Goal: Task Accomplishment & Management: Complete application form

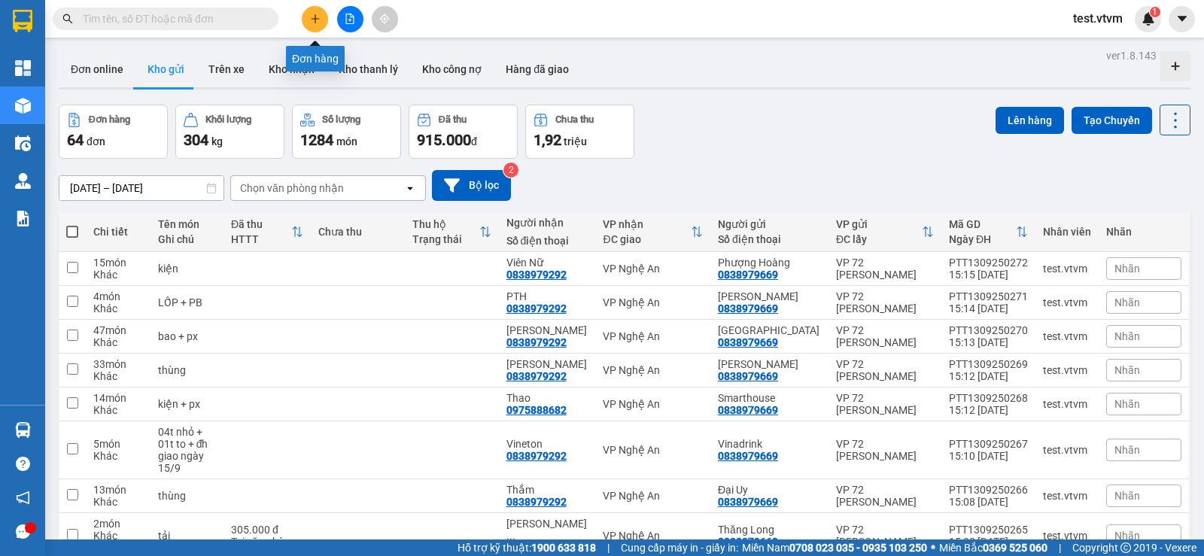
click at [314, 20] on icon "plus" at bounding box center [315, 19] width 11 height 11
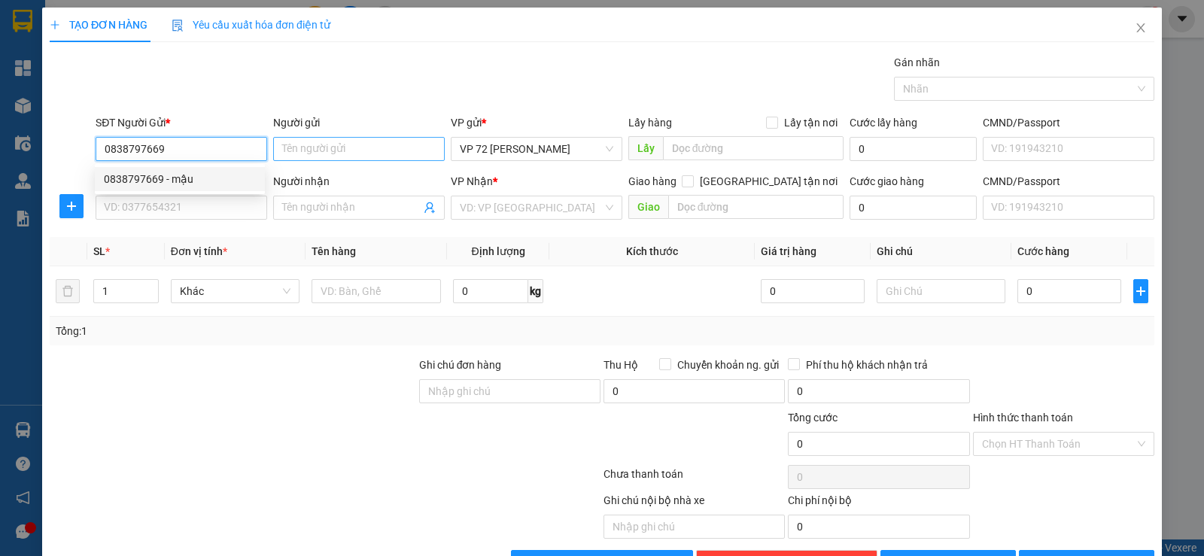
type input "0838797669"
click at [379, 151] on input "Người gửi" at bounding box center [359, 149] width 172 height 24
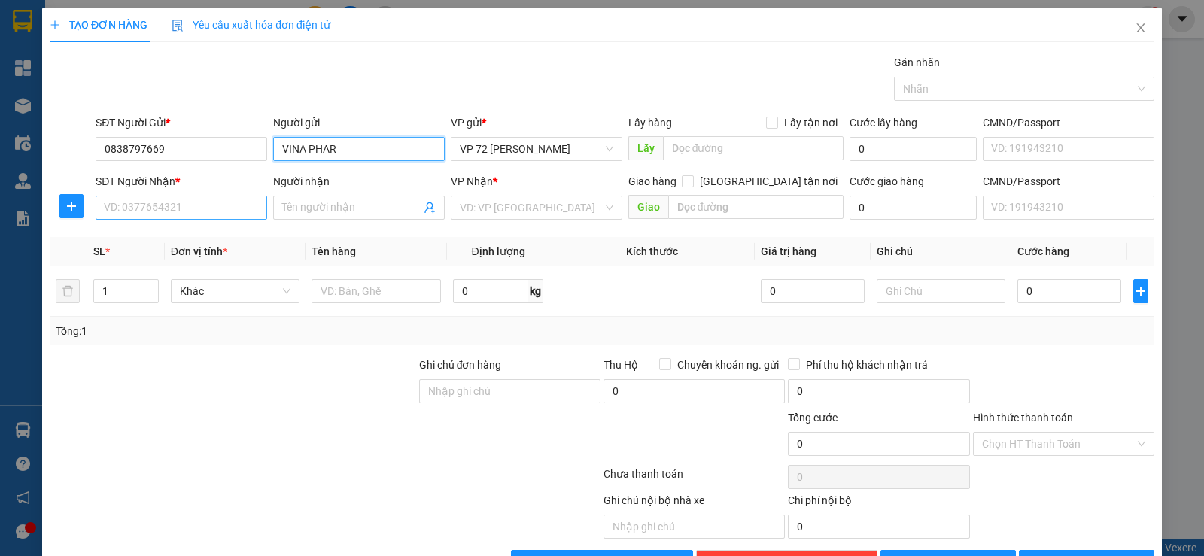
type input "VINA PHAR"
click at [229, 199] on input "SĐT Người Nhận *" at bounding box center [182, 208] width 172 height 24
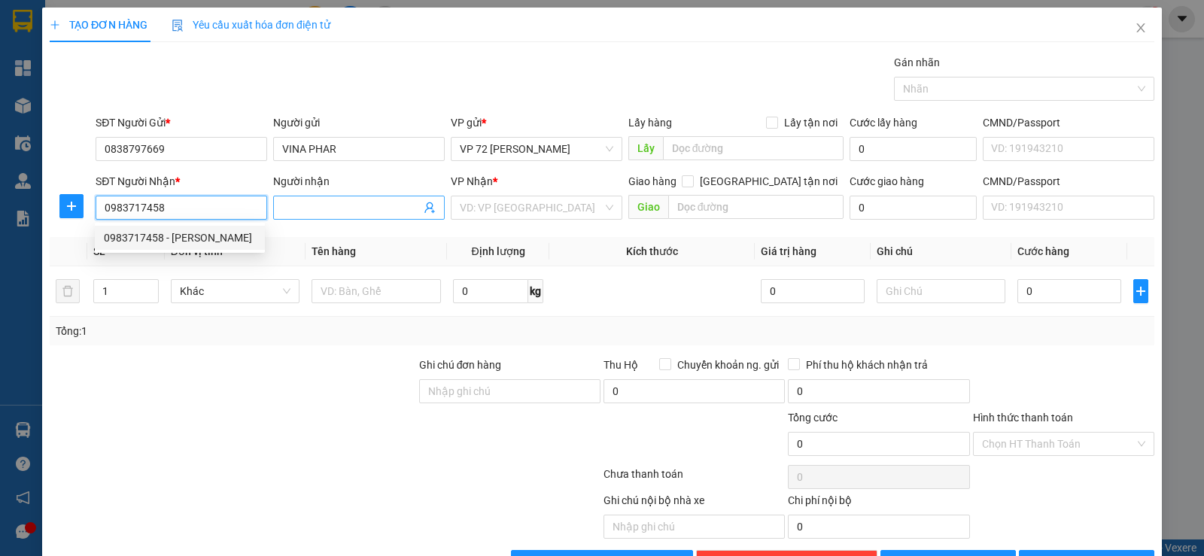
type input "0983717458"
click at [318, 214] on input "Người nhận" at bounding box center [351, 207] width 138 height 17
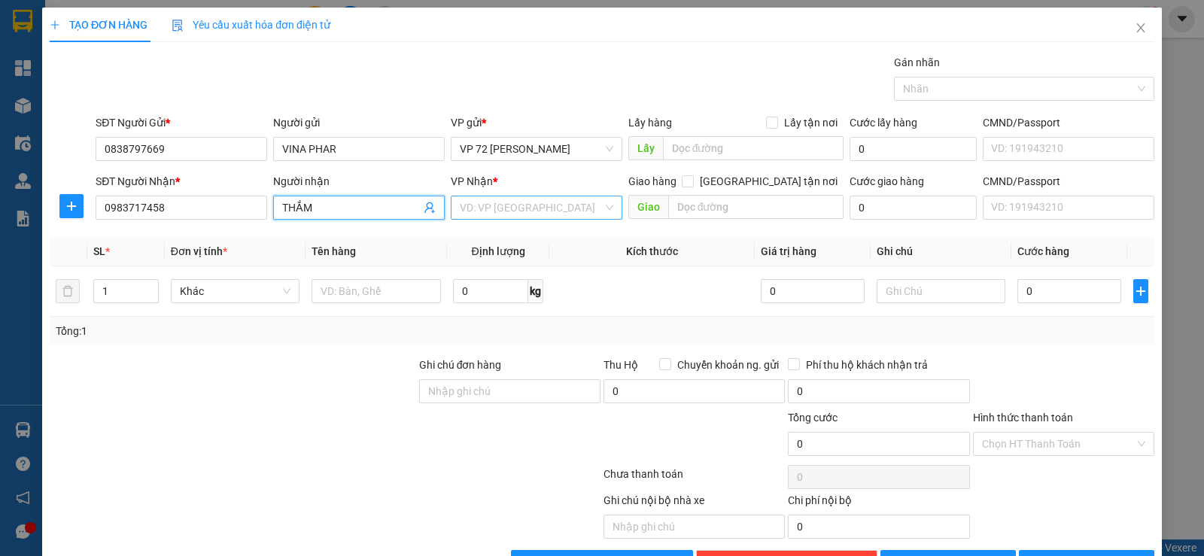
type input "THẮM"
drag, startPoint x: 485, startPoint y: 201, endPoint x: 485, endPoint y: 212, distance: 10.5
click at [485, 206] on input "search" at bounding box center [531, 207] width 143 height 23
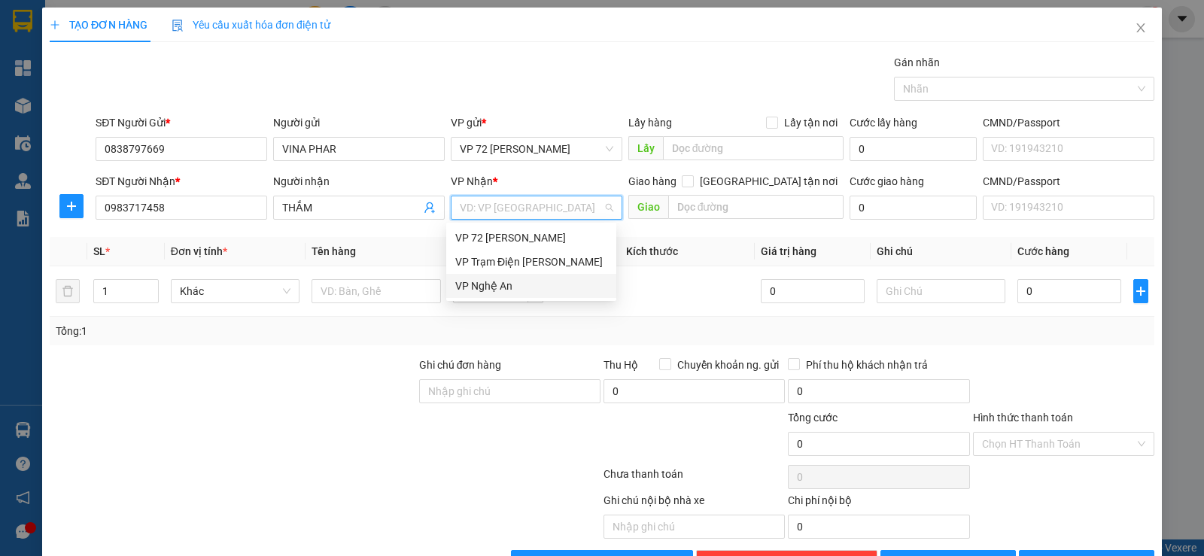
click at [477, 281] on div "VP Nghệ An" at bounding box center [531, 286] width 152 height 17
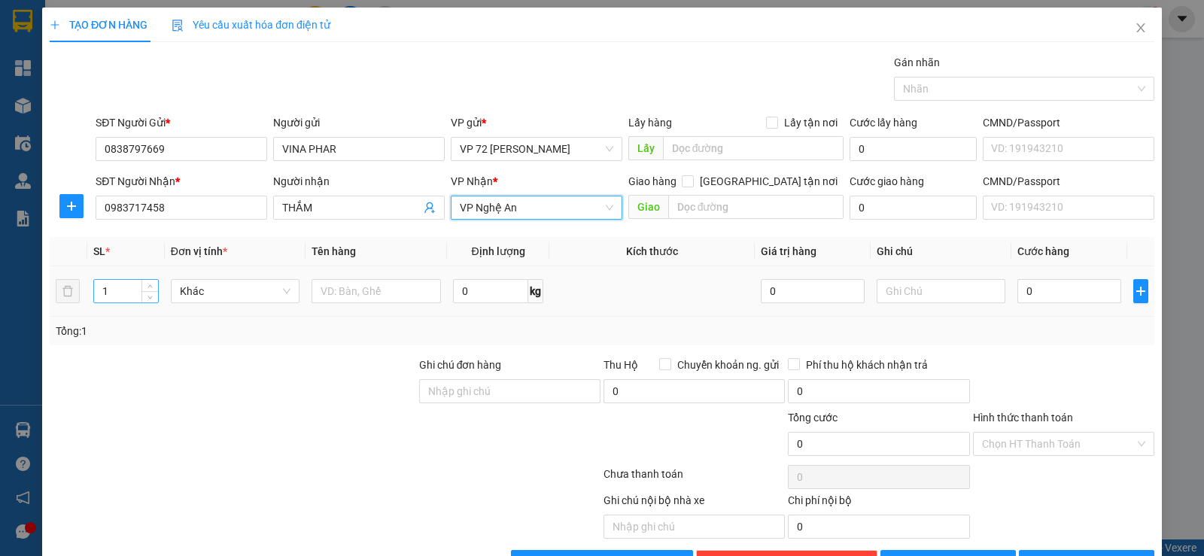
click at [110, 294] on input "1" at bounding box center [125, 291] width 63 height 23
type input "13"
click at [351, 290] on input "text" at bounding box center [376, 291] width 129 height 24
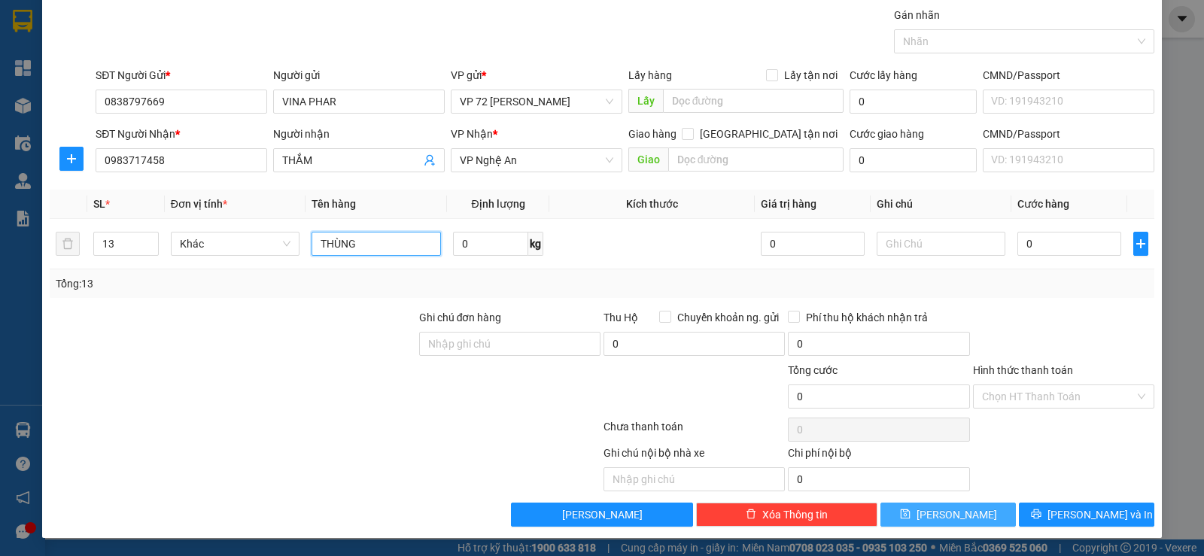
type input "THÙNG"
click at [758, 450] on button "[PERSON_NAME]" at bounding box center [948, 515] width 135 height 24
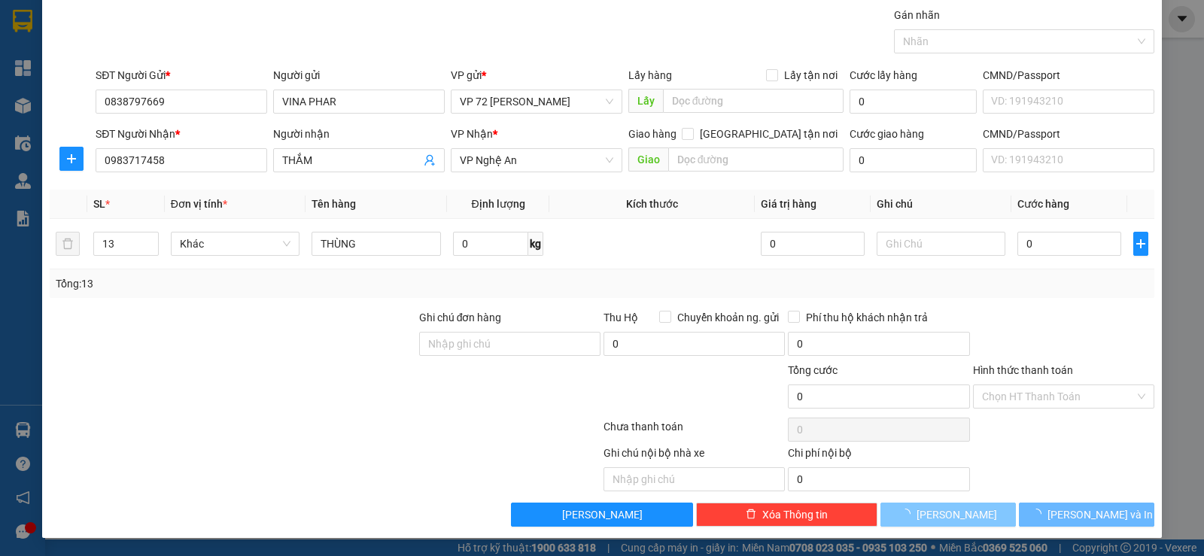
type input "1"
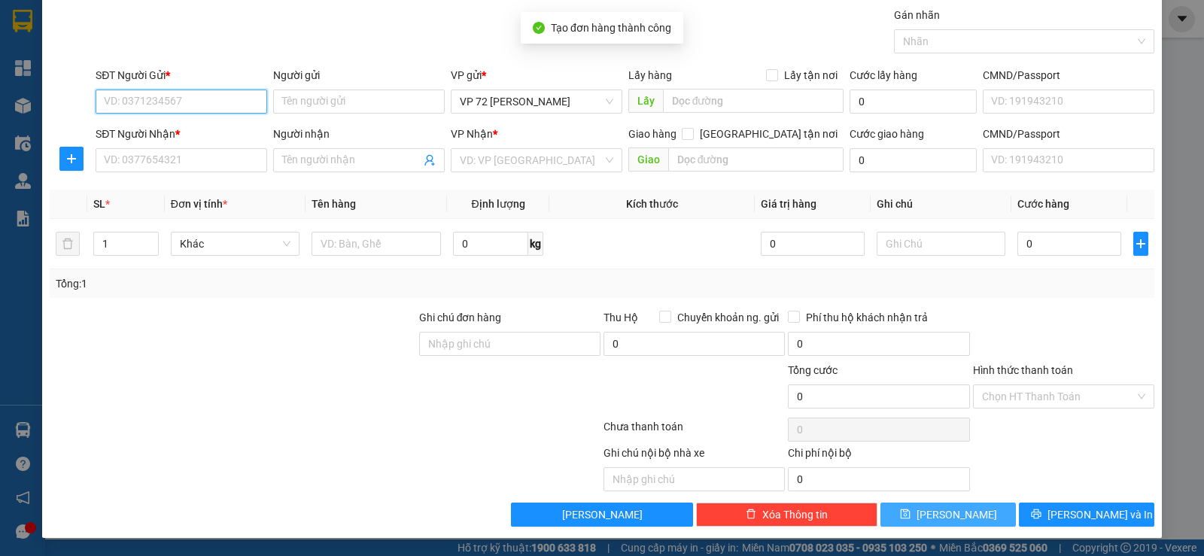
click at [200, 103] on input "SĐT Người Gửi *" at bounding box center [182, 102] width 172 height 24
type input "0981163005"
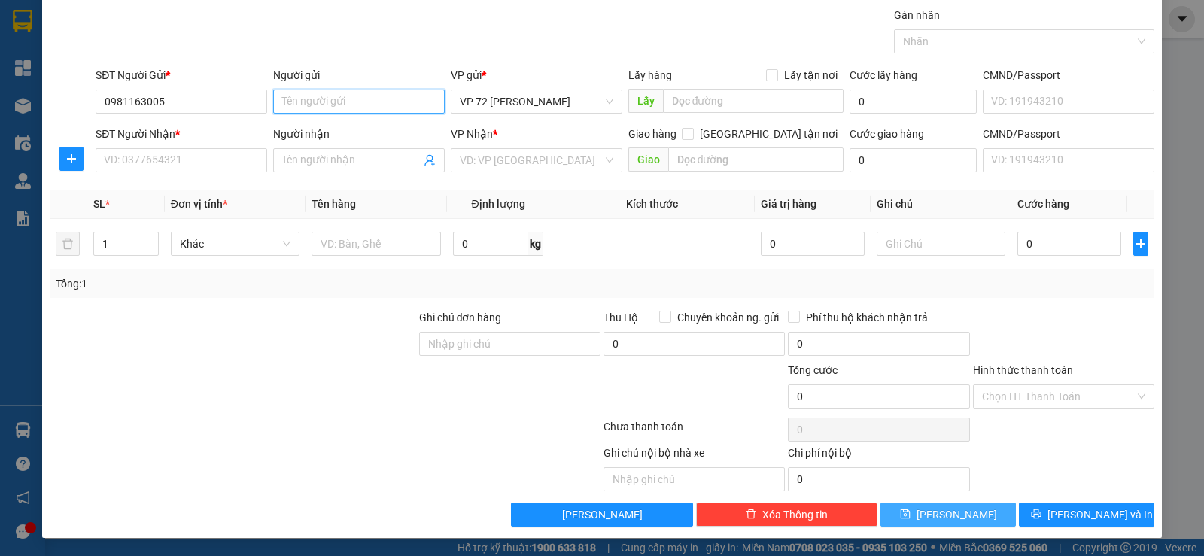
click at [316, 108] on input "Người gửi" at bounding box center [359, 102] width 172 height 24
type input "[PERSON_NAME]"
click at [236, 155] on input "SĐT Người Nhận *" at bounding box center [182, 160] width 172 height 24
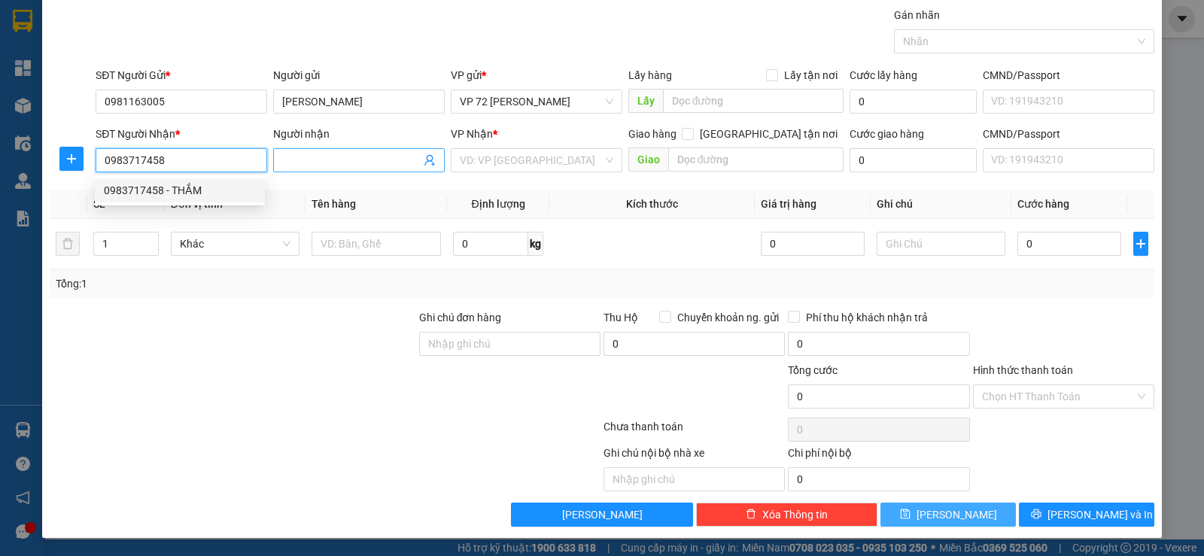
type input "0983717458"
click at [371, 159] on input "Người nhận" at bounding box center [351, 160] width 138 height 17
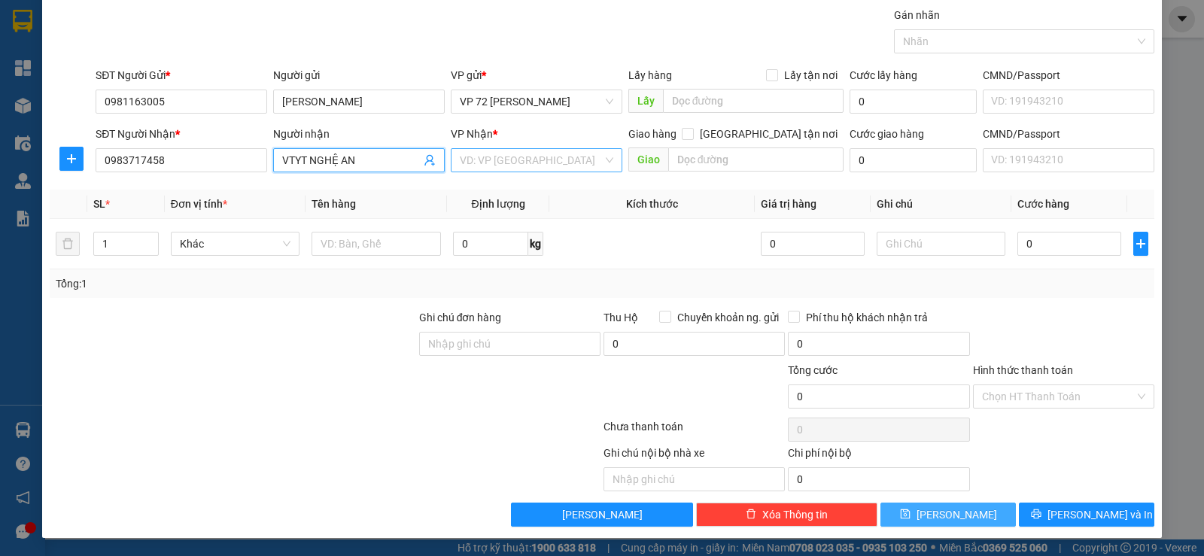
type input "VTYT NGHỆ AN"
click at [482, 166] on input "search" at bounding box center [531, 160] width 143 height 23
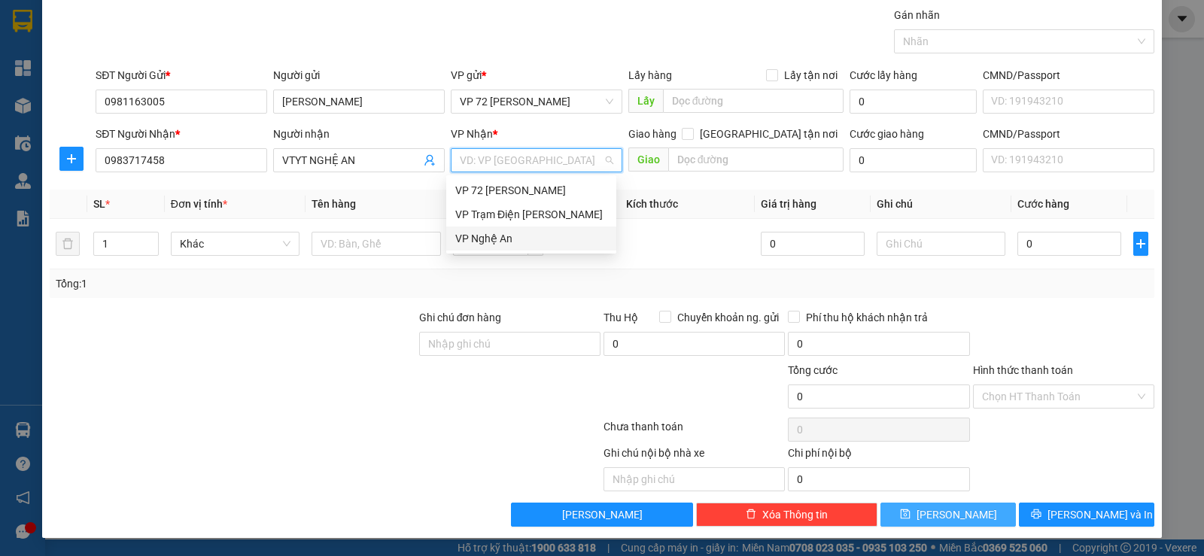
click at [466, 238] on div "VP Nghệ An" at bounding box center [531, 238] width 152 height 17
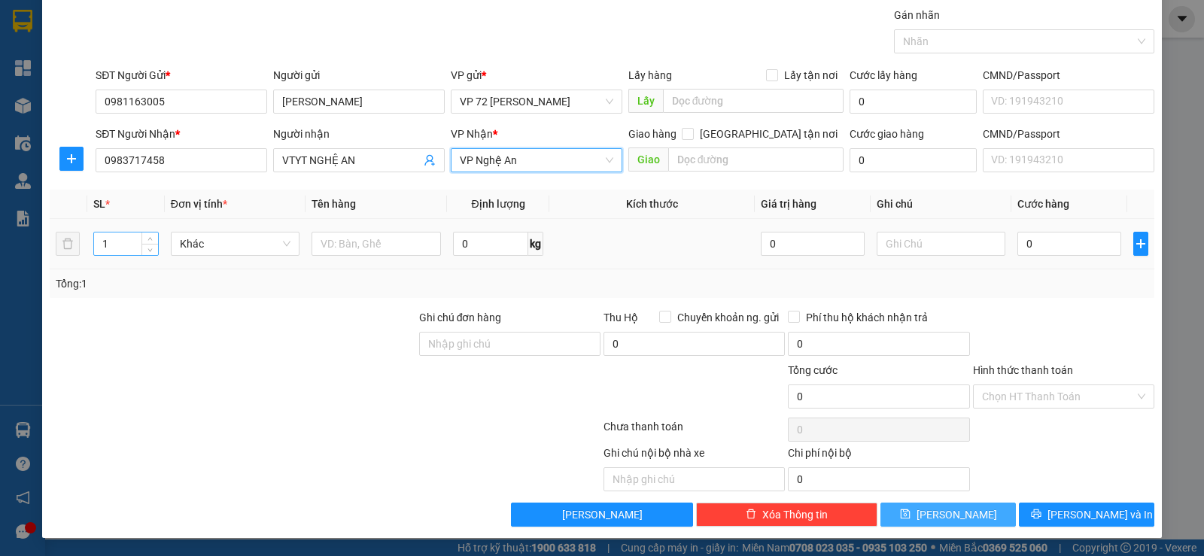
click at [121, 242] on input "1" at bounding box center [125, 244] width 63 height 23
type input "3"
type input "2"
click at [355, 241] on input "text" at bounding box center [376, 244] width 129 height 24
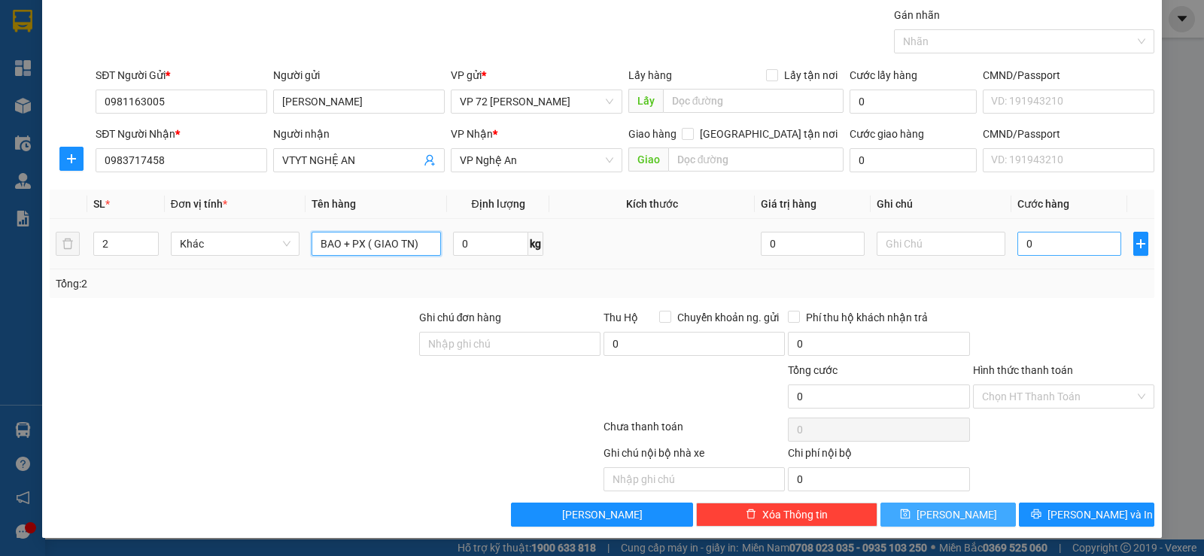
type input "BAO + PX ( GIAO TN)"
click at [758, 243] on input "0" at bounding box center [1069, 244] width 103 height 24
type input "1"
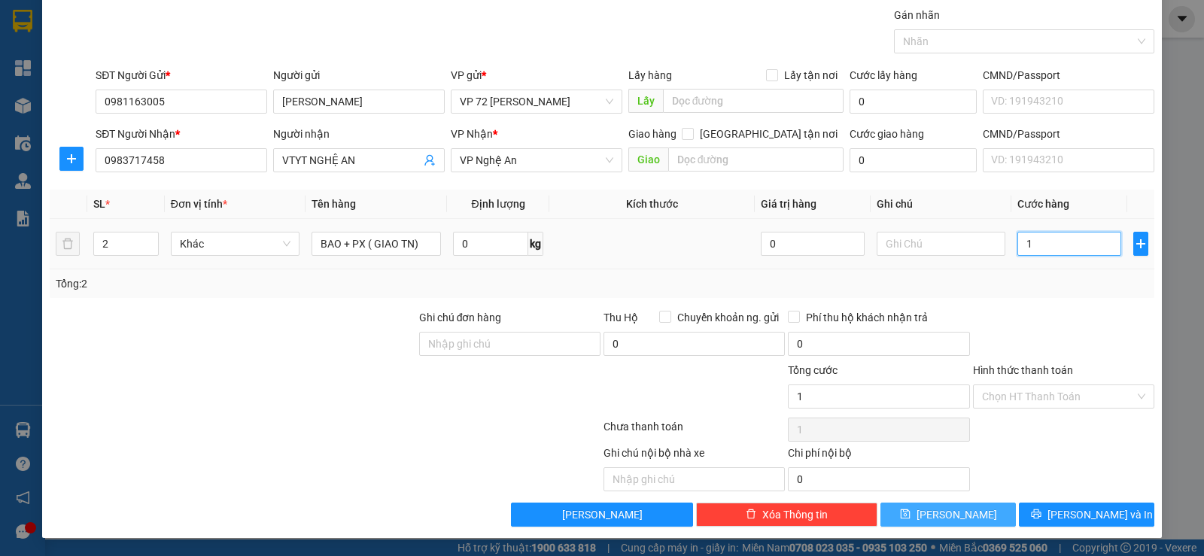
type input "10"
type input "100"
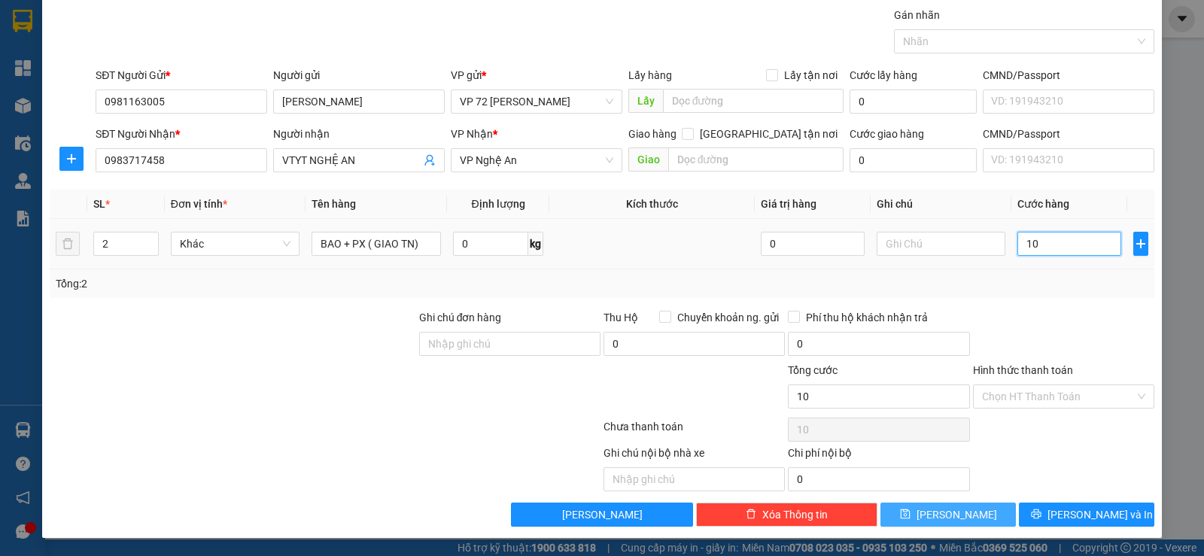
type input "100"
type input "1.000"
type input "10.000"
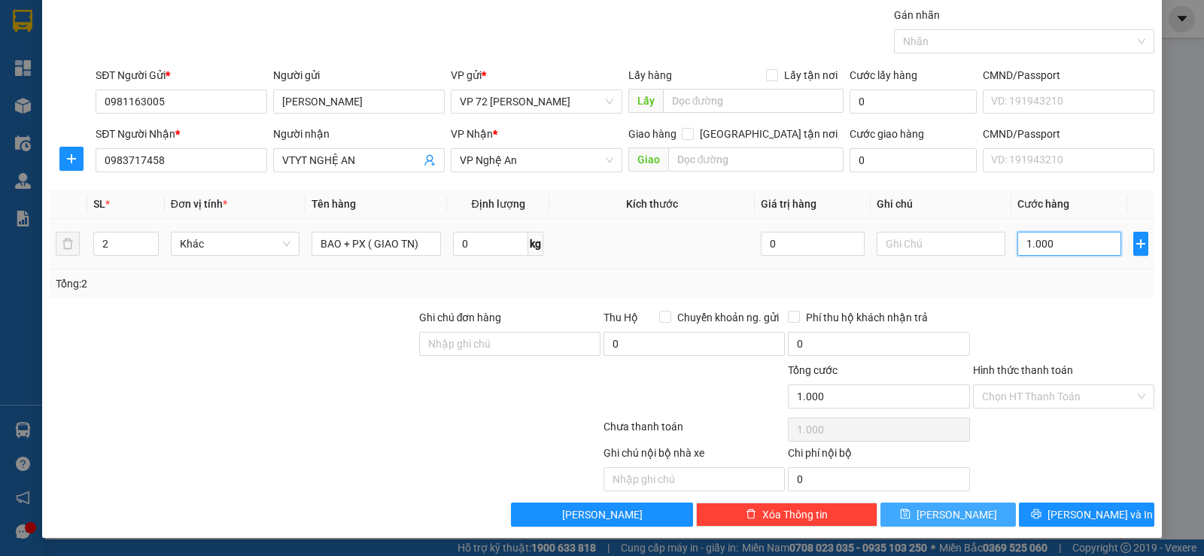
type input "10.000"
type input "1.000"
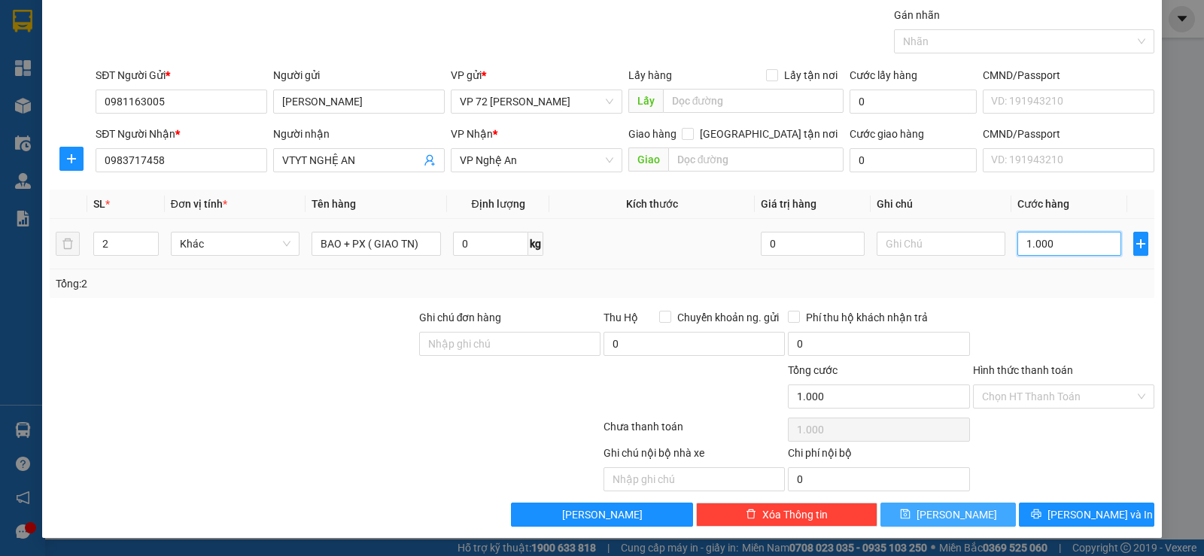
type input "100"
type input "10"
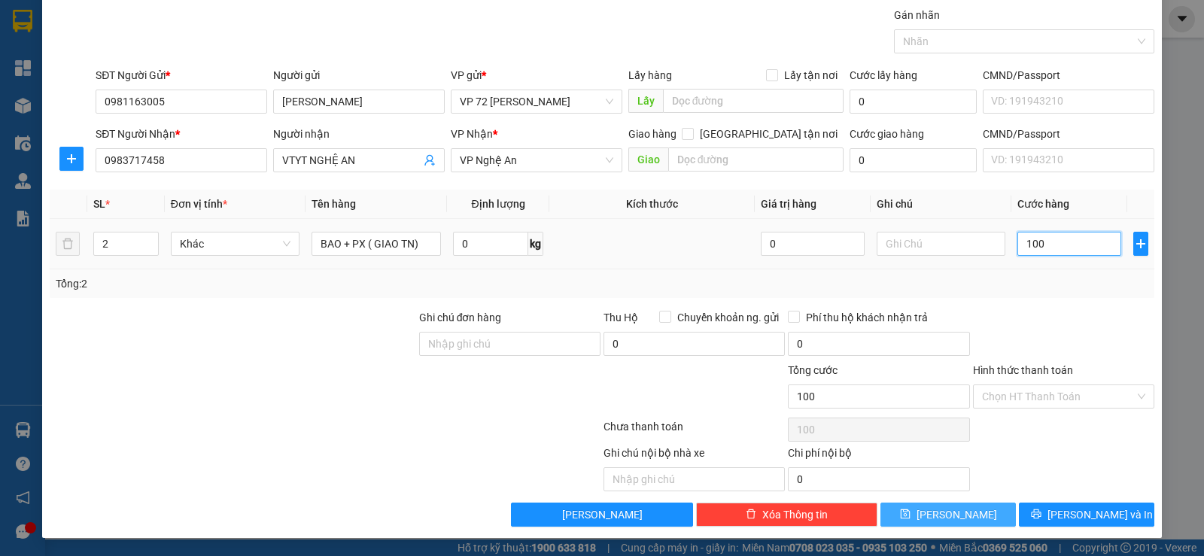
type input "10"
type input "1"
type input "0"
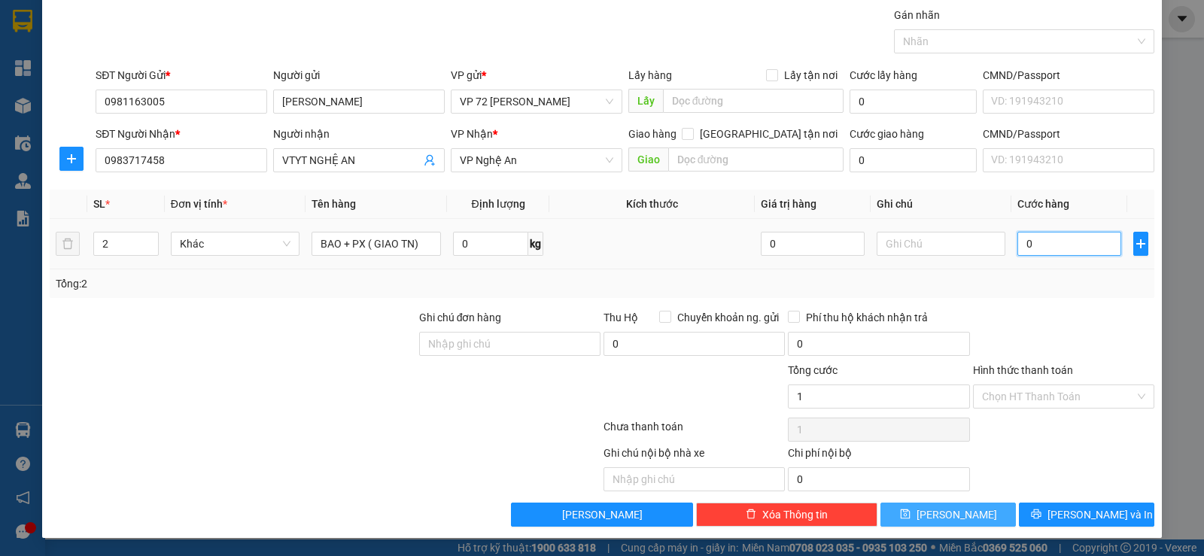
type input "0"
type input "02"
type input "2"
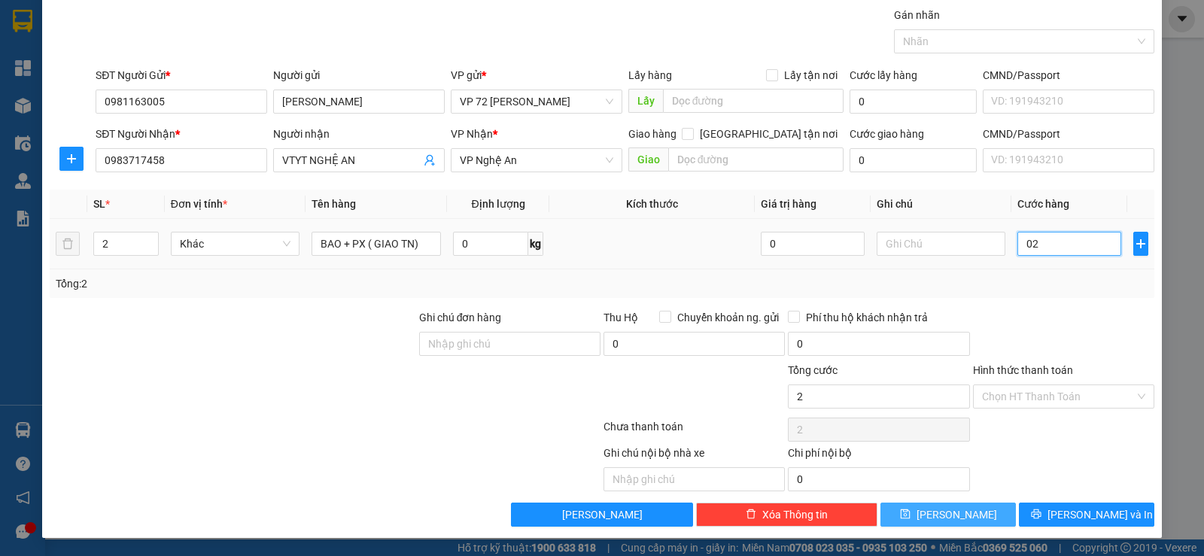
type input "020"
type input "20"
type input "0.200"
type input "200"
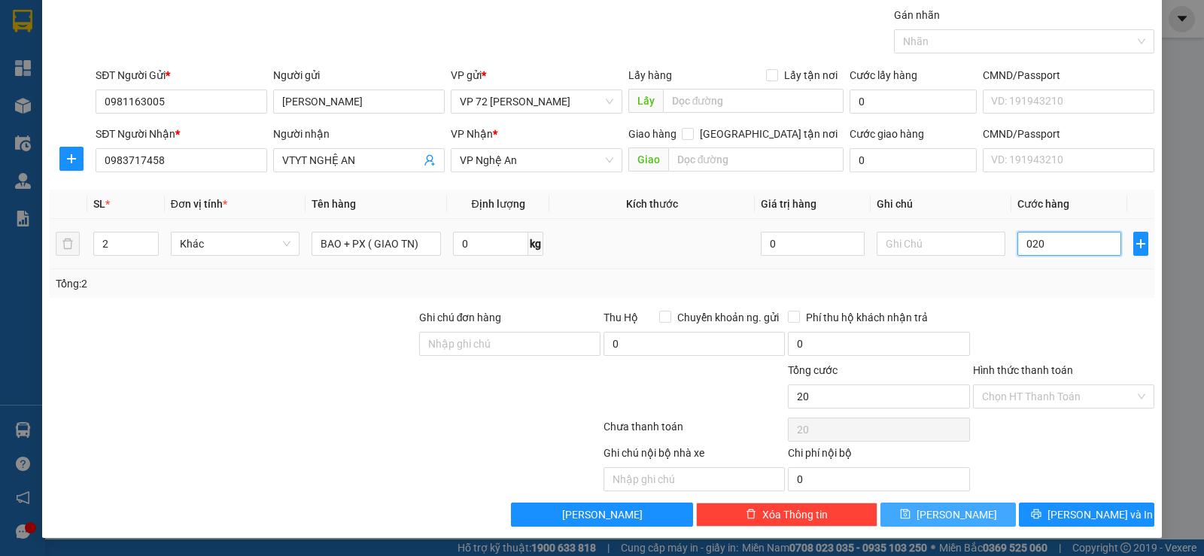
type input "200"
type input "02.000"
type input "2.000"
type input "0.200"
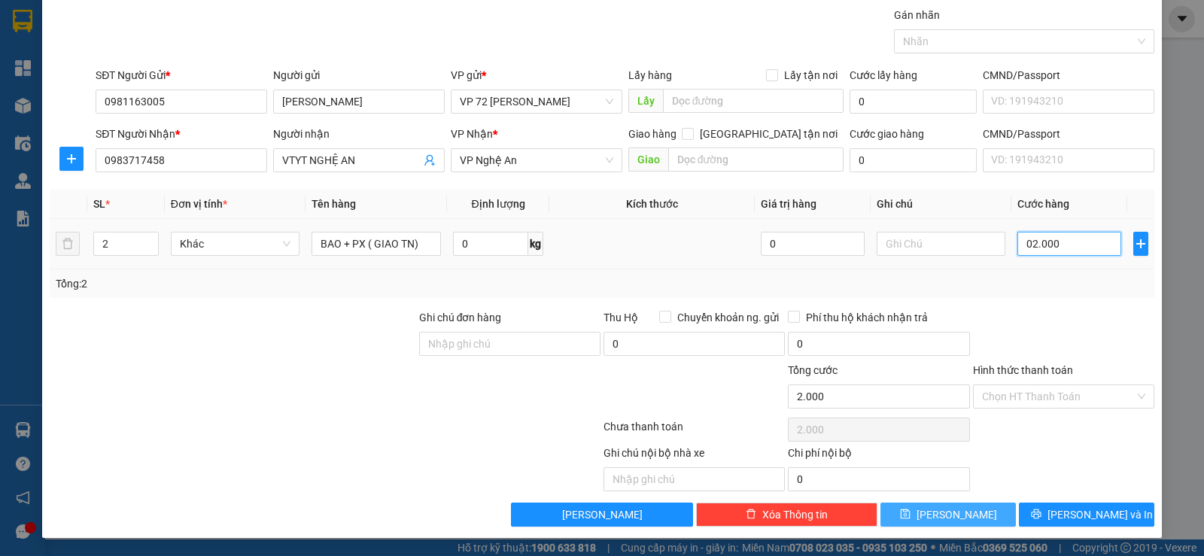
type input "200"
type input "020"
type input "20"
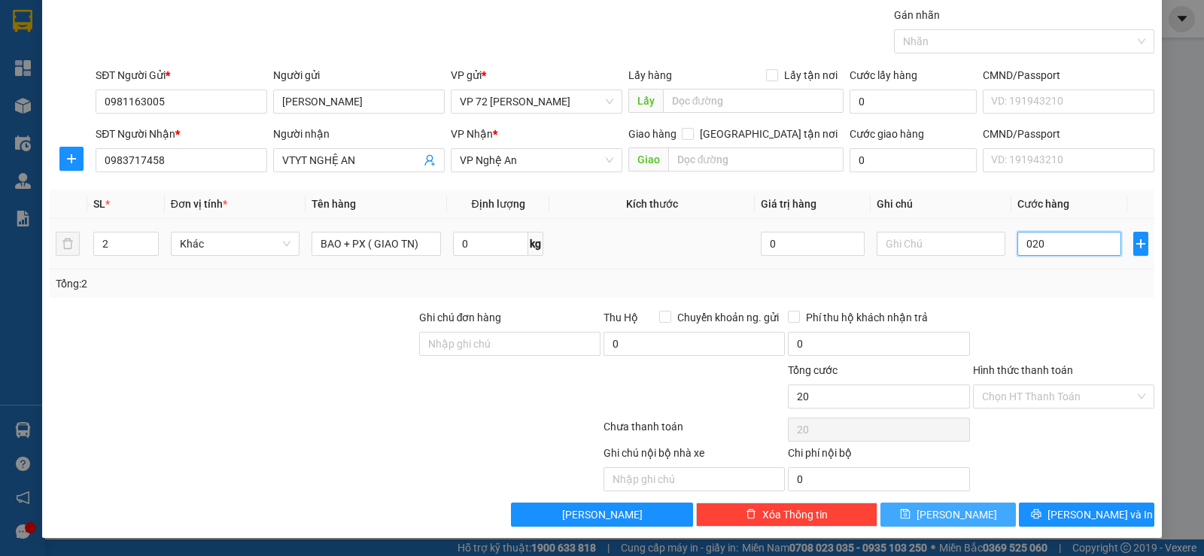
type input "02"
type input "2"
type input "0"
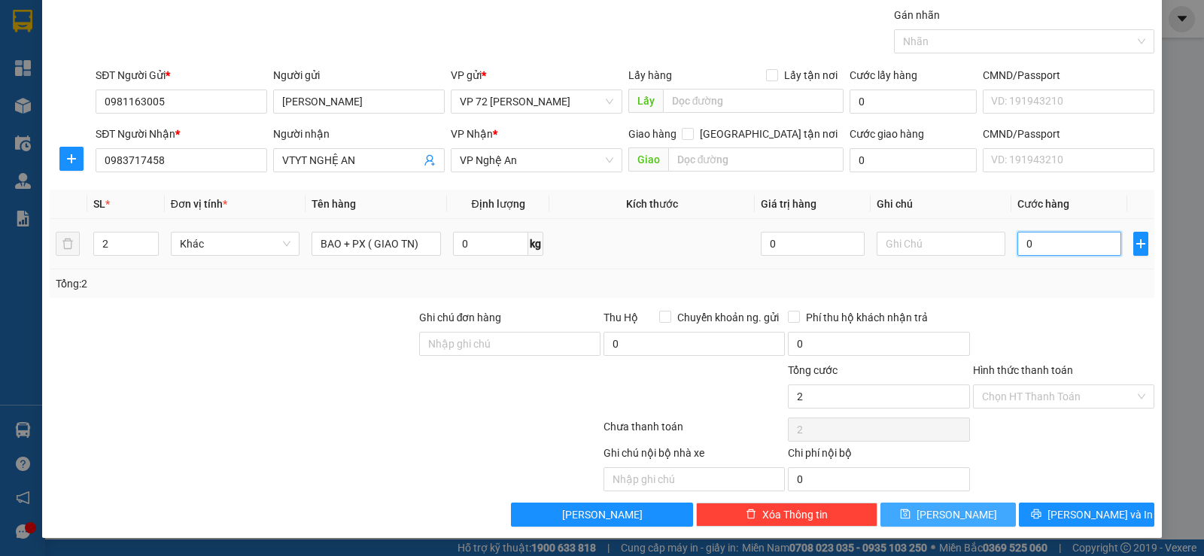
type input "0"
type input "20"
type input "200"
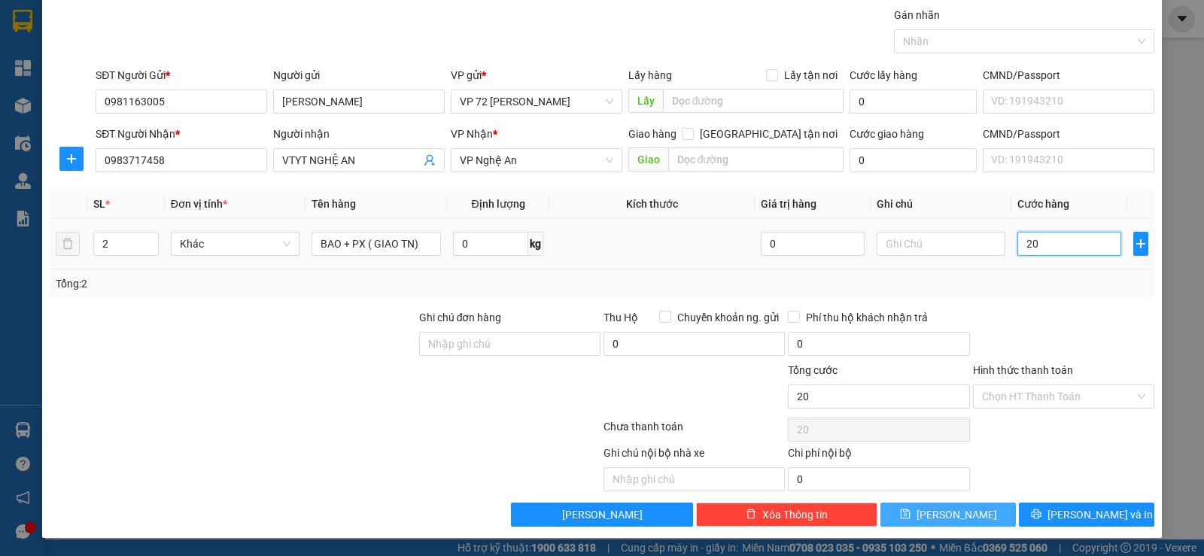
type input "200"
type input "2.000"
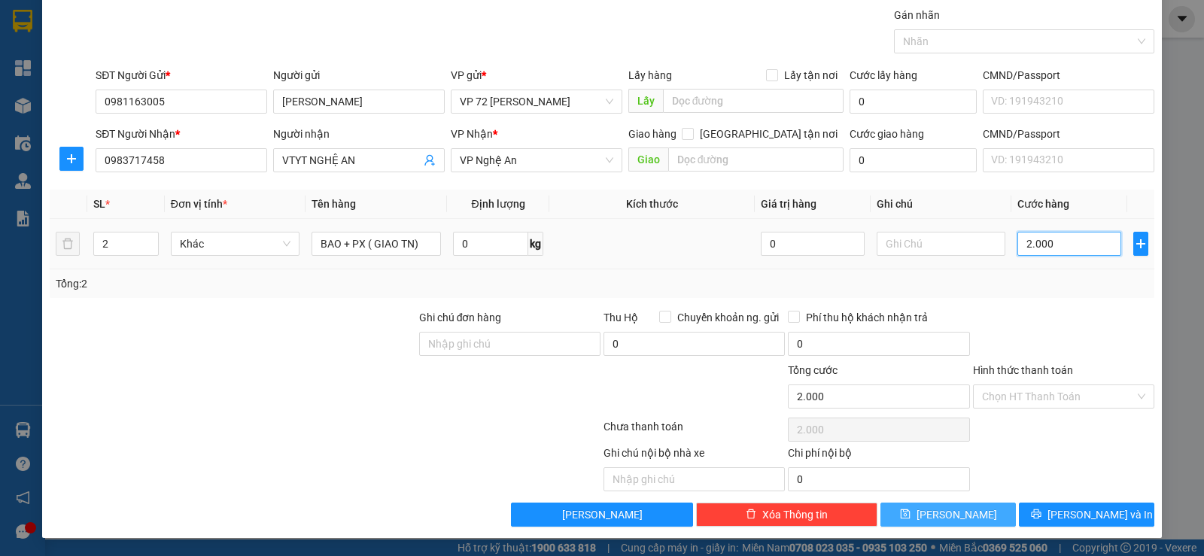
type input "20.000"
type input "200.000"
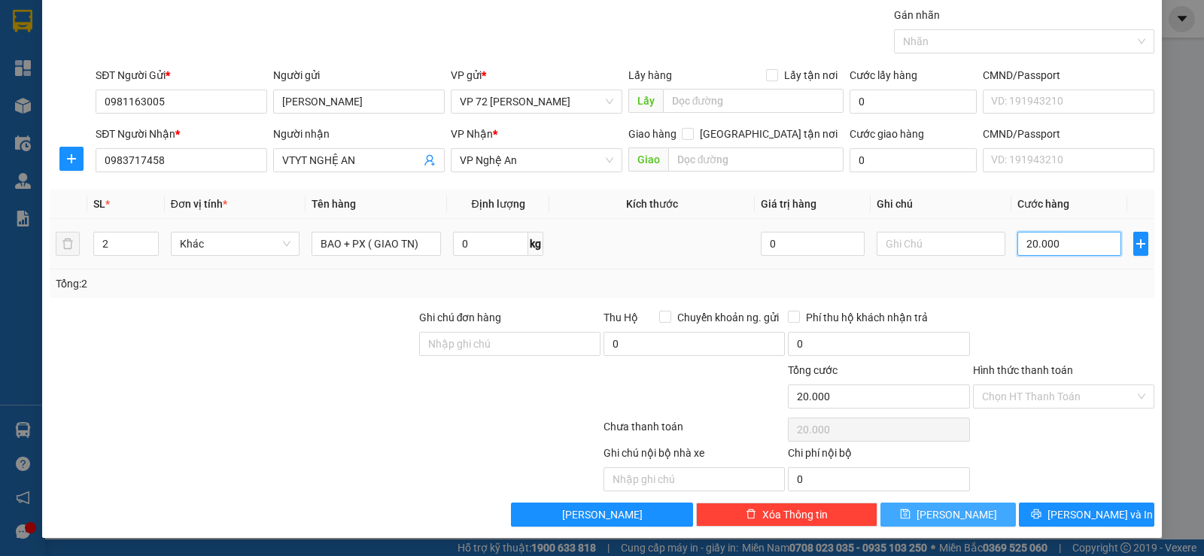
type input "200.000"
click at [758, 242] on input "text" at bounding box center [941, 244] width 129 height 24
type input "CK"
click at [758, 399] on input "Hình thức thanh toán" at bounding box center [1058, 396] width 153 height 23
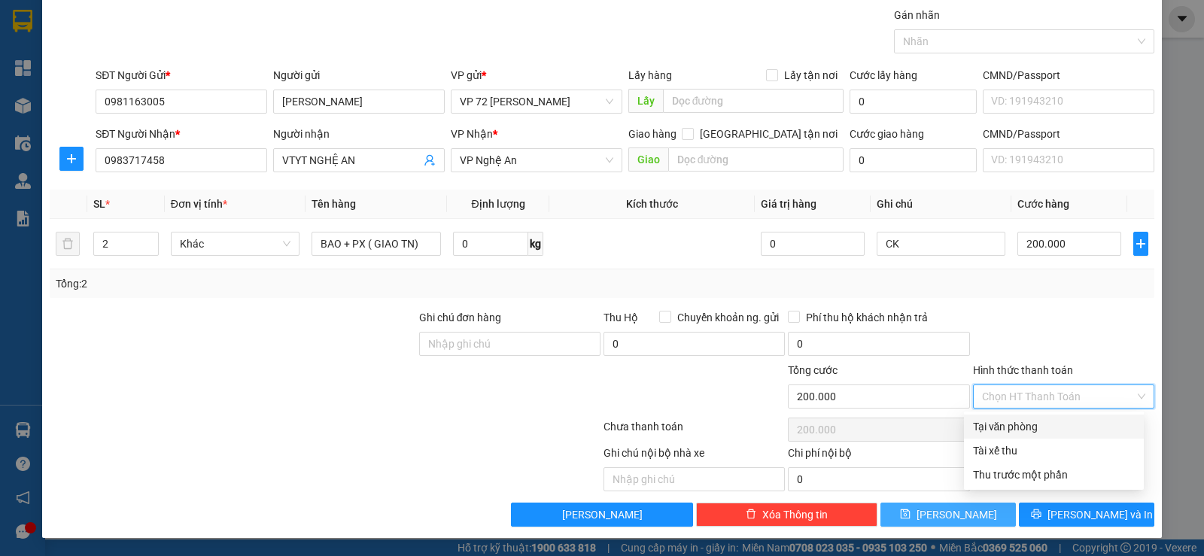
click at [758, 428] on div "Tại văn phòng" at bounding box center [1054, 427] width 162 height 17
type input "0"
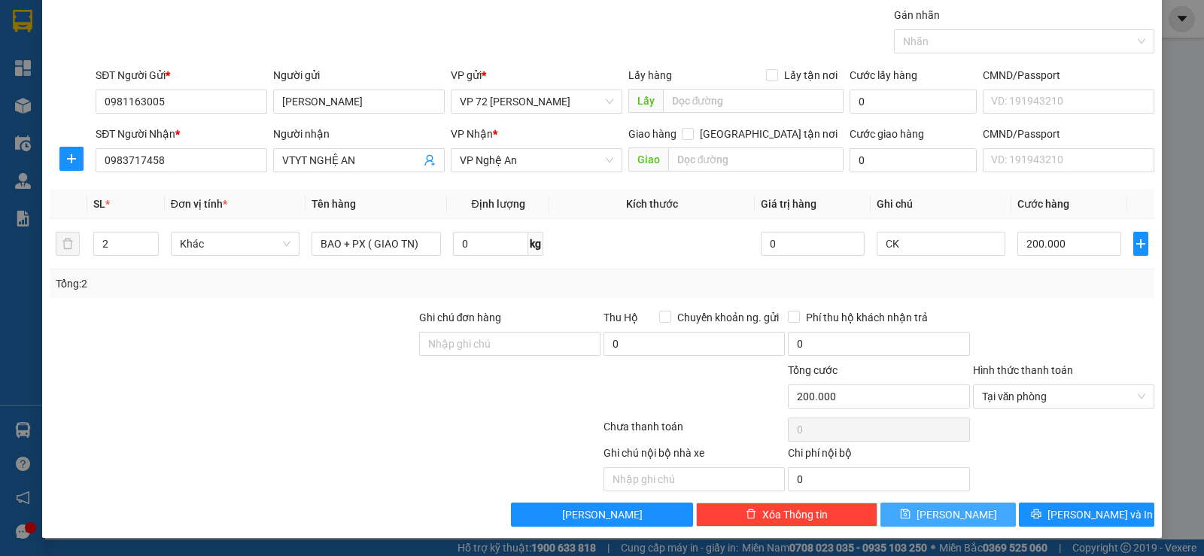
click at [758, 450] on span "[PERSON_NAME]" at bounding box center [957, 515] width 81 height 17
type input "1"
type input "0"
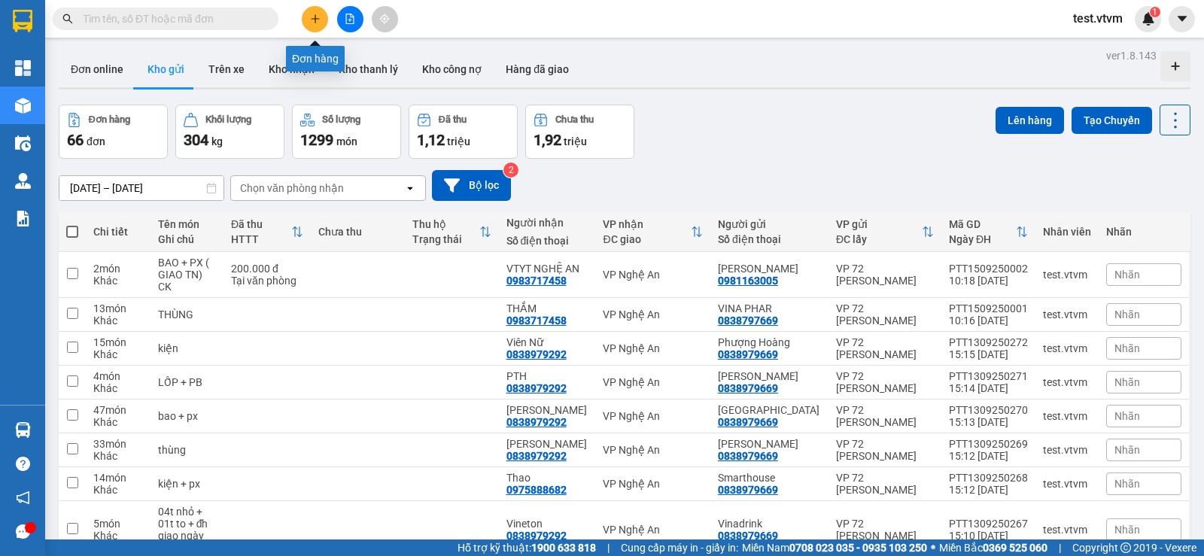
click at [315, 26] on button at bounding box center [315, 19] width 26 height 26
click at [315, 17] on icon "plus" at bounding box center [315, 18] width 1 height 8
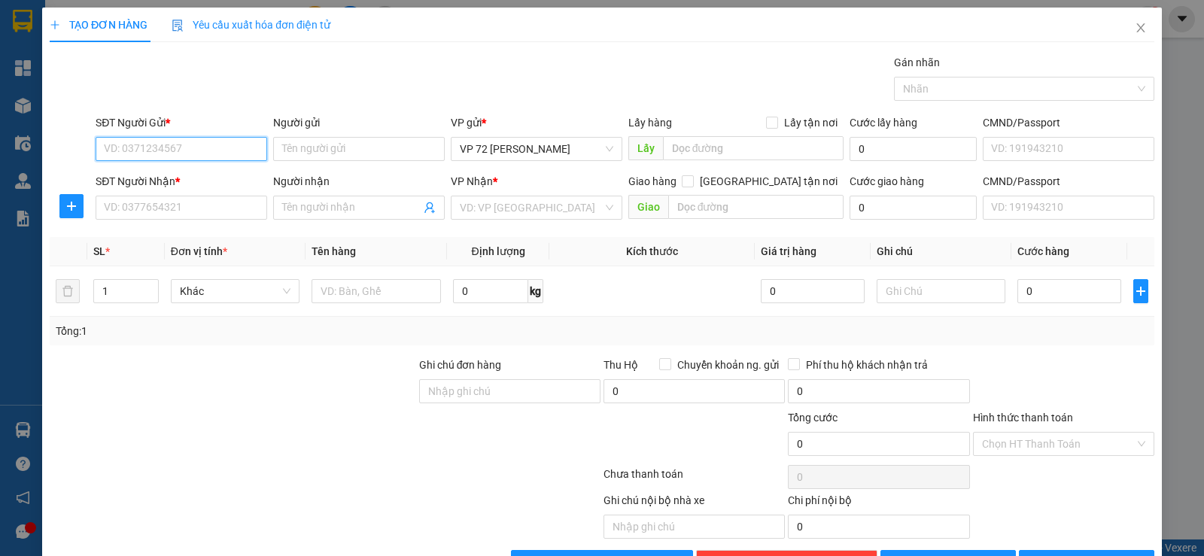
click at [158, 148] on input "SĐT Người Gửi *" at bounding box center [182, 149] width 172 height 24
type input "0912761550"
click at [351, 150] on input "Người gửi" at bounding box center [359, 149] width 172 height 24
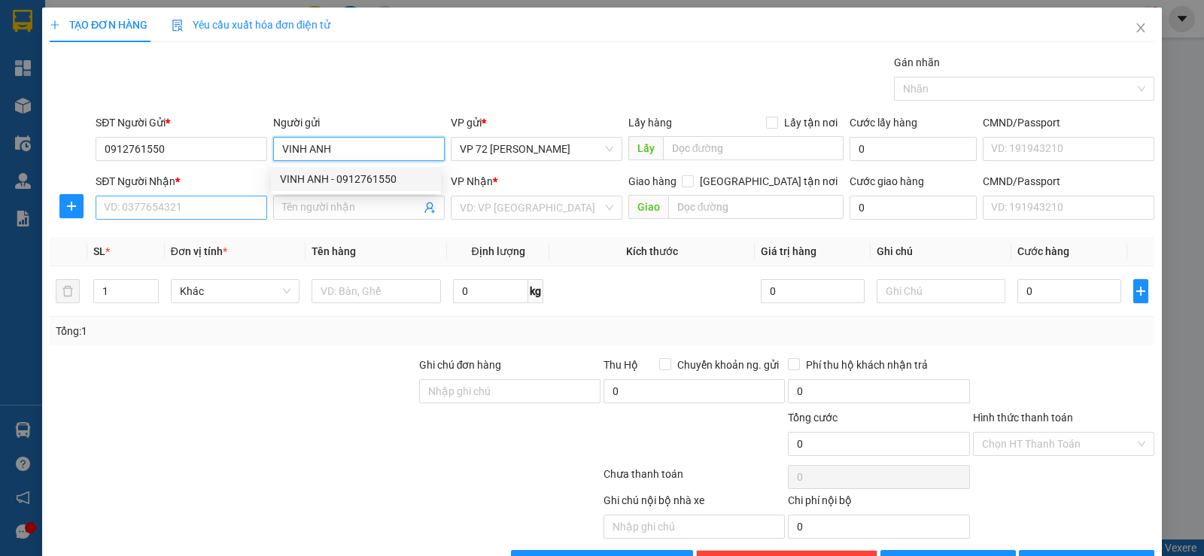
type input "VINH ANH"
click at [166, 203] on input "SĐT Người Nhận *" at bounding box center [182, 208] width 172 height 24
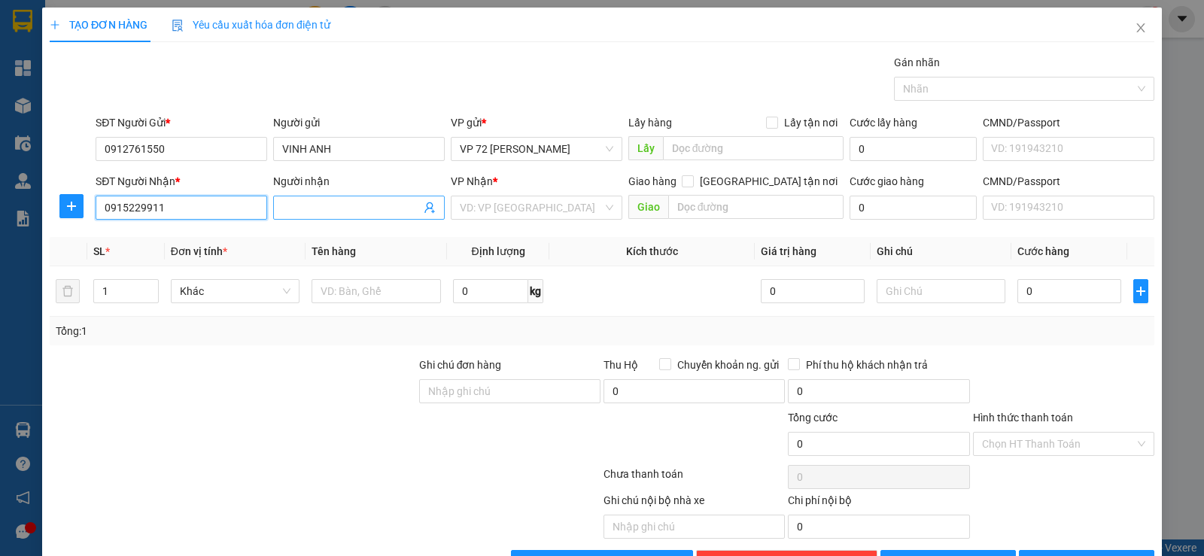
type input "0915229911"
click at [328, 205] on input "Người nhận" at bounding box center [351, 207] width 138 height 17
type input "BÌNH LINH"
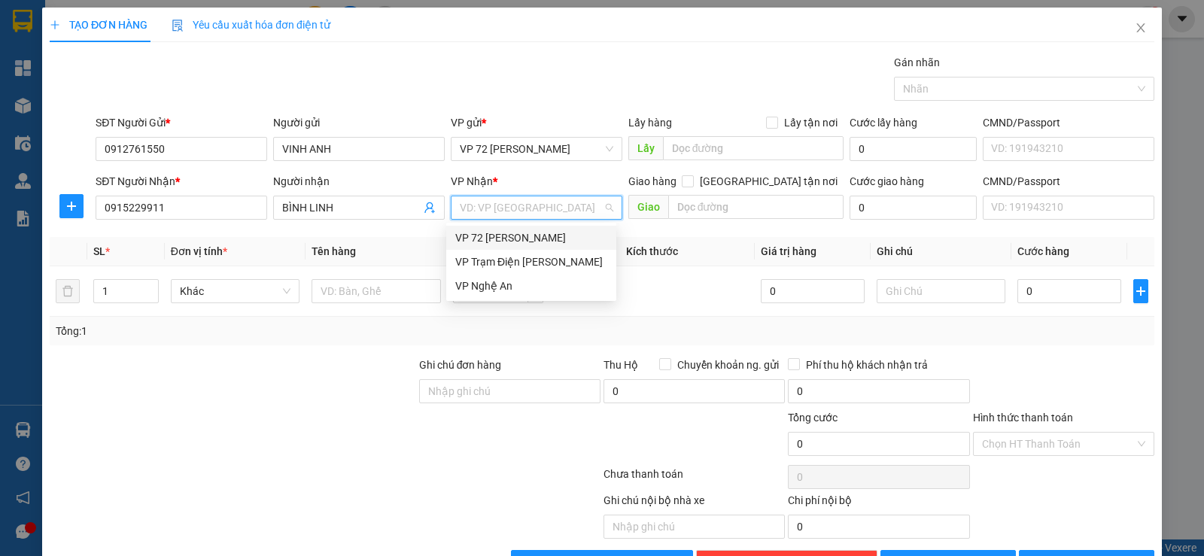
click at [498, 211] on input "search" at bounding box center [531, 207] width 143 height 23
click at [481, 285] on div "VP Nghệ An" at bounding box center [531, 286] width 152 height 17
click at [142, 291] on span "Decrease Value" at bounding box center [150, 296] width 17 height 14
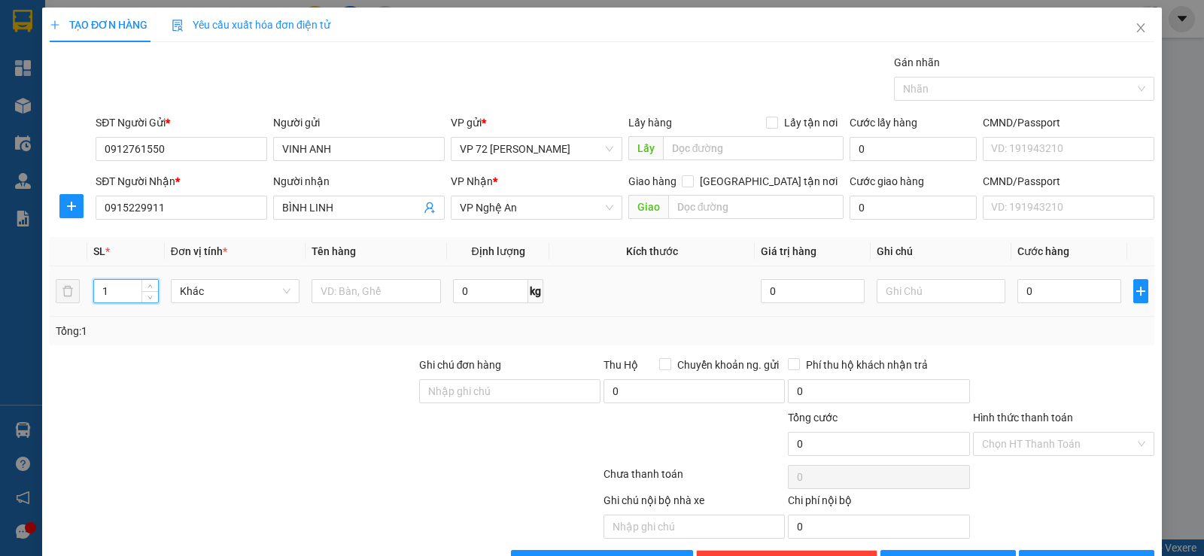
click at [118, 292] on input "1" at bounding box center [125, 291] width 63 height 23
type input "10"
click at [340, 296] on input "text" at bounding box center [376, 291] width 129 height 24
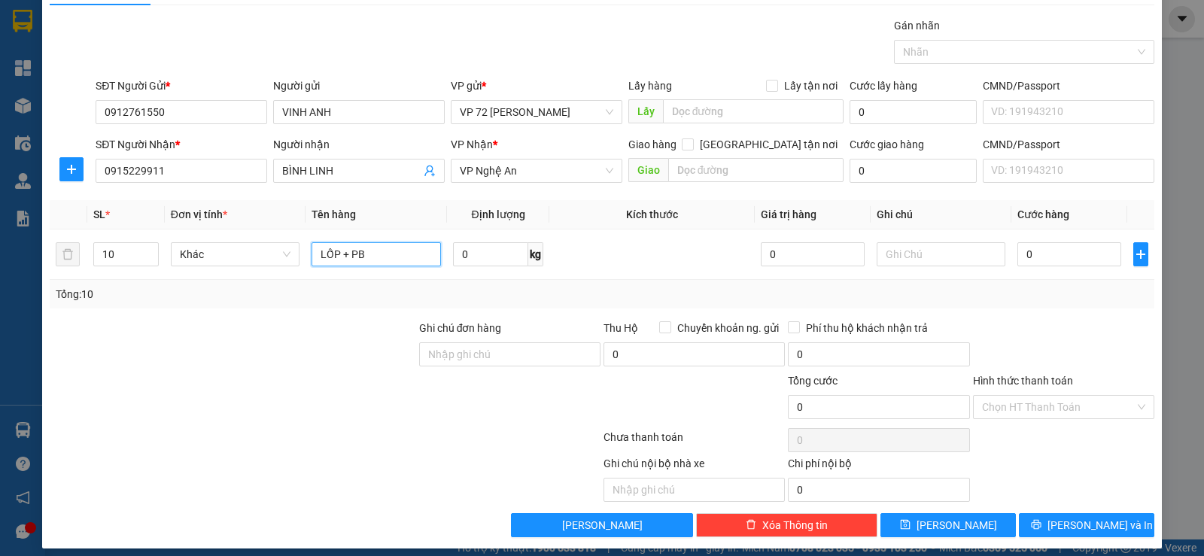
scroll to position [47, 0]
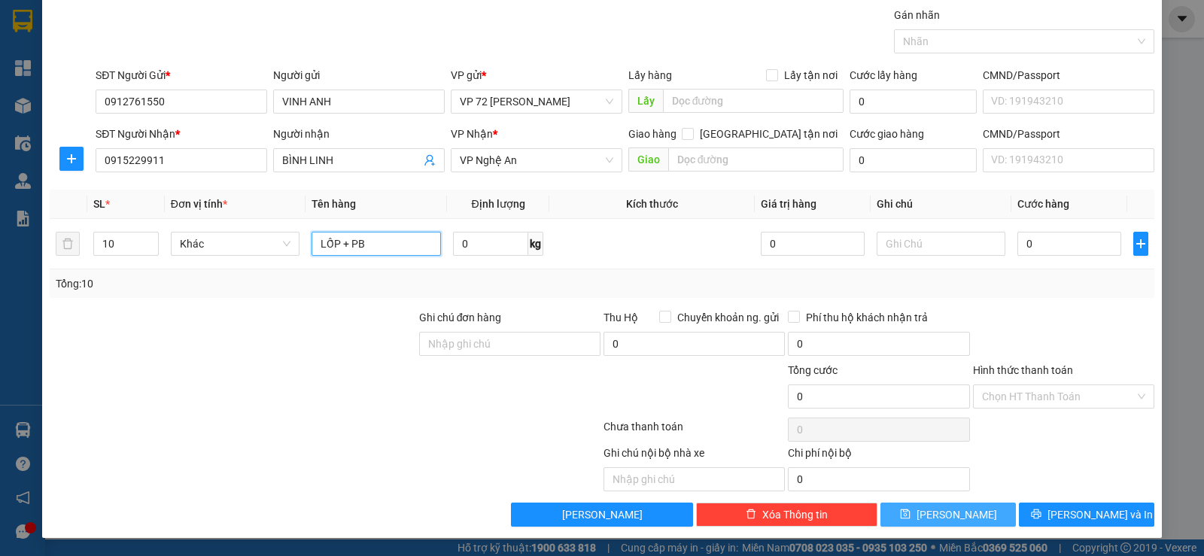
type input "LỐP + PB"
click at [758, 450] on button "[PERSON_NAME]" at bounding box center [948, 515] width 135 height 24
type input "1"
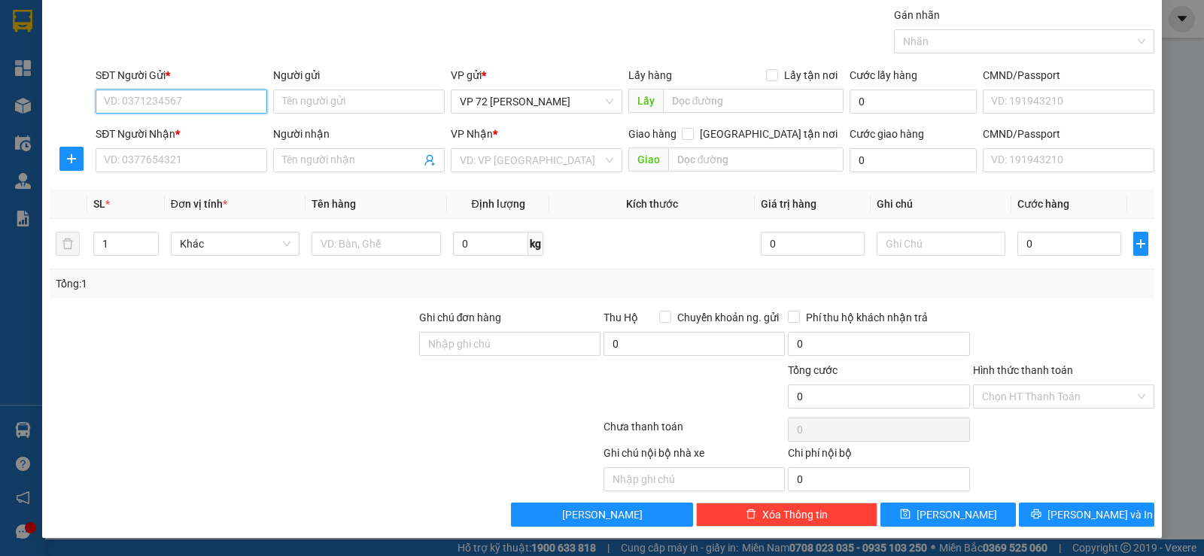
click at [199, 106] on input "SĐT Người Gửi *" at bounding box center [182, 102] width 172 height 24
type input "0946068227"
click at [318, 105] on input "Người gửi" at bounding box center [359, 102] width 172 height 24
type input "D&T"
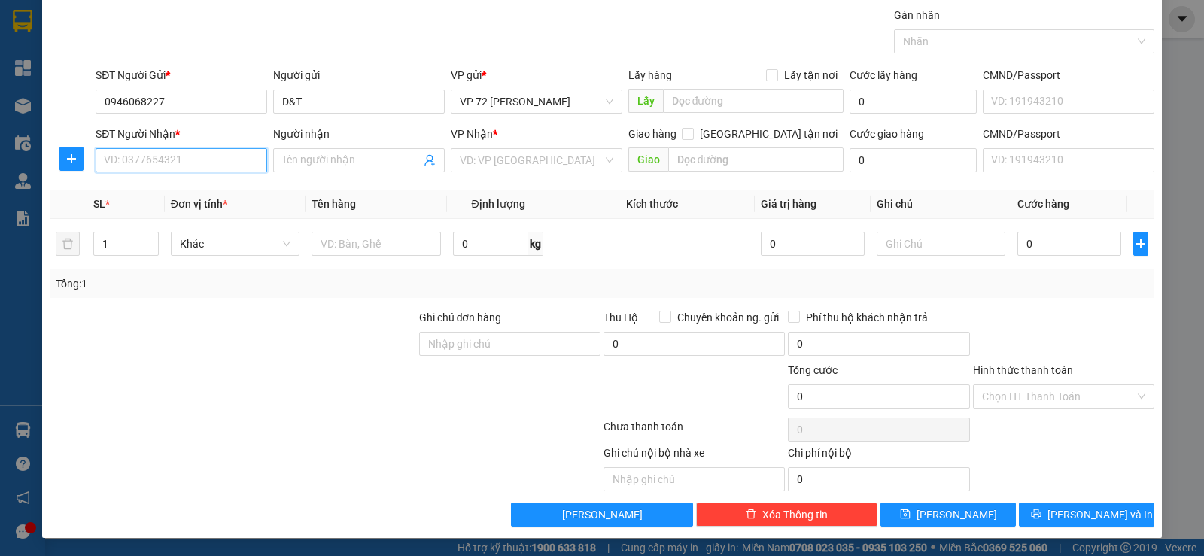
click at [208, 166] on input "SĐT Người Nhận *" at bounding box center [182, 160] width 172 height 24
type input "0983574468"
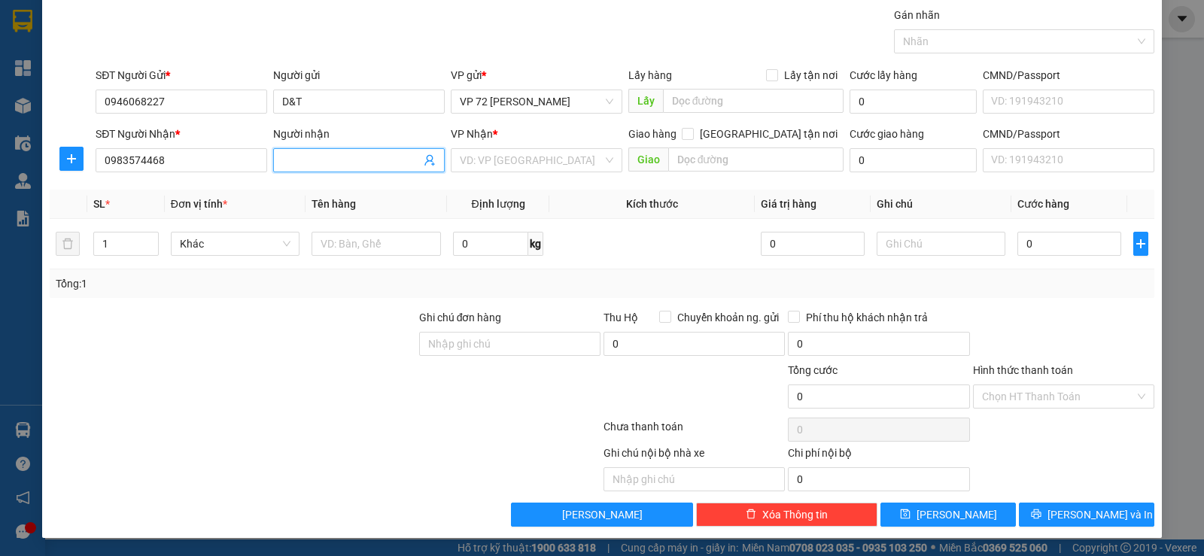
click at [352, 162] on input "Người nhận" at bounding box center [351, 160] width 138 height 17
type input "5"
type input "SƯƠNG CTY [PERSON_NAME]"
drag, startPoint x: 477, startPoint y: 163, endPoint x: 482, endPoint y: 172, distance: 10.5
click at [478, 163] on input "search" at bounding box center [531, 160] width 143 height 23
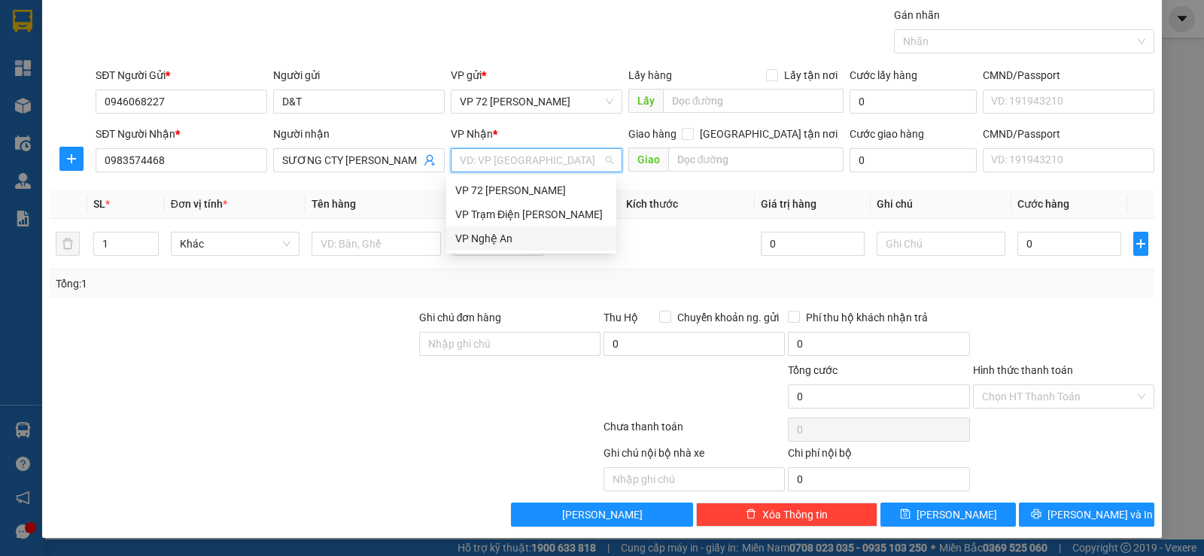
click at [486, 236] on div "VP Nghệ An" at bounding box center [531, 238] width 152 height 17
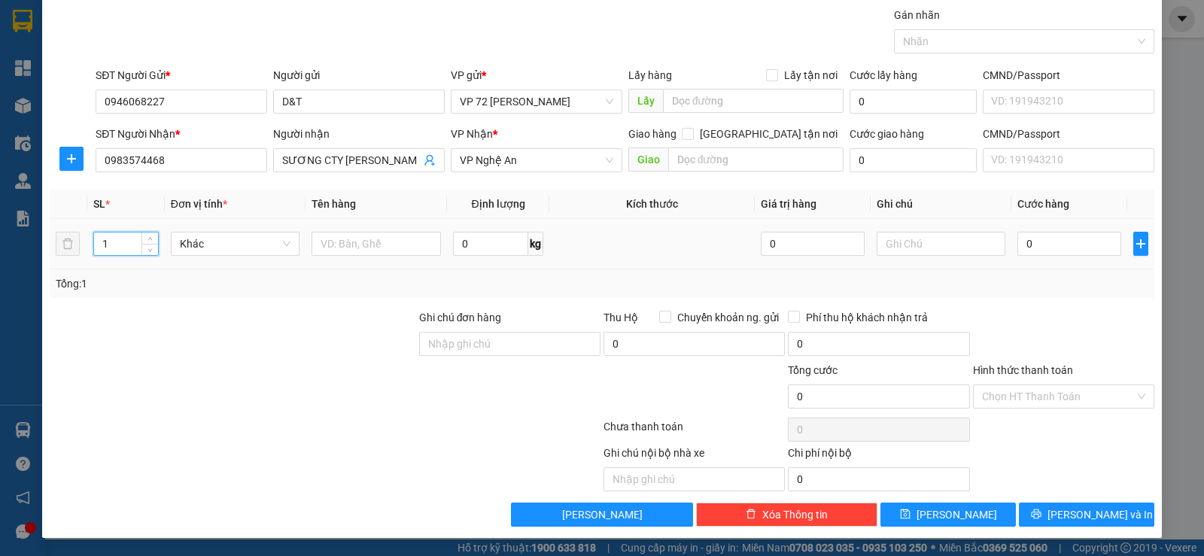
click at [114, 248] on input "1" at bounding box center [125, 244] width 63 height 23
type input "58"
click at [322, 243] on input "text" at bounding box center [376, 244] width 129 height 24
click at [758, 396] on div "Chọn HT Thanh Toán" at bounding box center [1063, 397] width 181 height 24
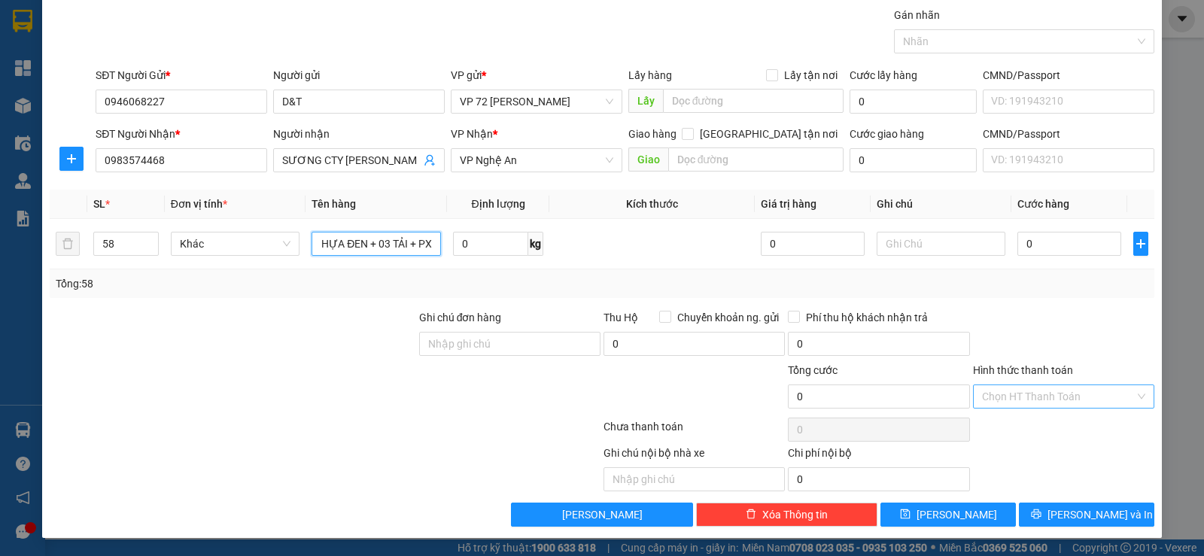
type input "55 ỐNG NHỰA ĐEN + 03 TẢI + PX"
click at [758, 450] on span "[PERSON_NAME]" at bounding box center [957, 515] width 81 height 17
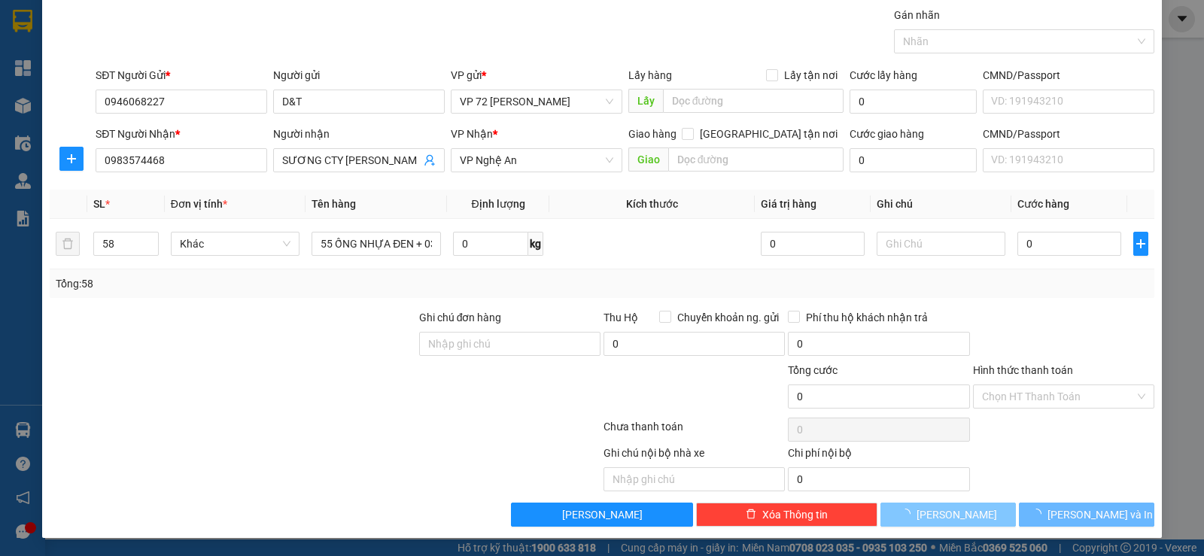
type input "1"
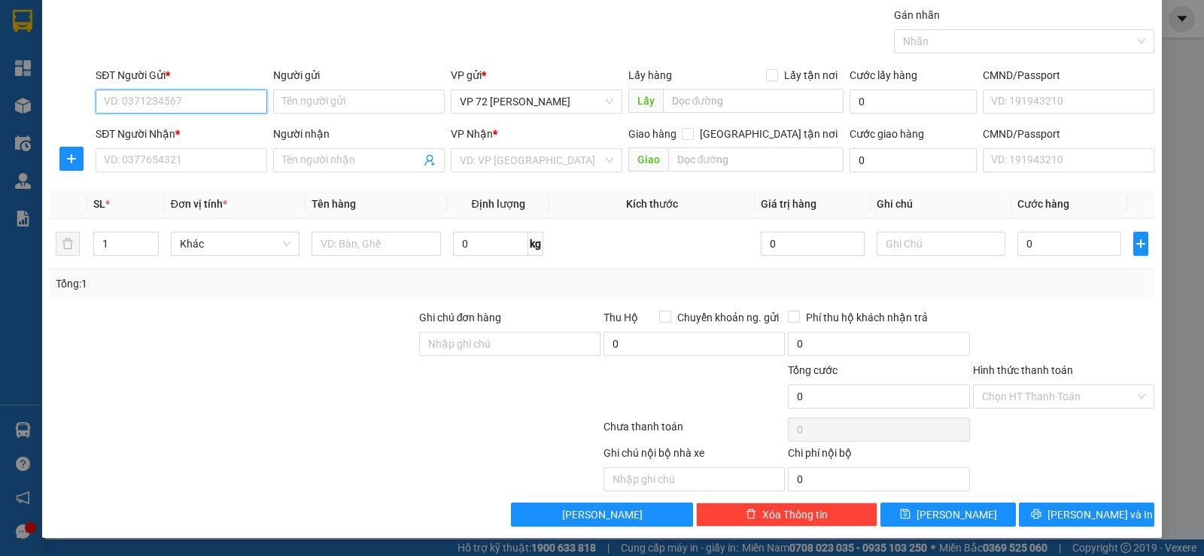
click at [160, 103] on input "SĐT Người Gửi *" at bounding box center [182, 102] width 172 height 24
type input "096699767"
click at [358, 104] on input "Người gửi" at bounding box center [359, 102] width 172 height 24
type input "ANTA"
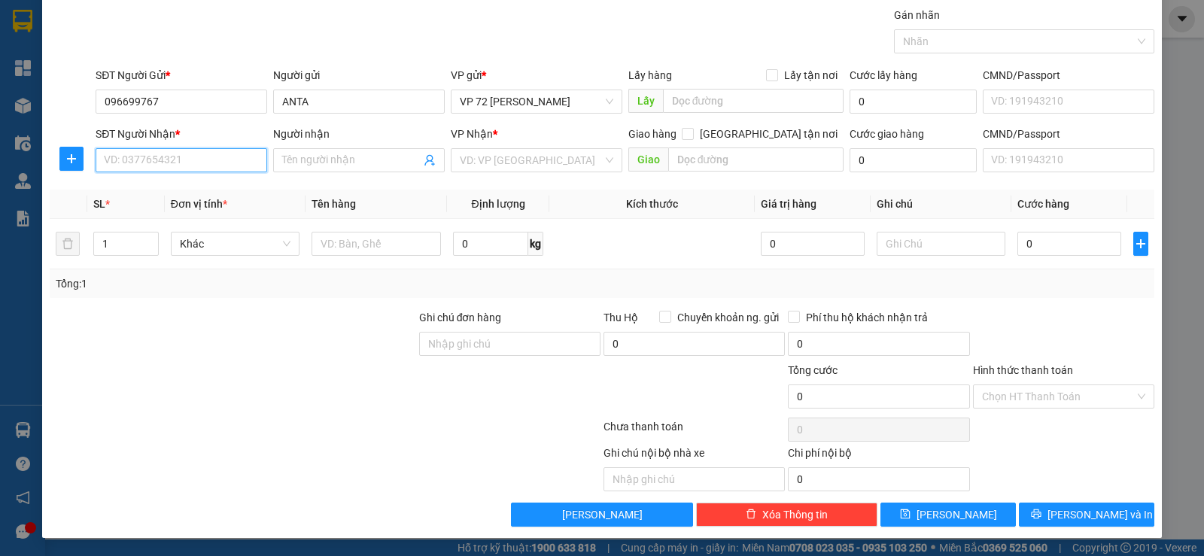
click at [183, 166] on input "SĐT Người Nhận *" at bounding box center [182, 160] width 172 height 24
type input "0946268998"
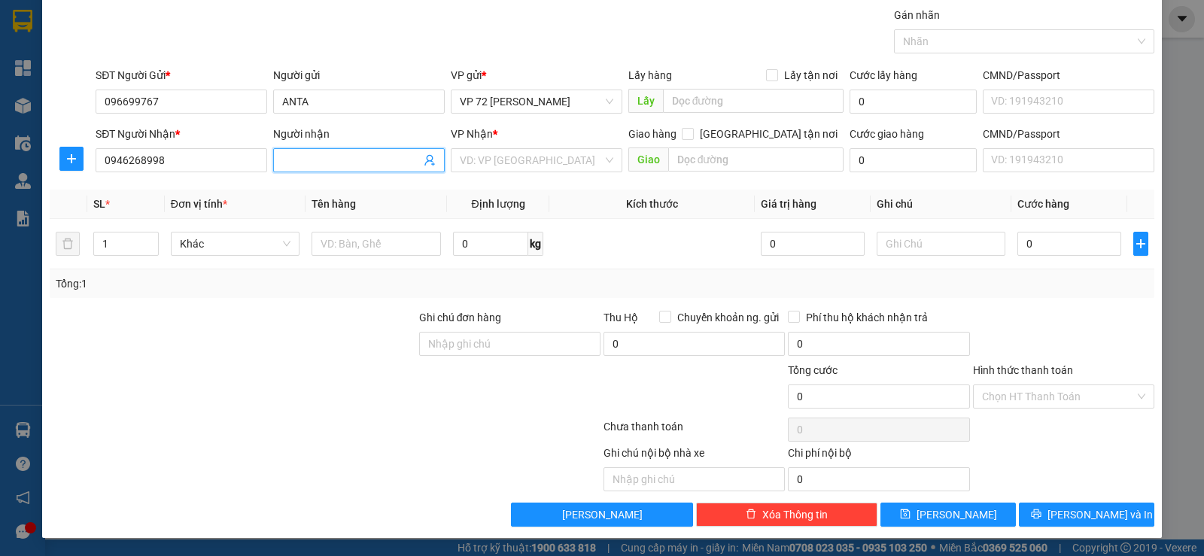
click at [303, 162] on input "Người nhận" at bounding box center [351, 160] width 138 height 17
type input "ANH PHI"
drag, startPoint x: 507, startPoint y: 160, endPoint x: 490, endPoint y: 213, distance: 55.5
click at [505, 162] on input "search" at bounding box center [531, 160] width 143 height 23
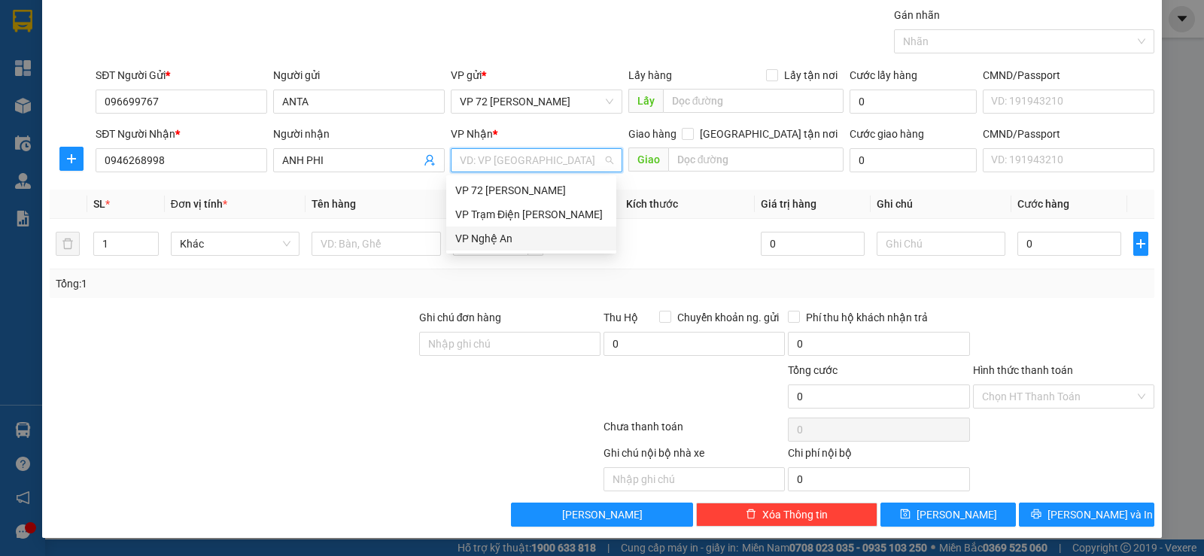
click at [480, 245] on div "VP Nghệ An" at bounding box center [531, 238] width 152 height 17
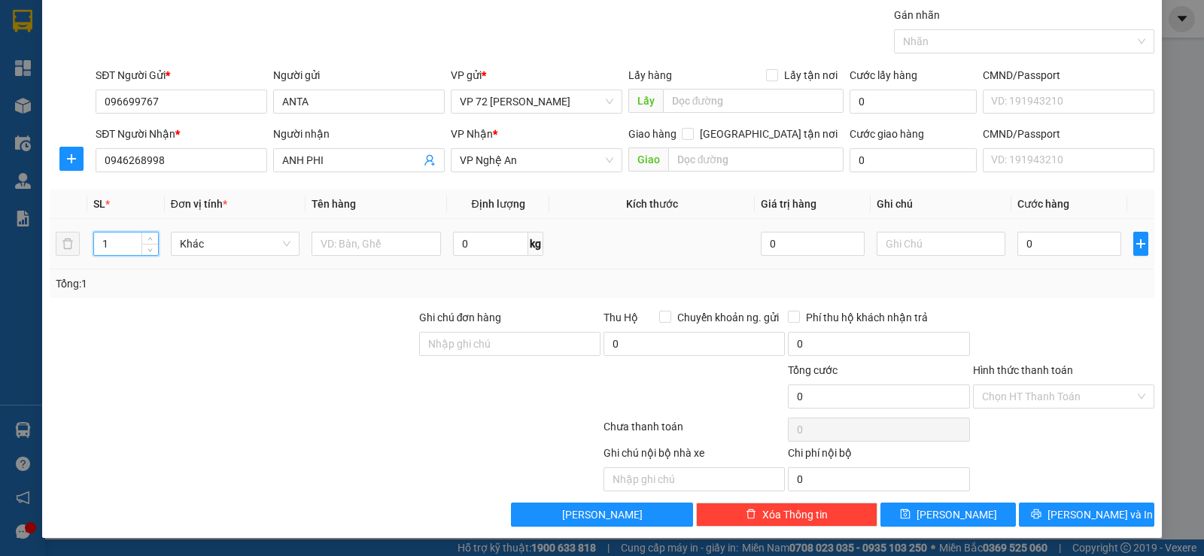
click at [115, 246] on input "1" at bounding box center [125, 244] width 63 height 23
type input "4"
click at [348, 248] on input "text" at bounding box center [376, 244] width 129 height 24
type input "XỐP"
click at [758, 250] on input "0" at bounding box center [1069, 244] width 103 height 24
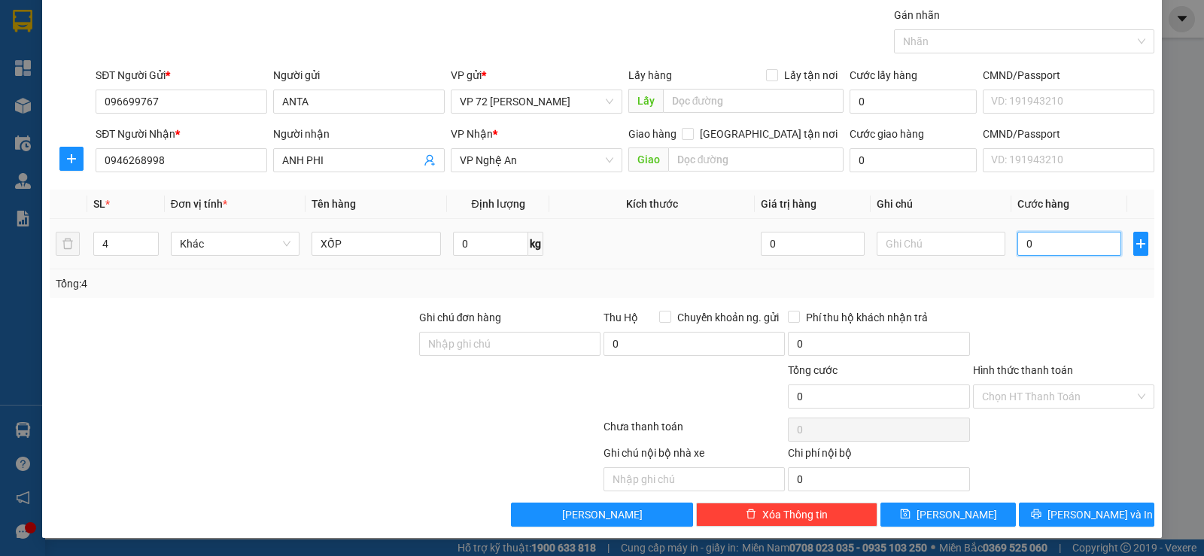
type input "2"
type input "28"
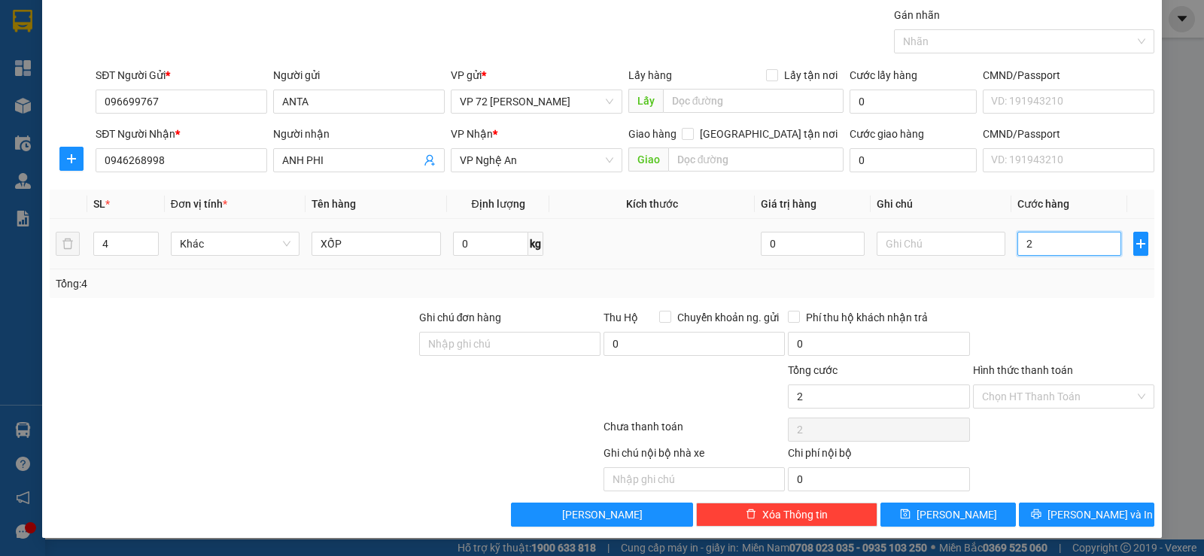
type input "28"
type input "280"
type input "2.800"
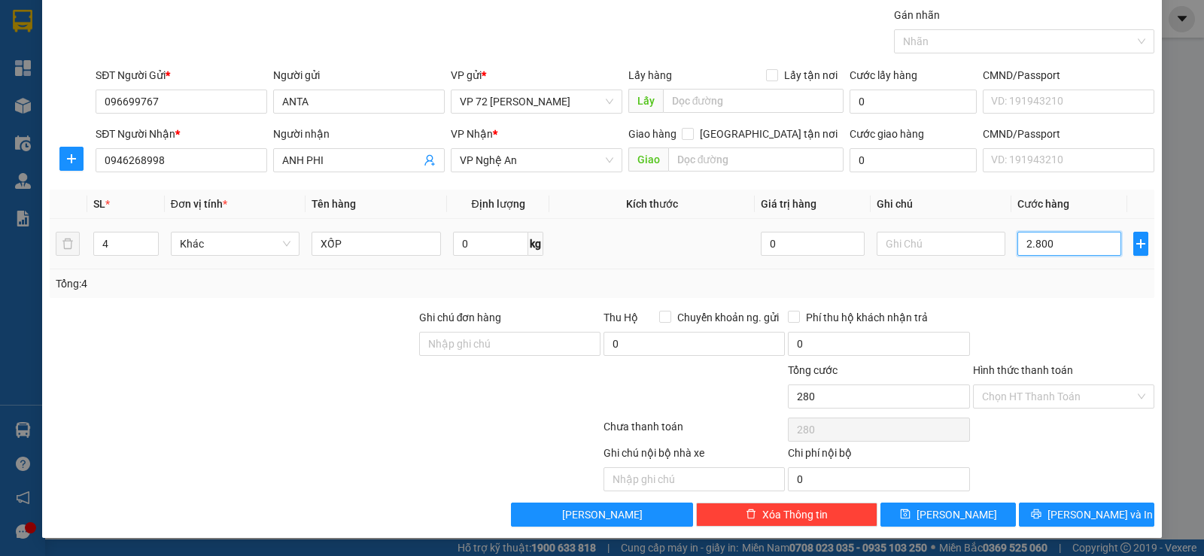
type input "2.800"
type input "28.000"
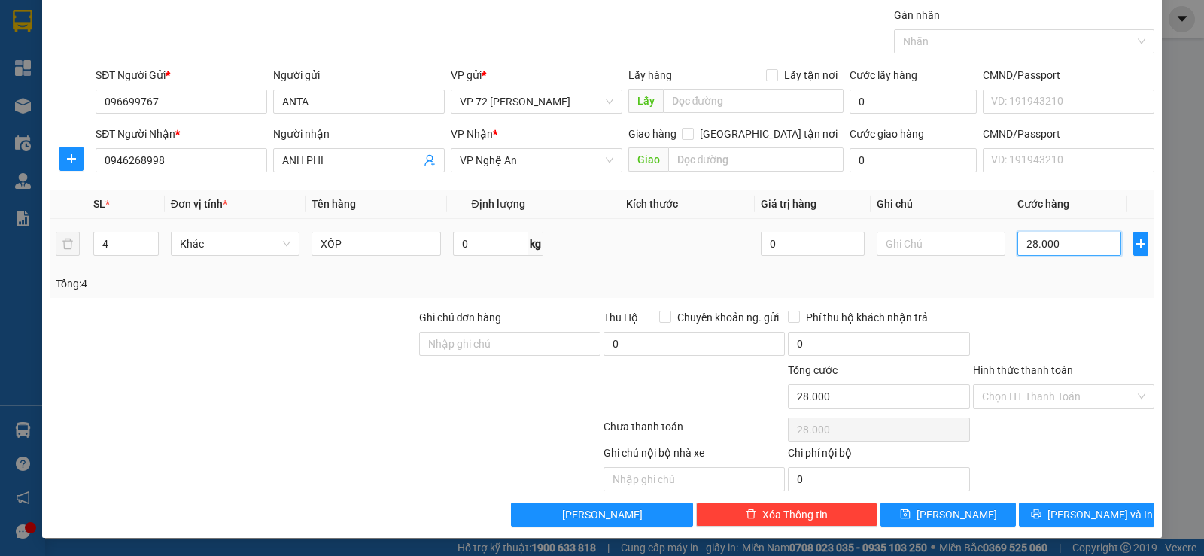
type input "280.000"
click at [758, 403] on input "Hình thức thanh toán" at bounding box center [1058, 396] width 153 height 23
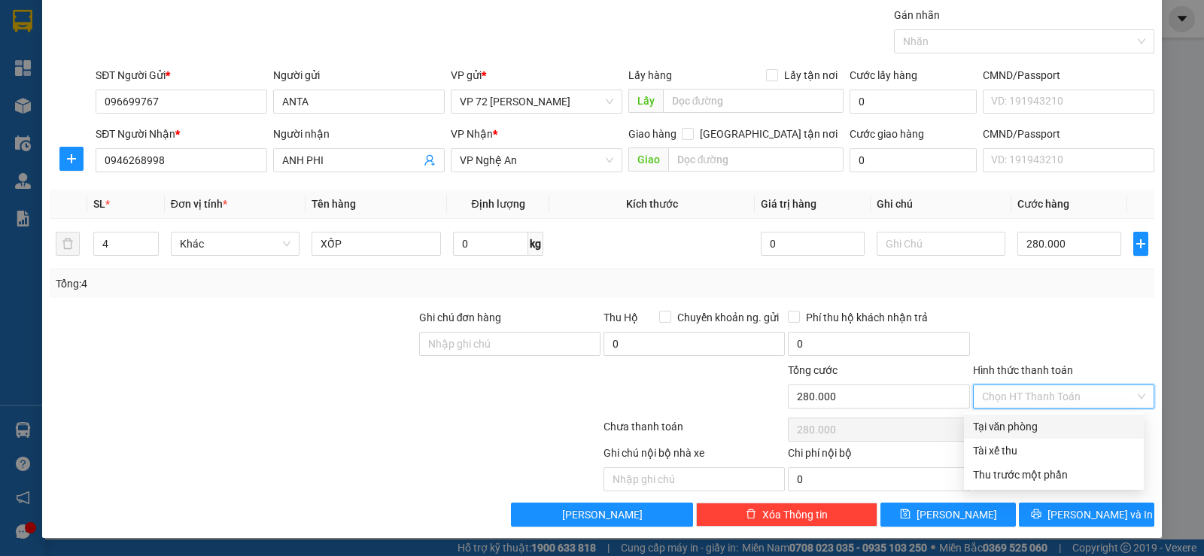
click at [758, 428] on div "Tại văn phòng" at bounding box center [1054, 427] width 162 height 17
type input "0"
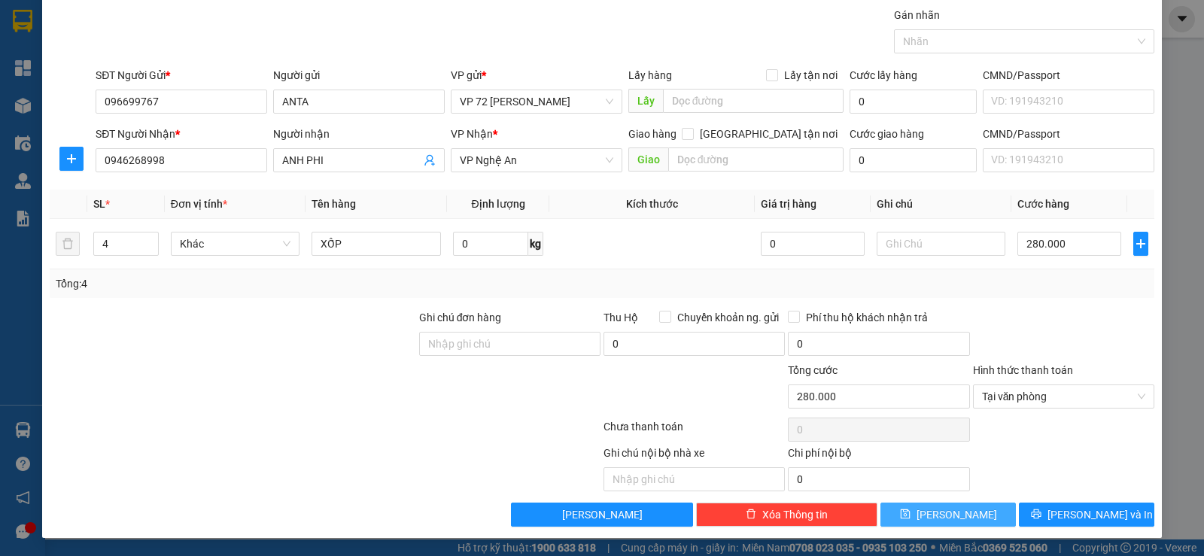
click at [758, 450] on button "[PERSON_NAME]" at bounding box center [948, 515] width 135 height 24
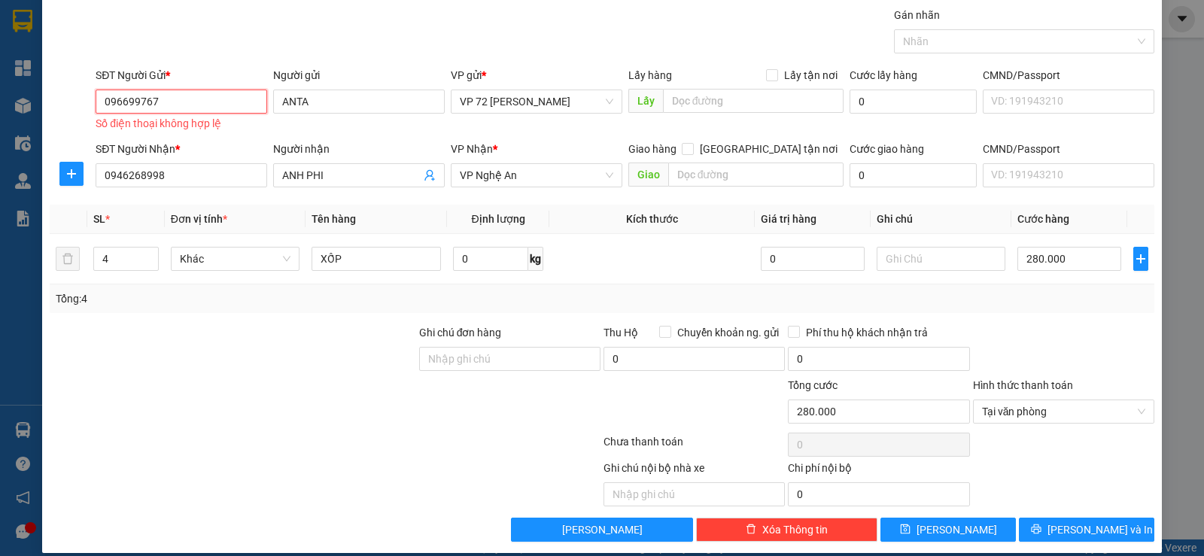
click at [140, 102] on input "096699767" at bounding box center [182, 102] width 172 height 24
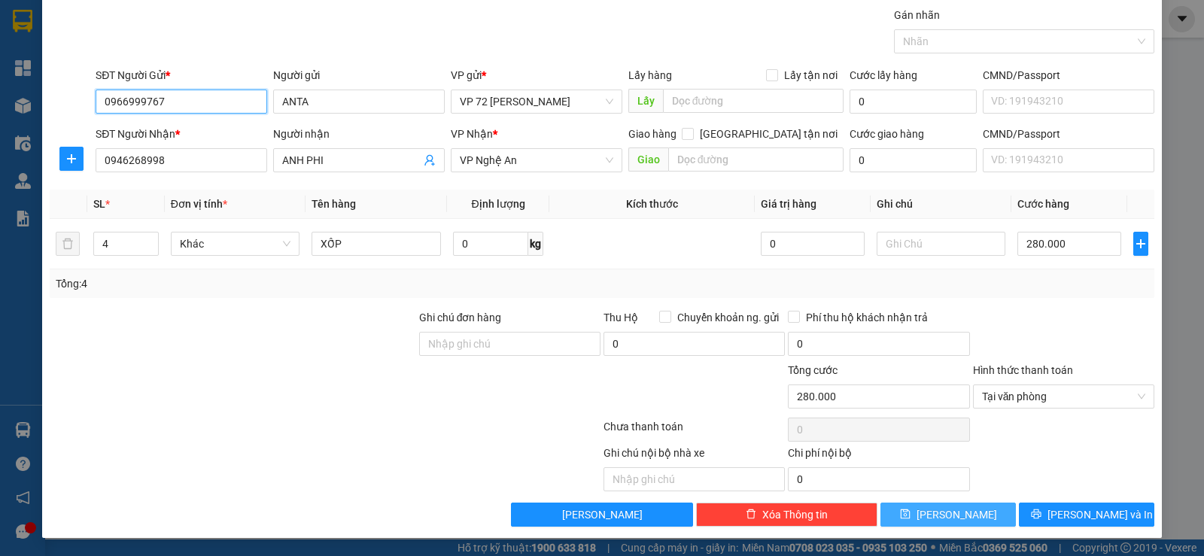
type input "0966999767"
click at [758, 450] on button "[PERSON_NAME]" at bounding box center [948, 515] width 135 height 24
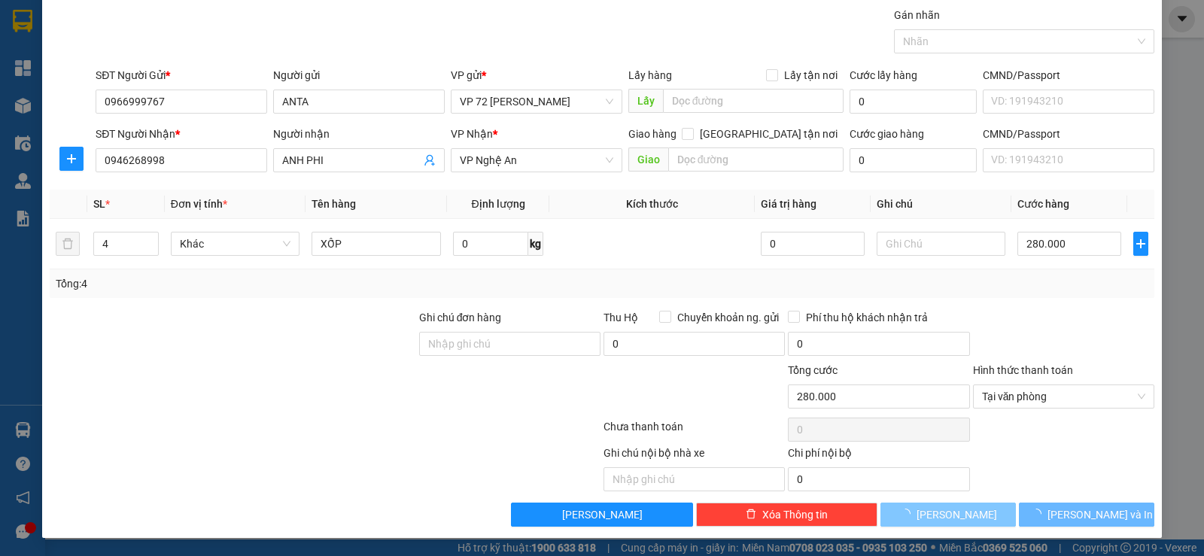
type input "1"
type input "0"
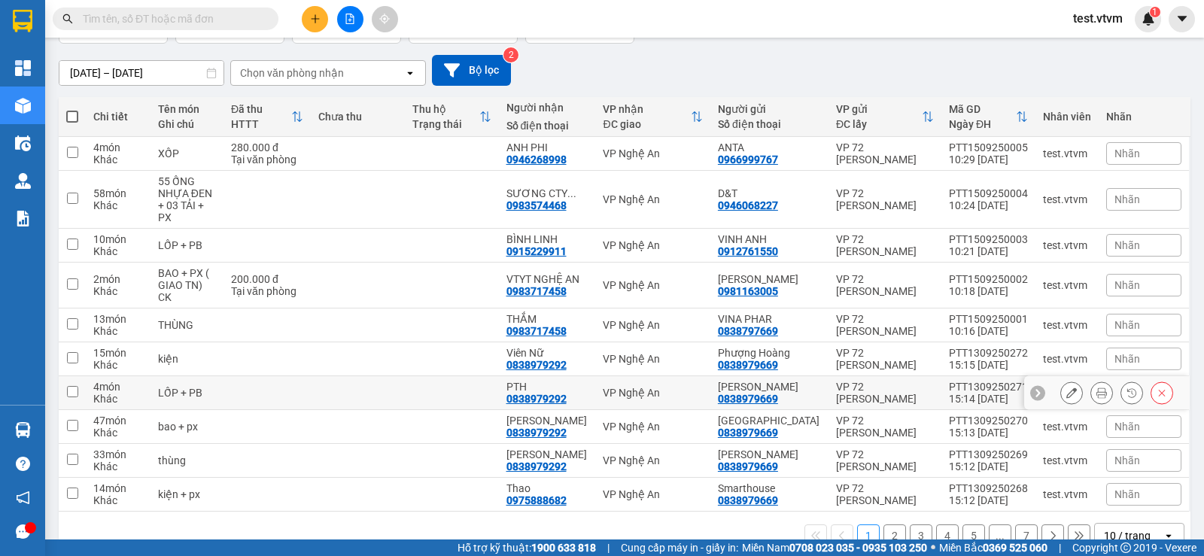
scroll to position [137, 0]
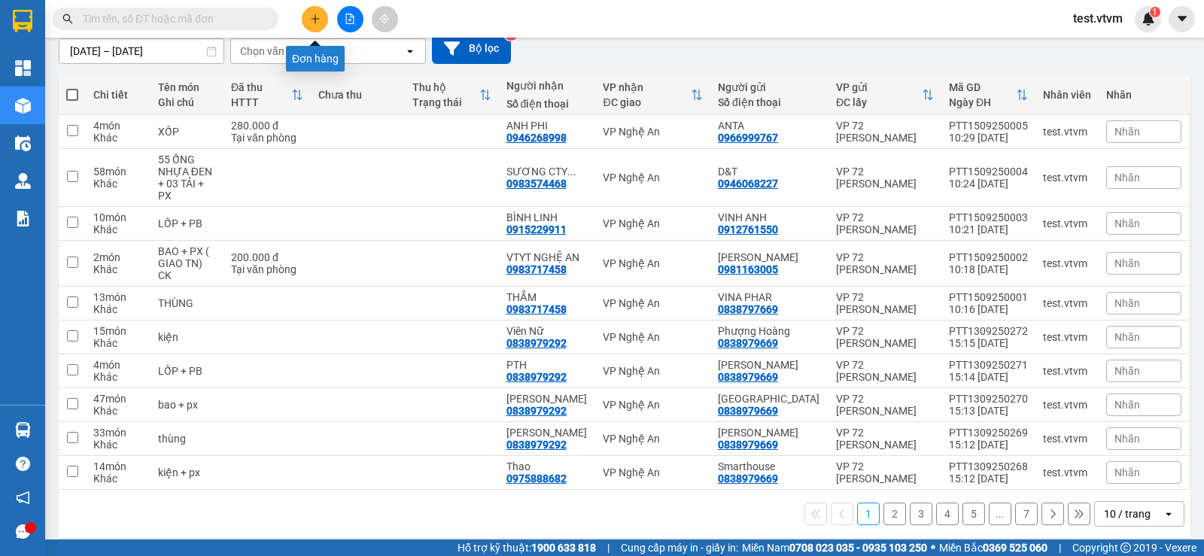
click at [324, 17] on button at bounding box center [315, 19] width 26 height 26
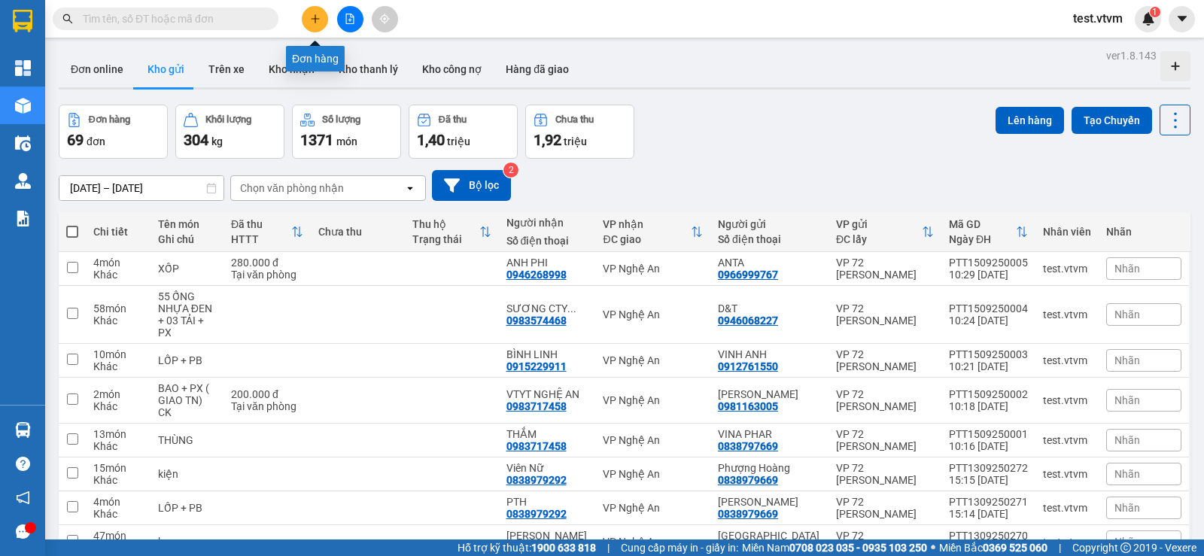
click at [316, 18] on icon "plus" at bounding box center [315, 19] width 11 height 11
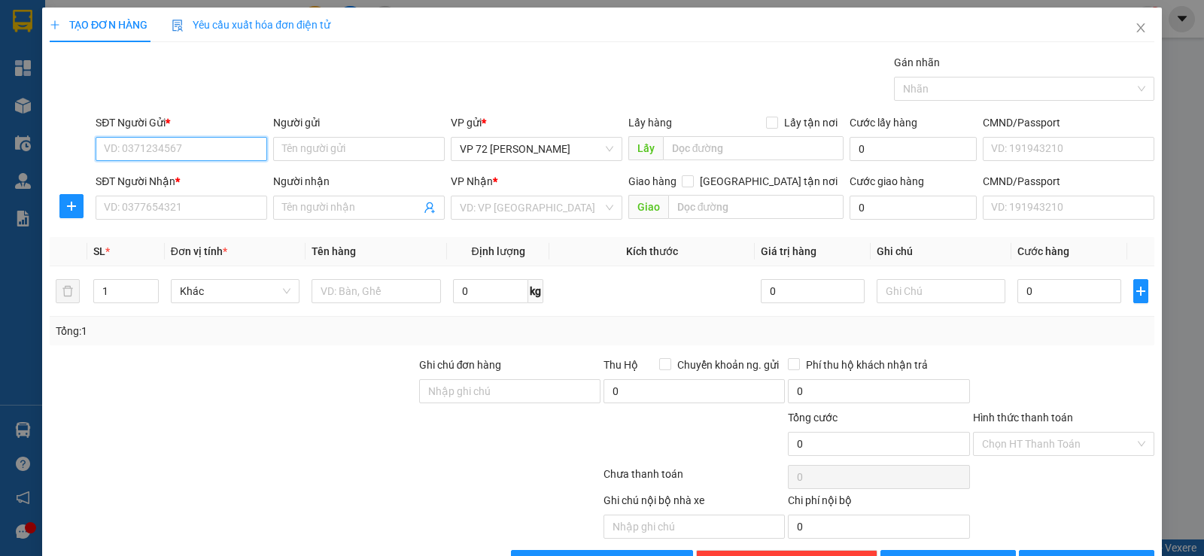
click at [193, 145] on input "SĐT Người Gửi *" at bounding box center [182, 149] width 172 height 24
type input "0962746696"
click at [331, 148] on input "Người gửi" at bounding box center [359, 149] width 172 height 24
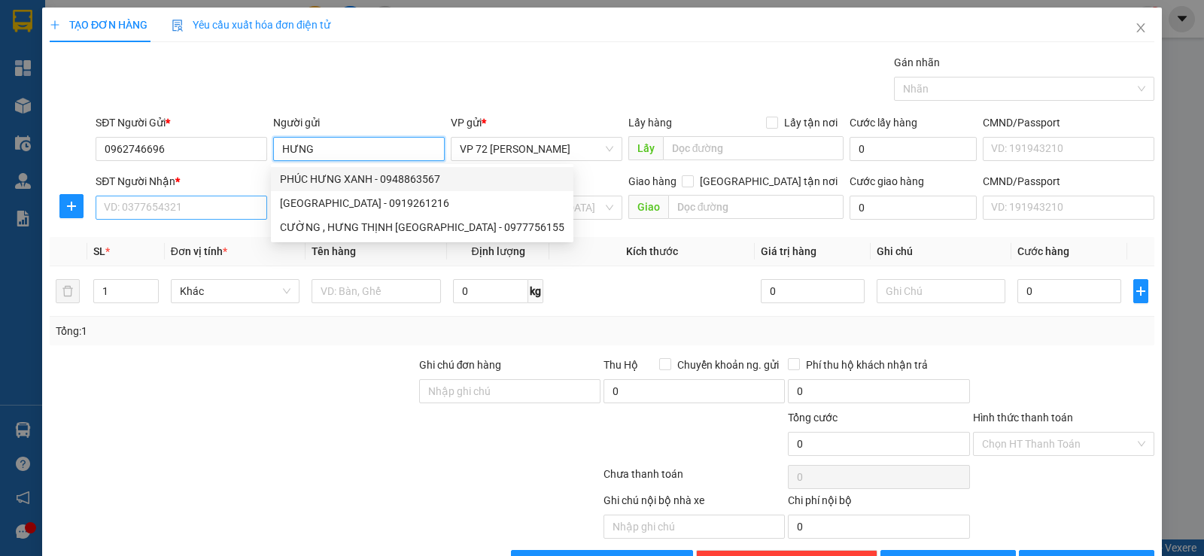
type input "HƯNG"
click at [199, 215] on input "SĐT Người Nhận *" at bounding box center [182, 208] width 172 height 24
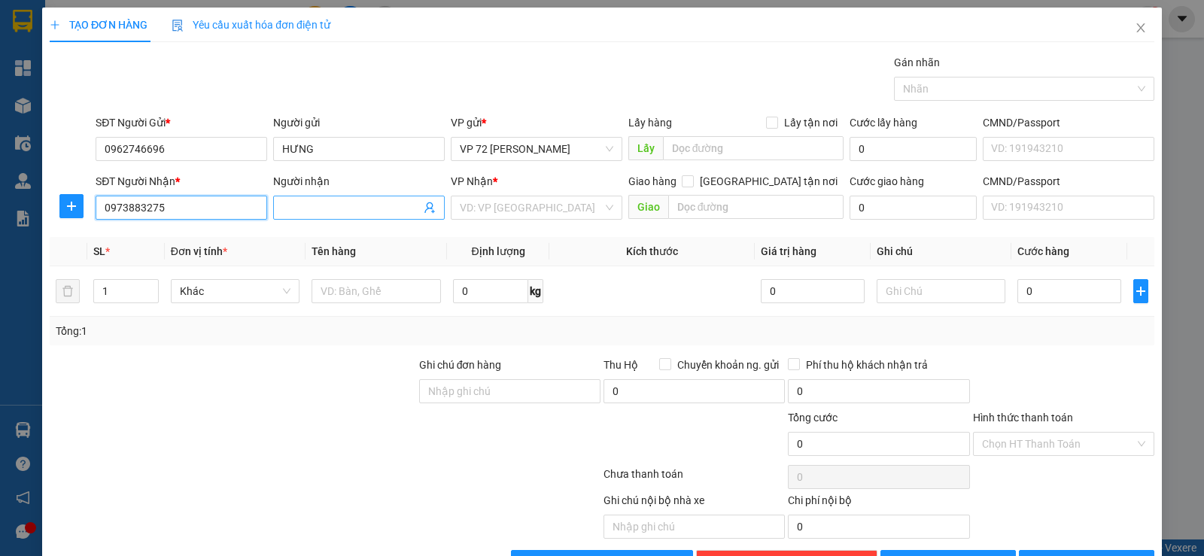
type input "0973883275"
click at [343, 200] on input "Người nhận" at bounding box center [351, 207] width 138 height 17
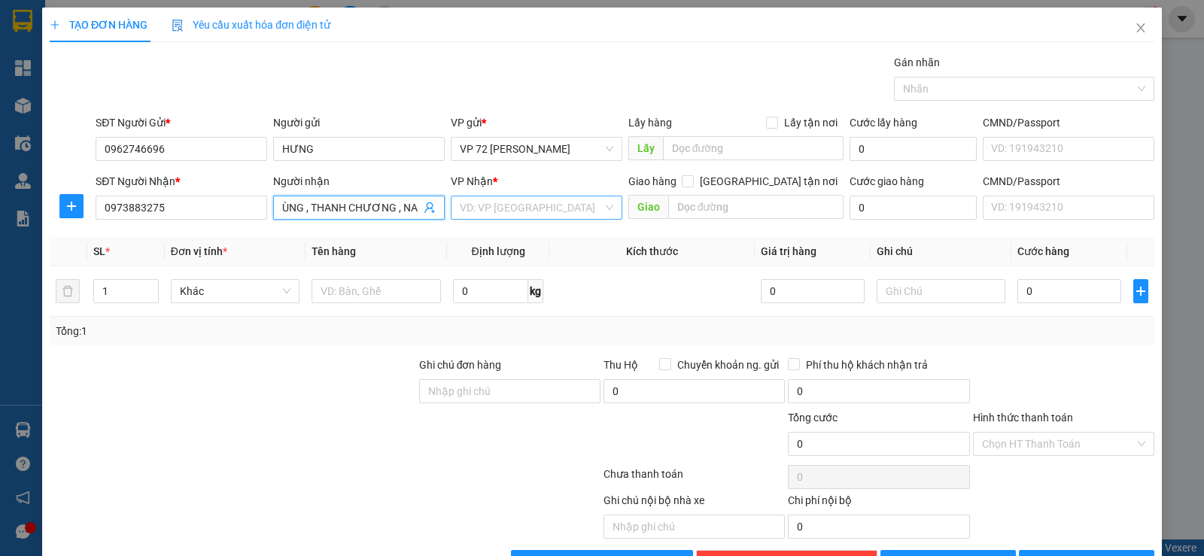
type input "KHỐI 1A , TT DÙNG , THANH CHƯƠNG , NA"
click at [475, 202] on input "search" at bounding box center [531, 207] width 143 height 23
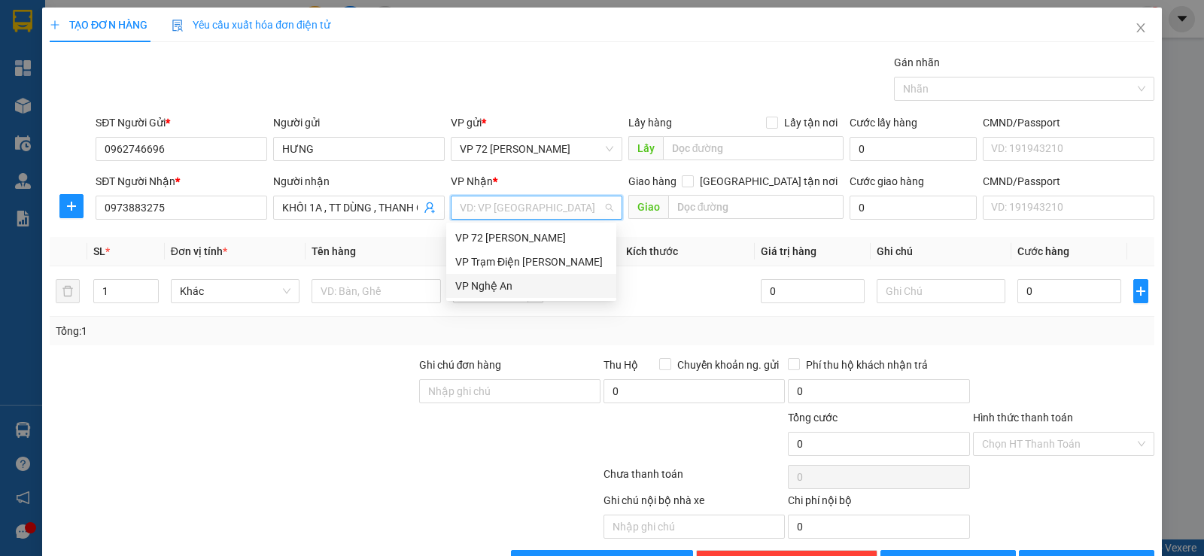
click at [485, 288] on div "VP Nghệ An" at bounding box center [531, 286] width 152 height 17
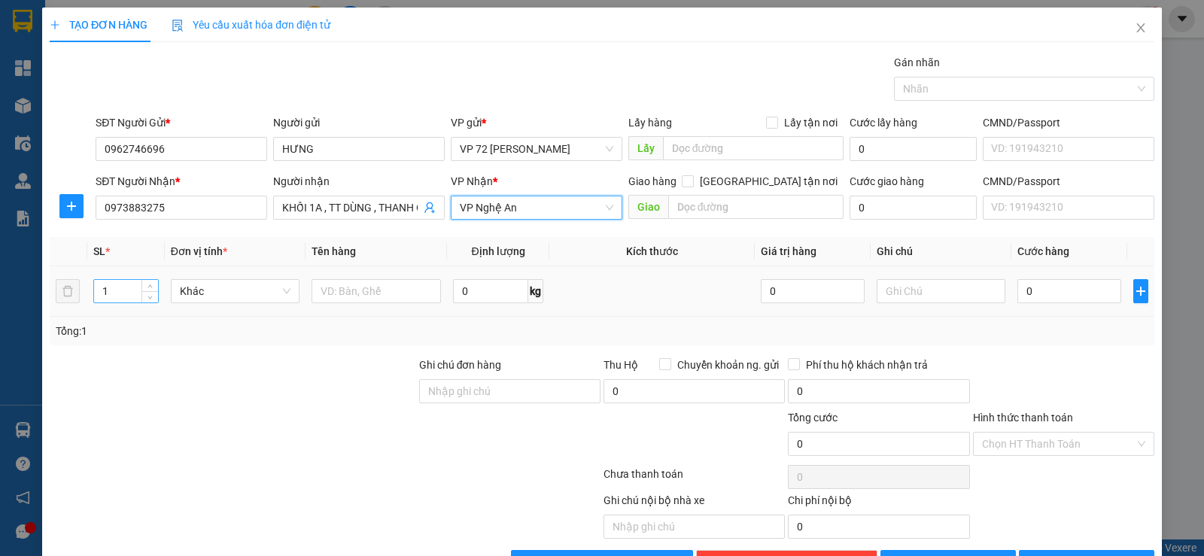
click at [124, 300] on input "1" at bounding box center [125, 291] width 63 height 23
type input "3"
click at [334, 289] on input "text" at bounding box center [376, 291] width 129 height 24
type input "KIỆN BÀN ĐÁ + GƯƠNG . THU HỘ 2.250.000"
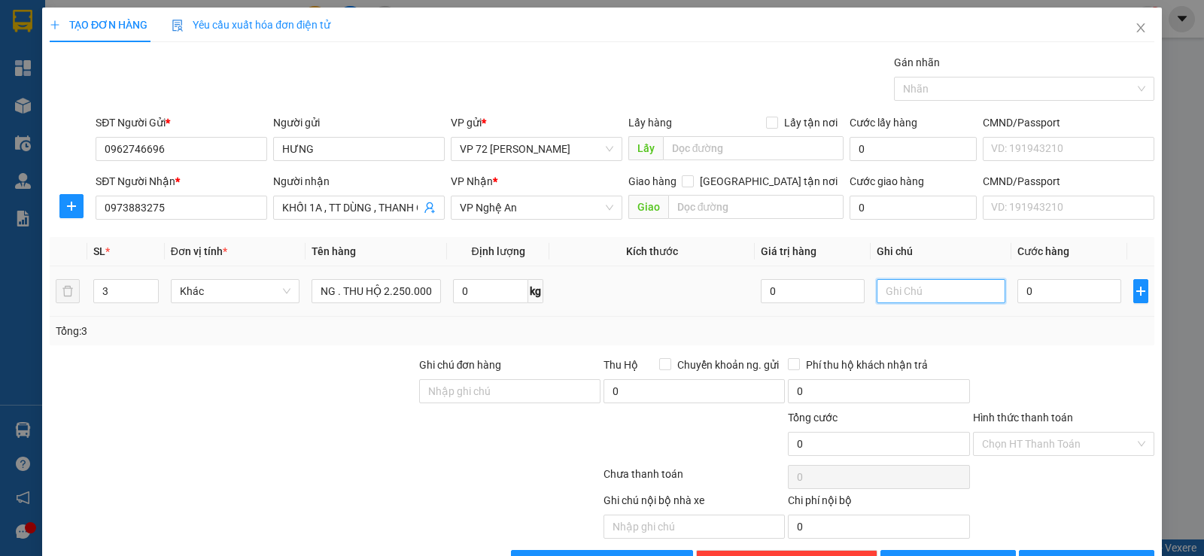
scroll to position [0, 0]
click at [758, 293] on input "text" at bounding box center [941, 291] width 129 height 24
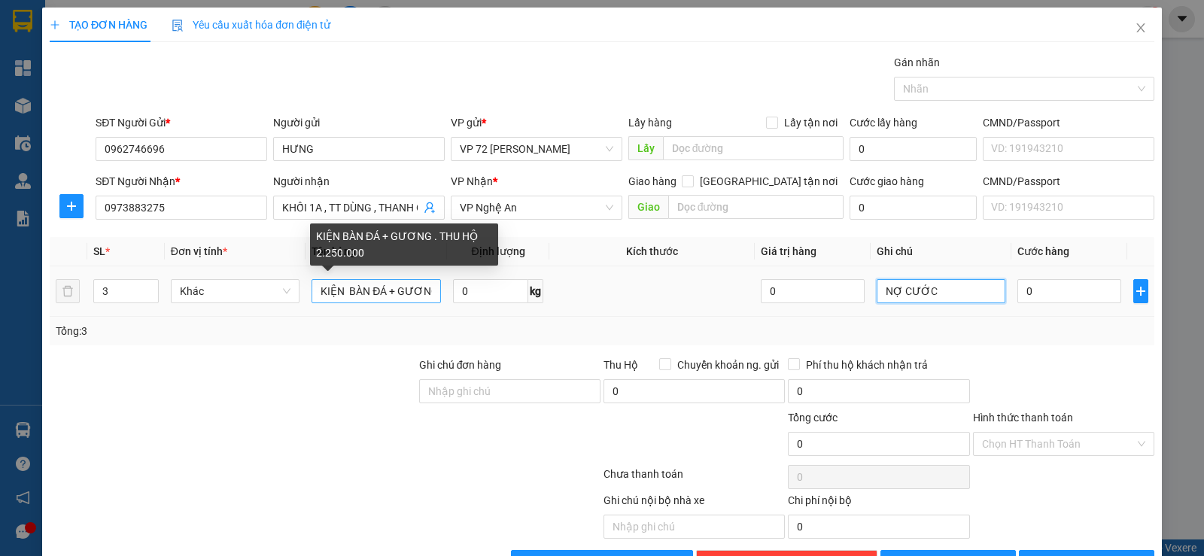
type input "NỢ CƯỚC"
click at [423, 291] on input "KIỆN BÀN ĐÁ + GƯƠNG . THU HỘ 2.250.000" at bounding box center [376, 291] width 129 height 24
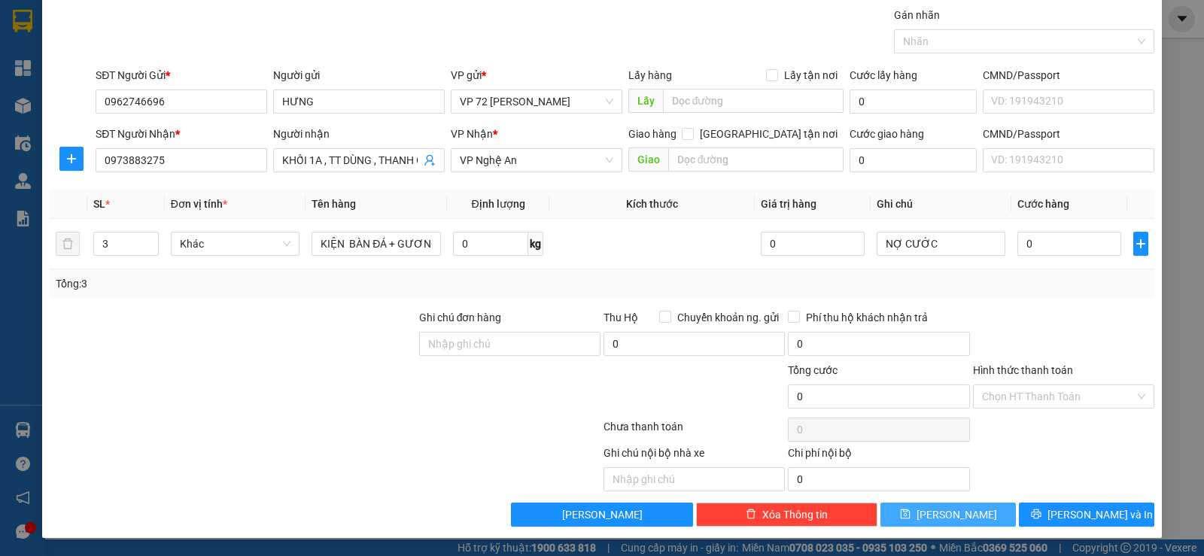
click at [758, 450] on button "[PERSON_NAME]" at bounding box center [948, 515] width 135 height 24
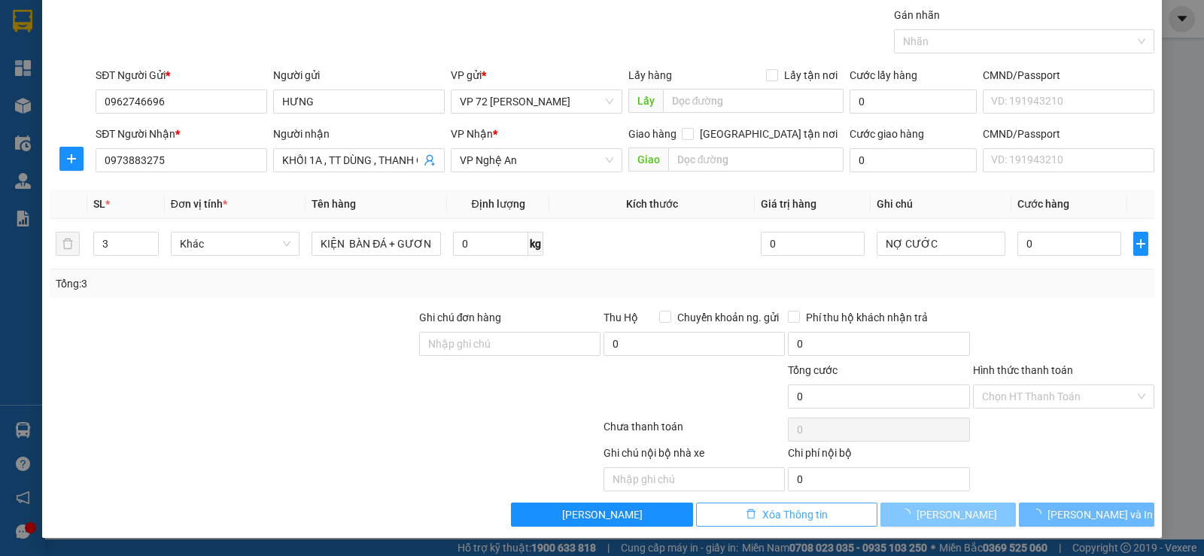
type input "1"
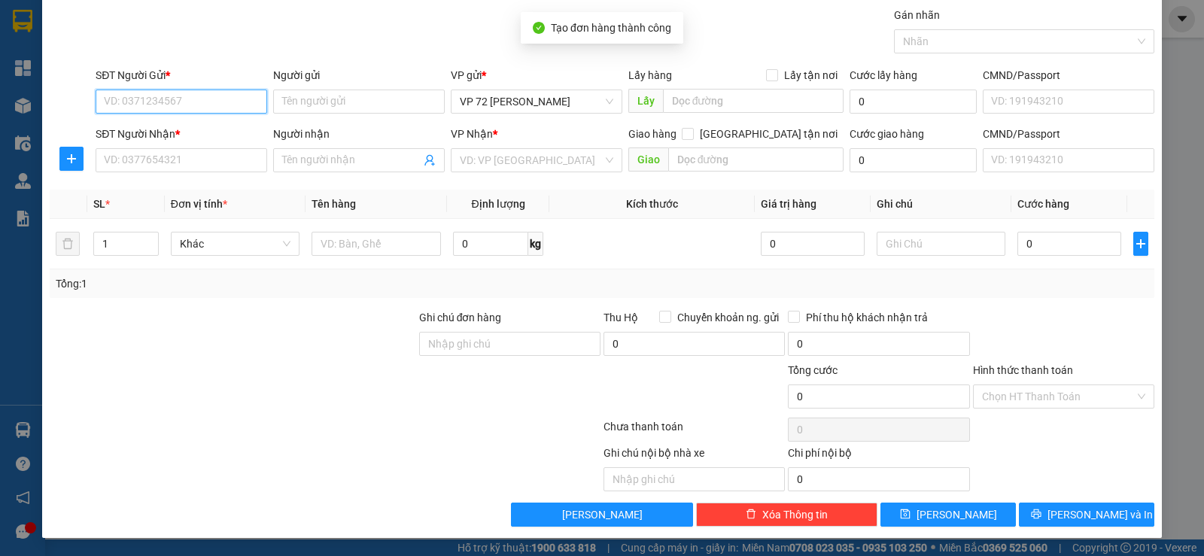
drag, startPoint x: 226, startPoint y: 90, endPoint x: 222, endPoint y: 97, distance: 8.4
click at [223, 96] on input "SĐT Người Gửi *" at bounding box center [182, 102] width 172 height 24
type input "0969086100"
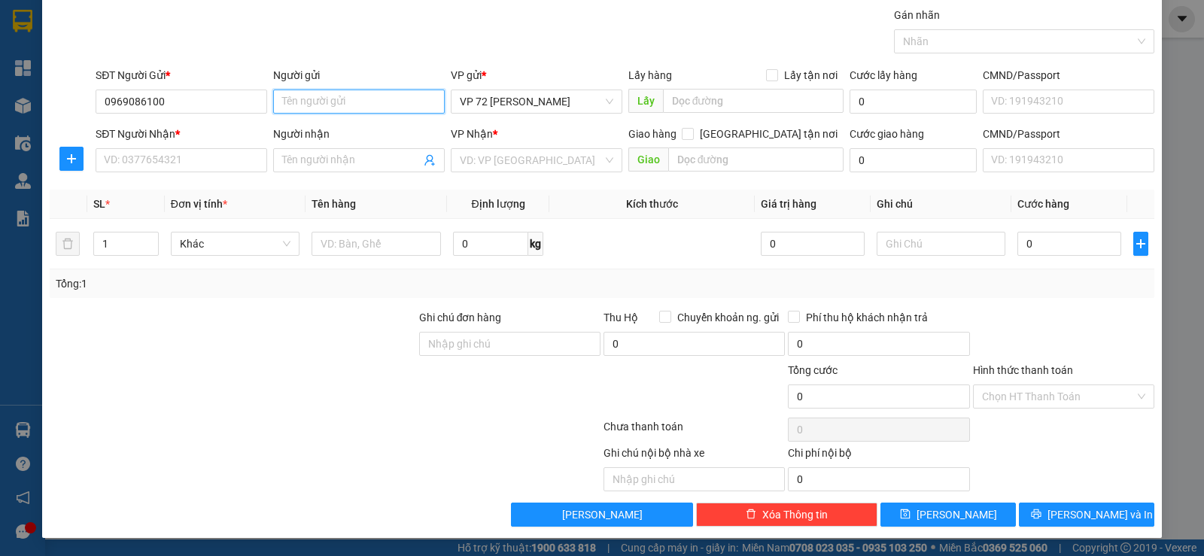
click at [288, 95] on input "Người gửi" at bounding box center [359, 102] width 172 height 24
type input "[PERSON_NAME]"
click at [124, 159] on input "SĐT Người Nhận *" at bounding box center [182, 160] width 172 height 24
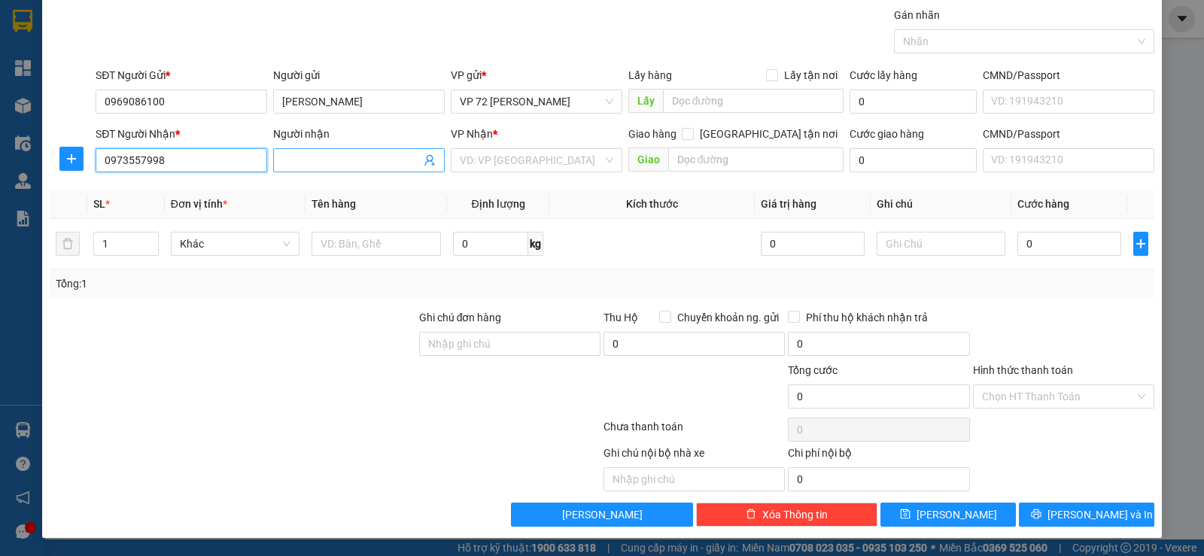
type input "0973557998"
drag, startPoint x: 352, startPoint y: 161, endPoint x: 340, endPoint y: 164, distance: 12.4
click at [347, 163] on input "Người nhận" at bounding box center [351, 160] width 138 height 17
type input "CƠ KHÍ CAO HÀ"
click at [531, 157] on input "search" at bounding box center [531, 160] width 143 height 23
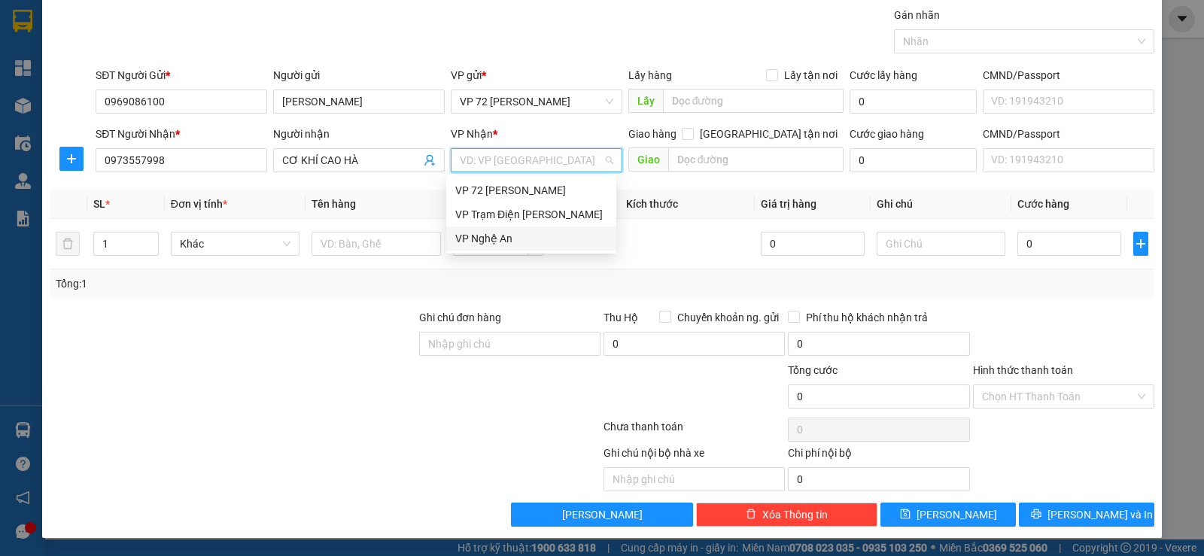
click at [481, 236] on div "VP Nghệ An" at bounding box center [531, 238] width 152 height 17
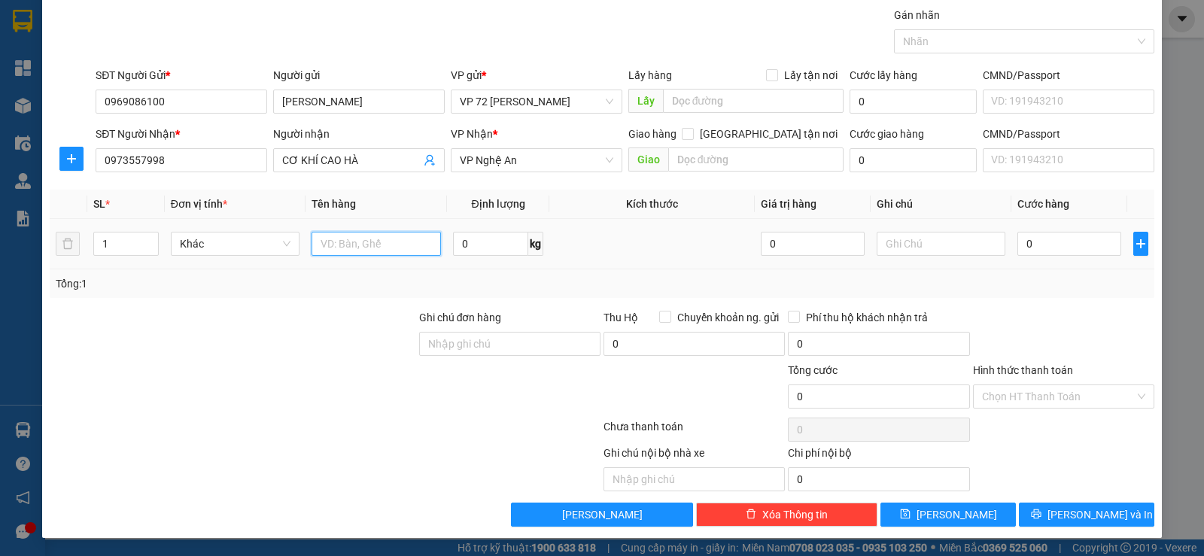
click at [342, 242] on input "text" at bounding box center [376, 244] width 129 height 24
type input "KIỆN MÁY"
click at [361, 157] on input "CƠ KHÍ CAO HÀ" at bounding box center [351, 160] width 138 height 17
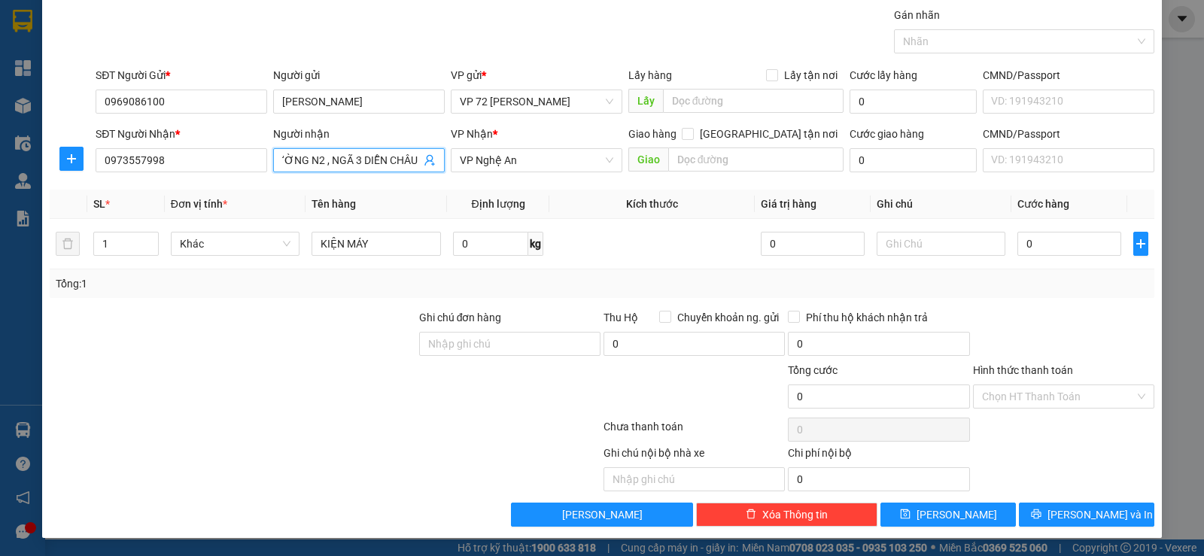
scroll to position [0, 102]
type input "CƠ KHÍ CAO HÀ , ĐƯỜNG N2 , NGÃ 3 DIỄN CHÂU"
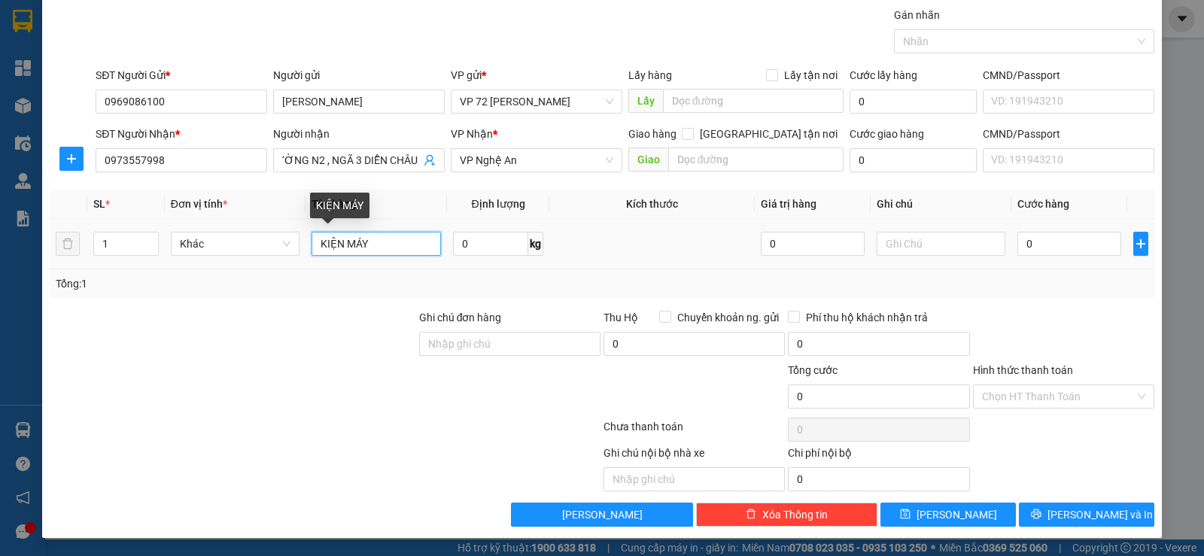
scroll to position [0, 0]
click at [372, 242] on input "KIỆN MÁY" at bounding box center [376, 244] width 129 height 24
type input "KIỆN MÁY . THU HỘ 4.500.000Đ"
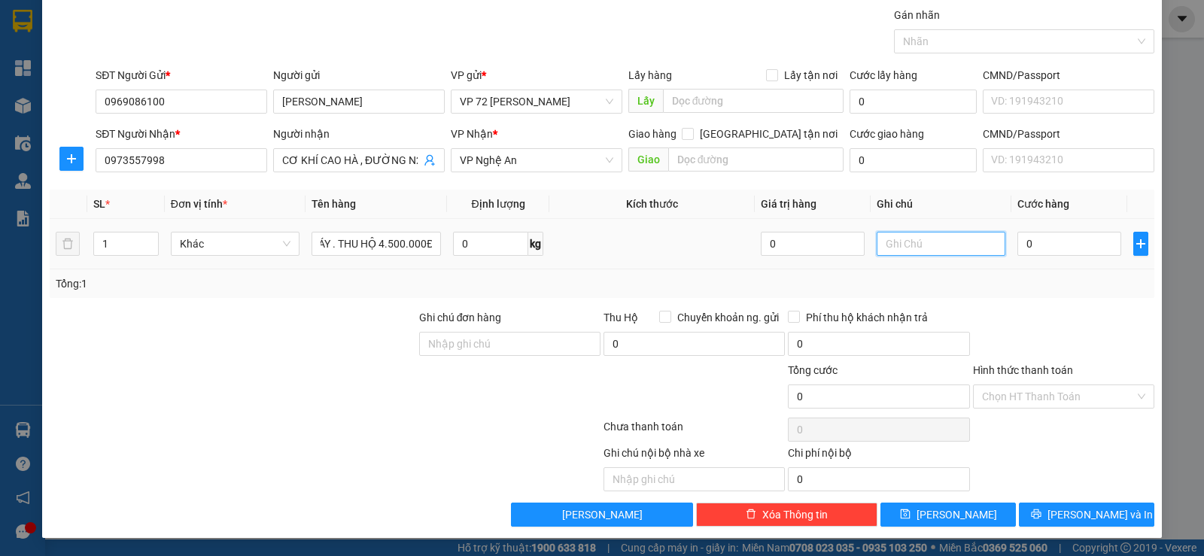
scroll to position [0, 0]
drag, startPoint x: 910, startPoint y: 245, endPoint x: 907, endPoint y: 232, distance: 13.1
click at [758, 242] on input "text" at bounding box center [941, 244] width 129 height 24
type input "NỢ CƯỚC"
click at [758, 247] on input "0" at bounding box center [1069, 244] width 103 height 24
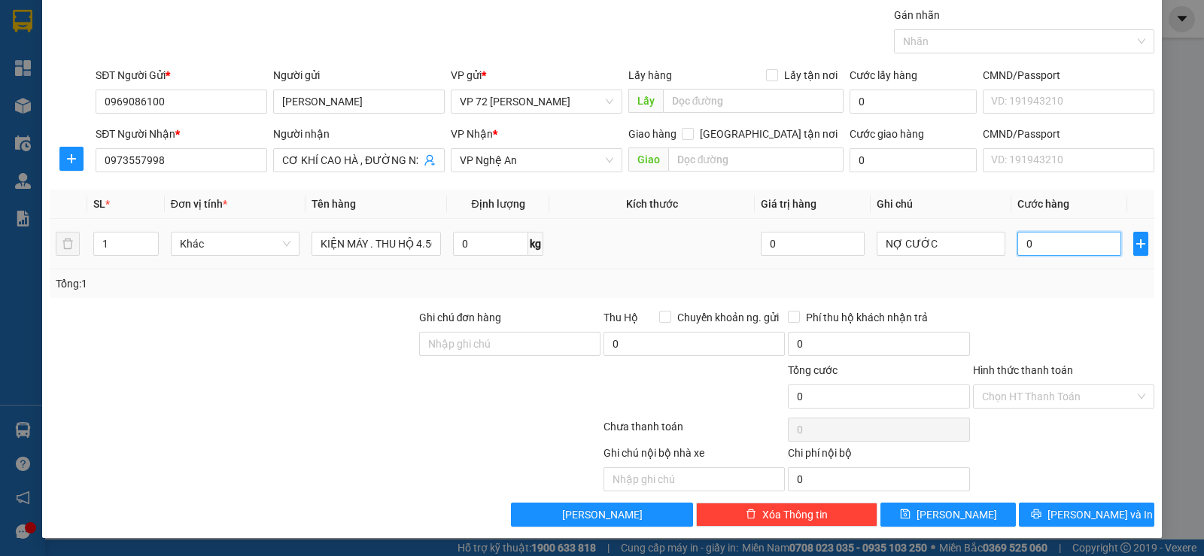
type input "5"
type input "50"
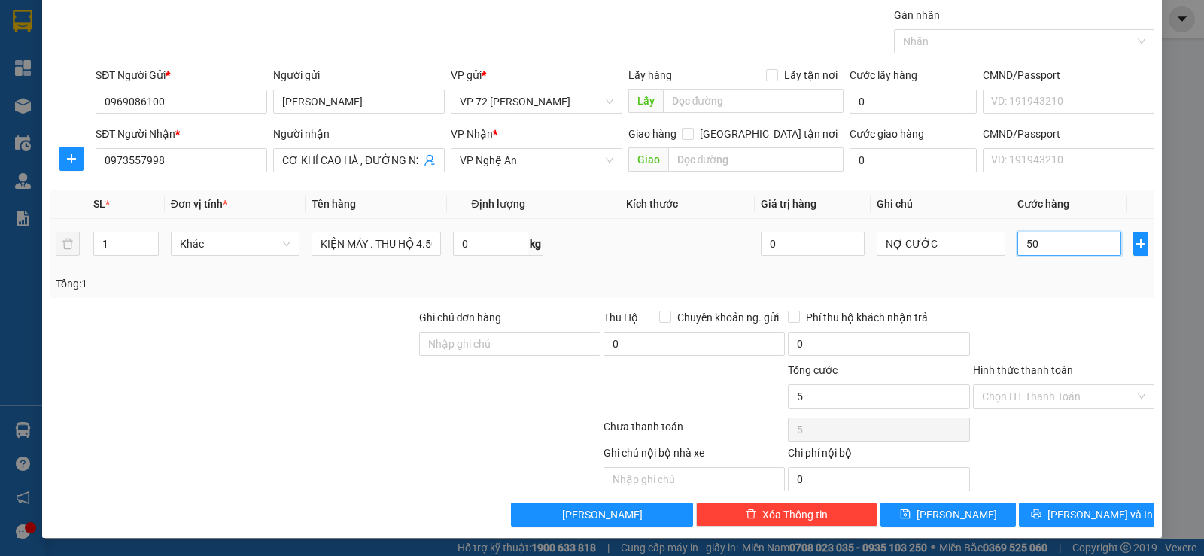
type input "50"
type input "500"
type input "5.000"
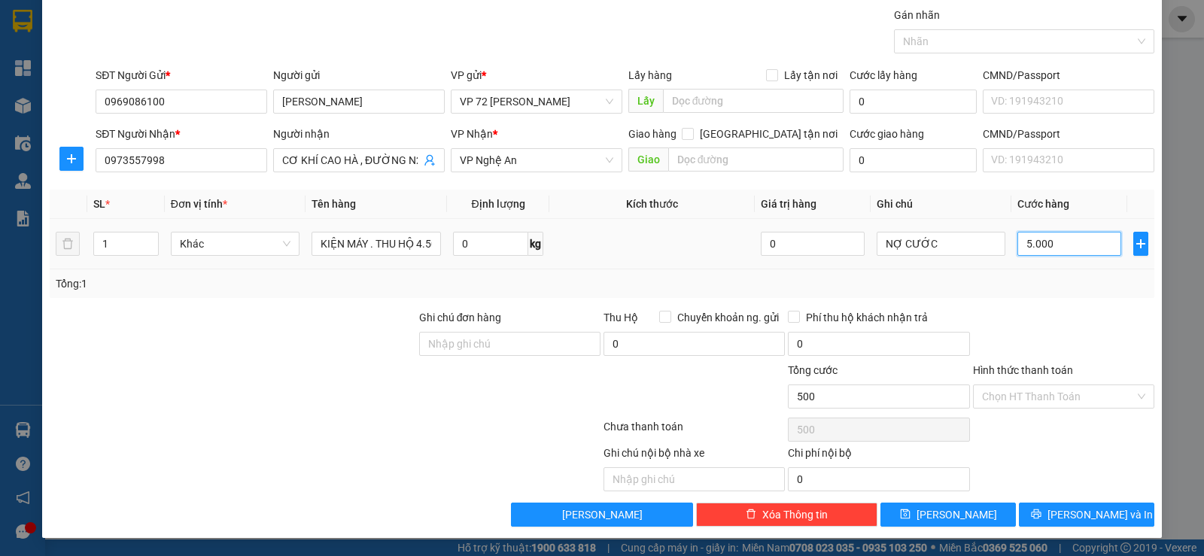
type input "5.000"
type input "50.000"
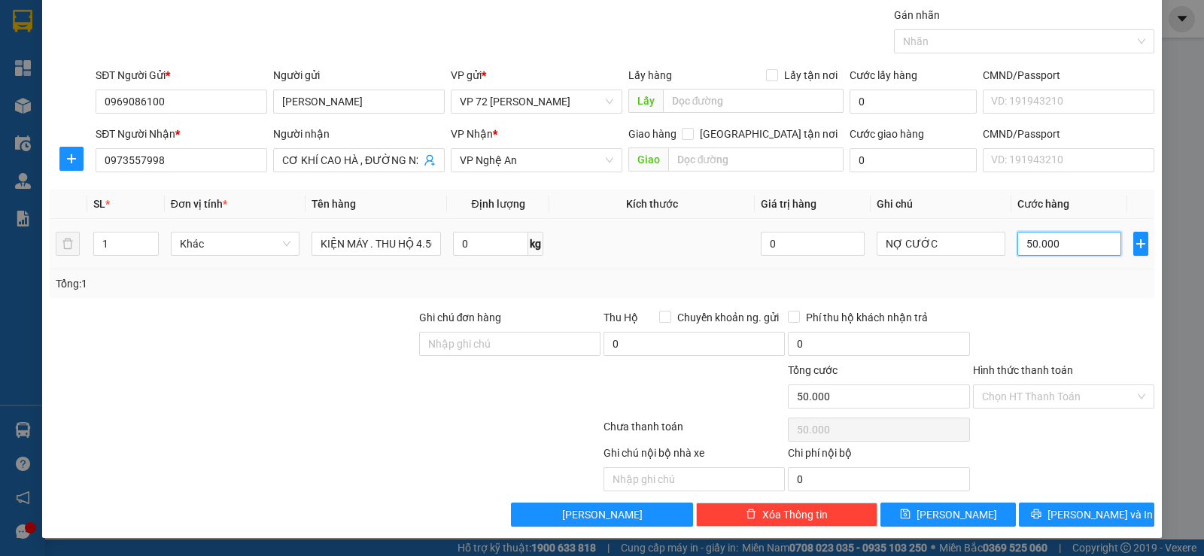
type input "500.000"
click at [617, 348] on input "0" at bounding box center [694, 344] width 181 height 24
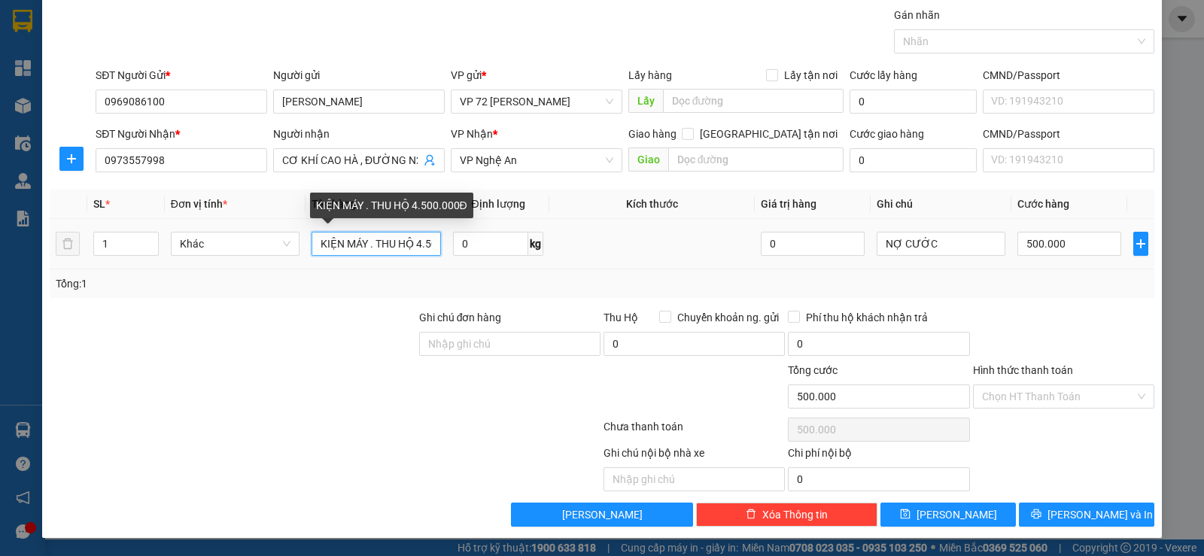
click at [372, 238] on input "KIỆN MÁY . THU HỘ 4.500.000Đ" at bounding box center [376, 244] width 129 height 24
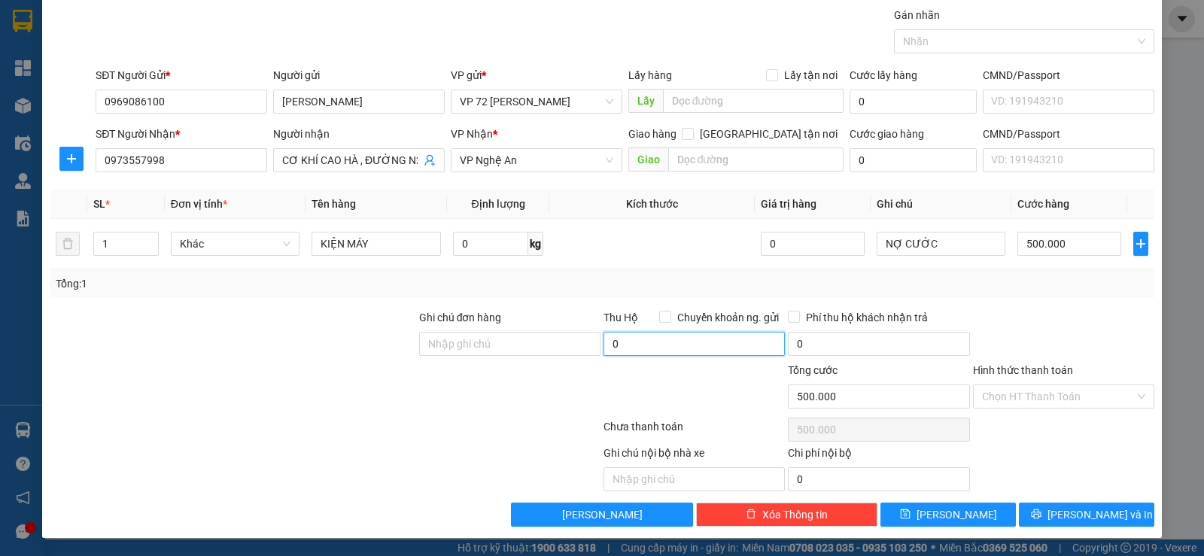
click at [629, 346] on input "0" at bounding box center [694, 344] width 181 height 24
click at [758, 342] on input "0" at bounding box center [878, 344] width 181 height 24
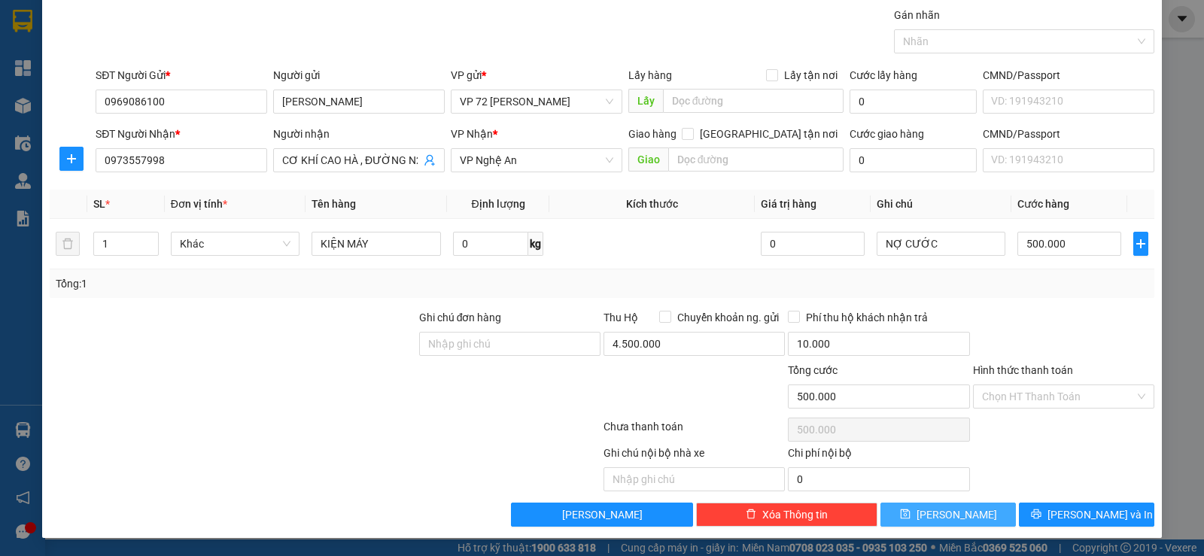
drag, startPoint x: 927, startPoint y: 516, endPoint x: 915, endPoint y: 515, distance: 12.1
click at [758, 450] on icon "save" at bounding box center [905, 514] width 11 height 11
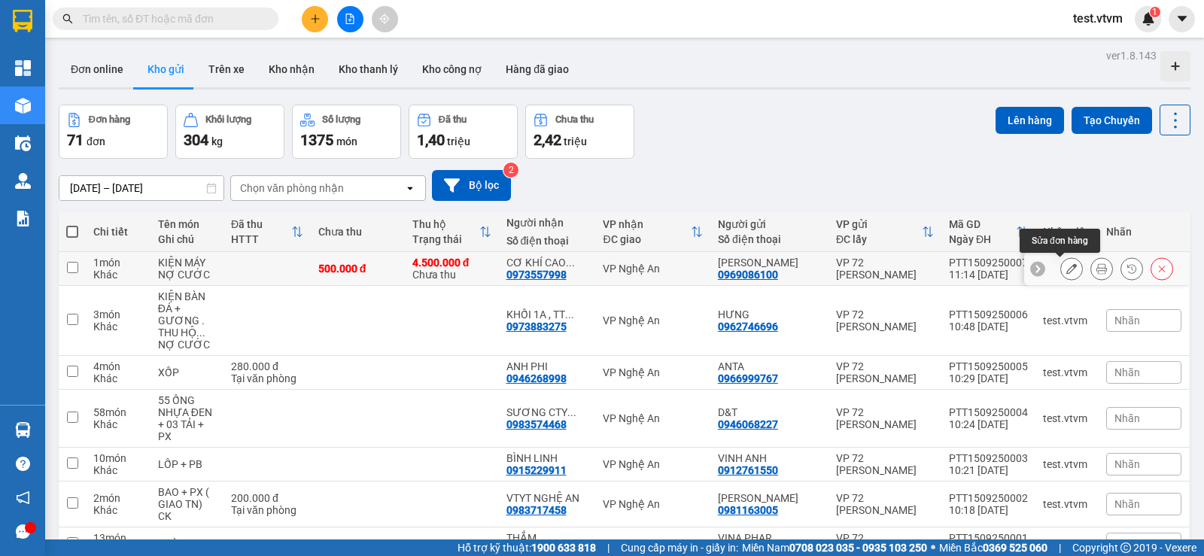
click at [758, 266] on icon at bounding box center [1072, 268] width 11 height 11
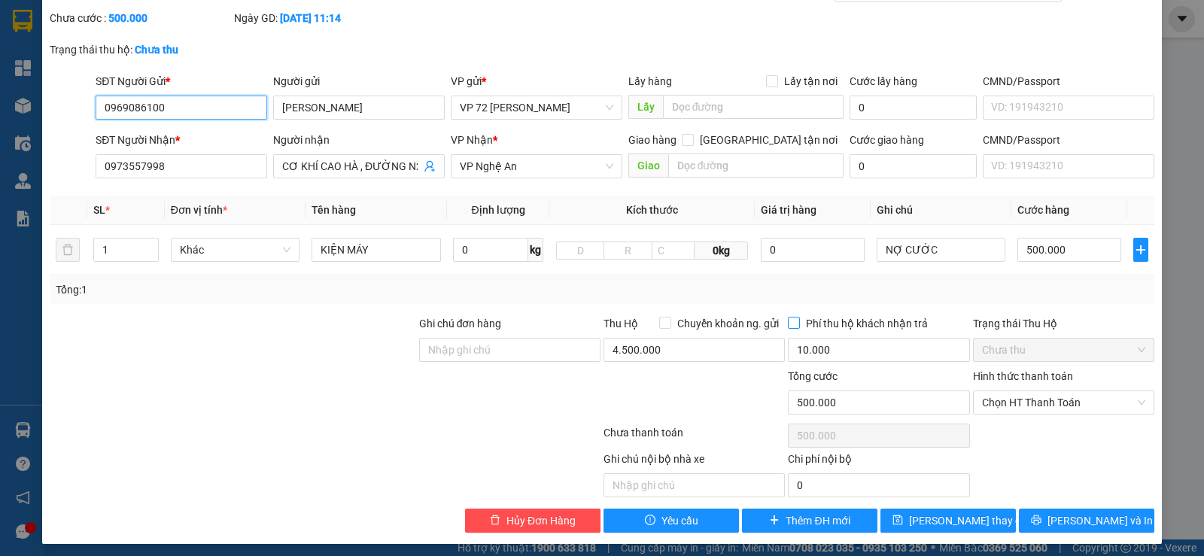
scroll to position [82, 0]
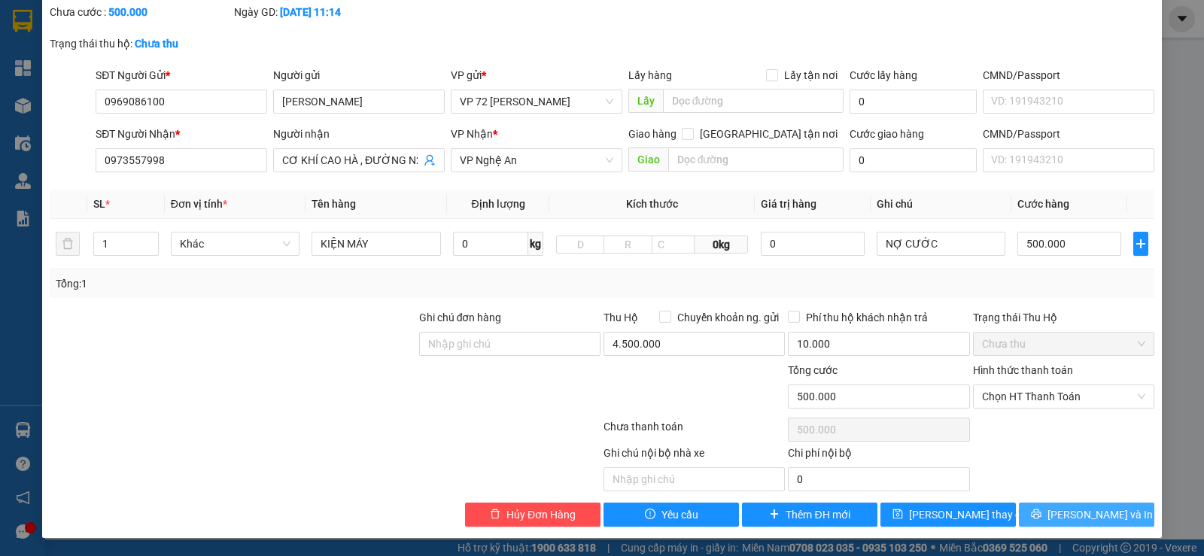
click at [758, 450] on span "[PERSON_NAME] và In" at bounding box center [1100, 515] width 105 height 17
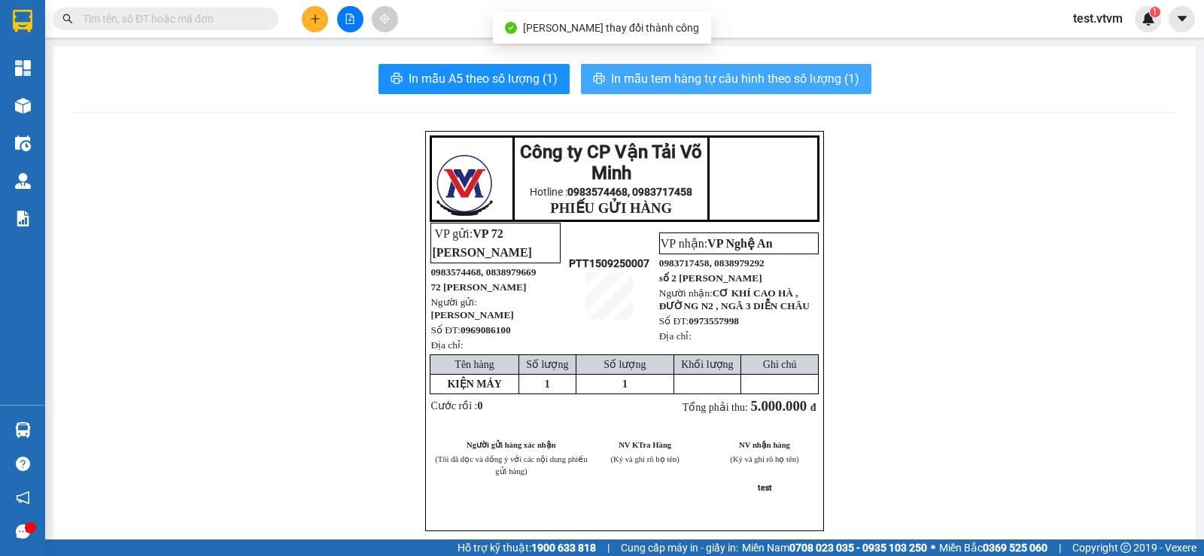
click at [702, 82] on span "In mẫu tem hàng tự cấu hình theo số lượng (1)" at bounding box center [735, 78] width 248 height 19
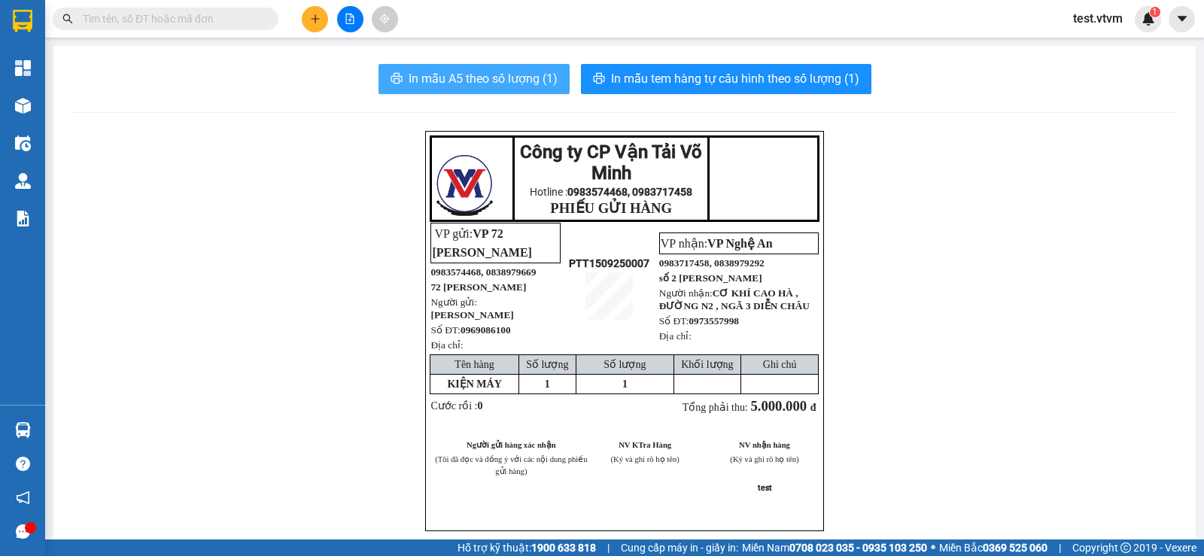
click at [516, 81] on span "In mẫu A5 theo số lượng (1)" at bounding box center [483, 78] width 149 height 19
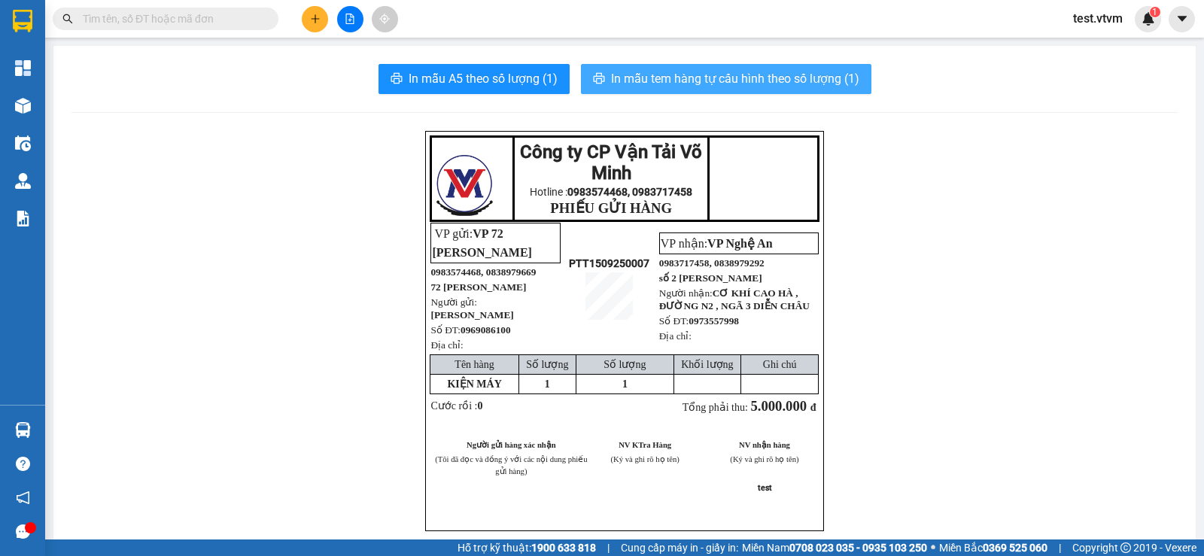
click at [758, 87] on span "In mẫu tem hàng tự cấu hình theo số lượng (1)" at bounding box center [735, 78] width 248 height 19
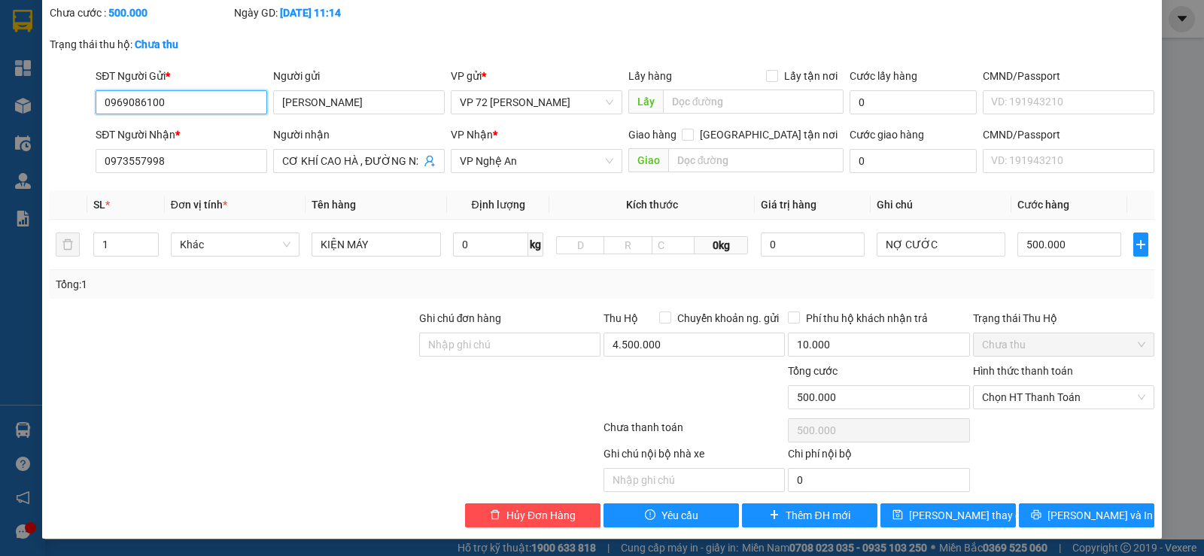
scroll to position [82, 0]
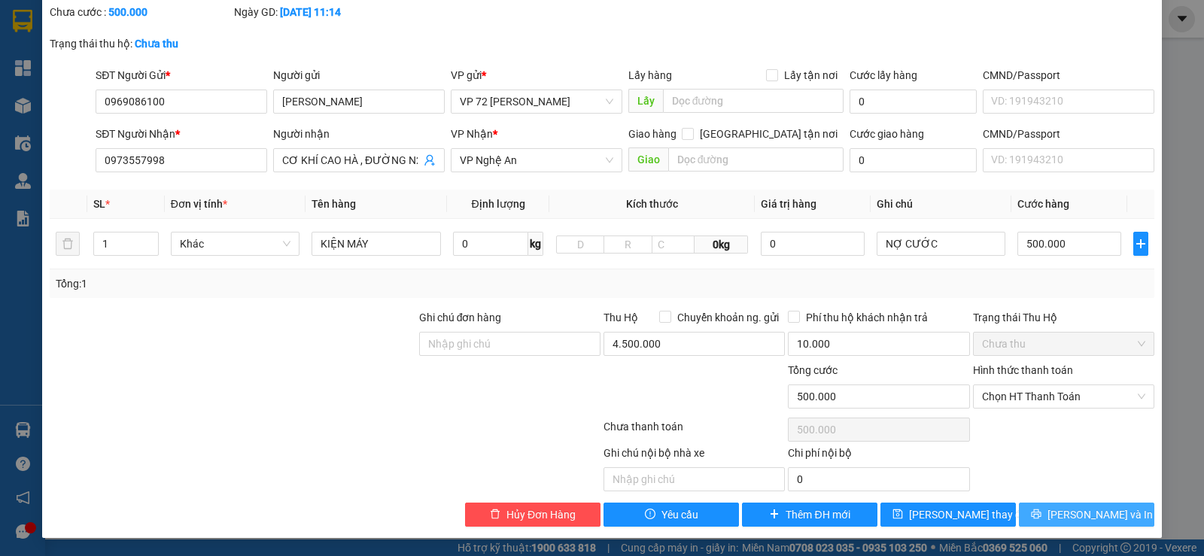
click at [758, 450] on span "[PERSON_NAME] và In" at bounding box center [1100, 515] width 105 height 17
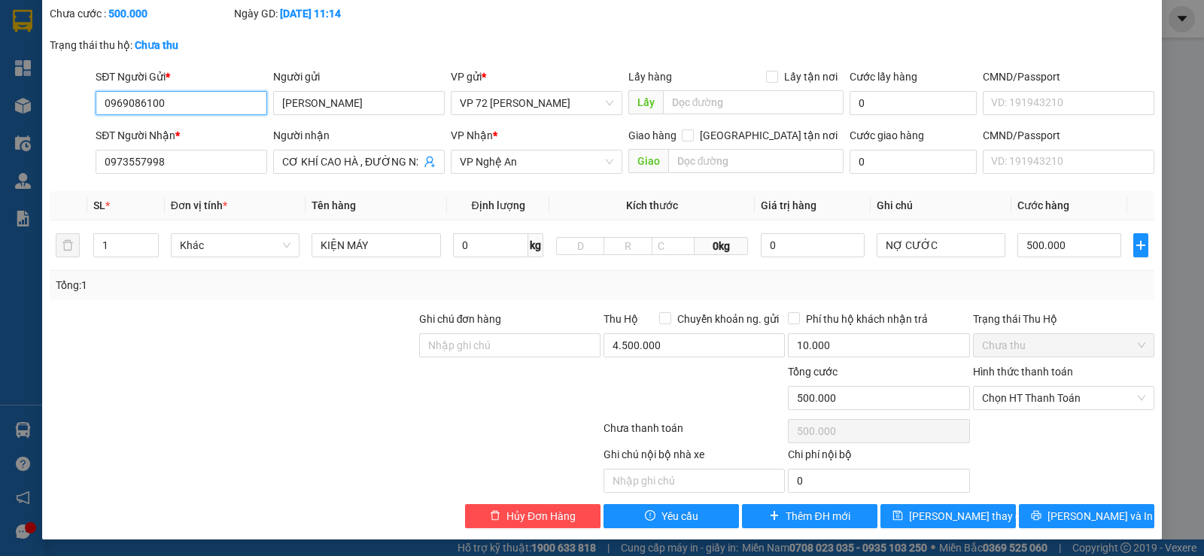
scroll to position [82, 0]
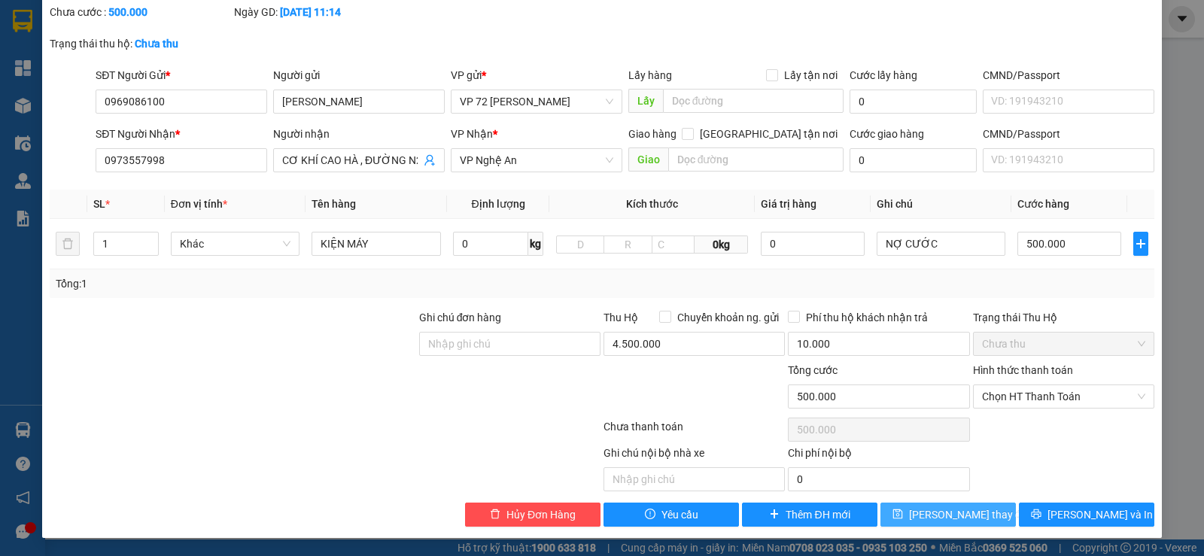
click at [758, 450] on span "[PERSON_NAME] thay đổi" at bounding box center [969, 515] width 120 height 17
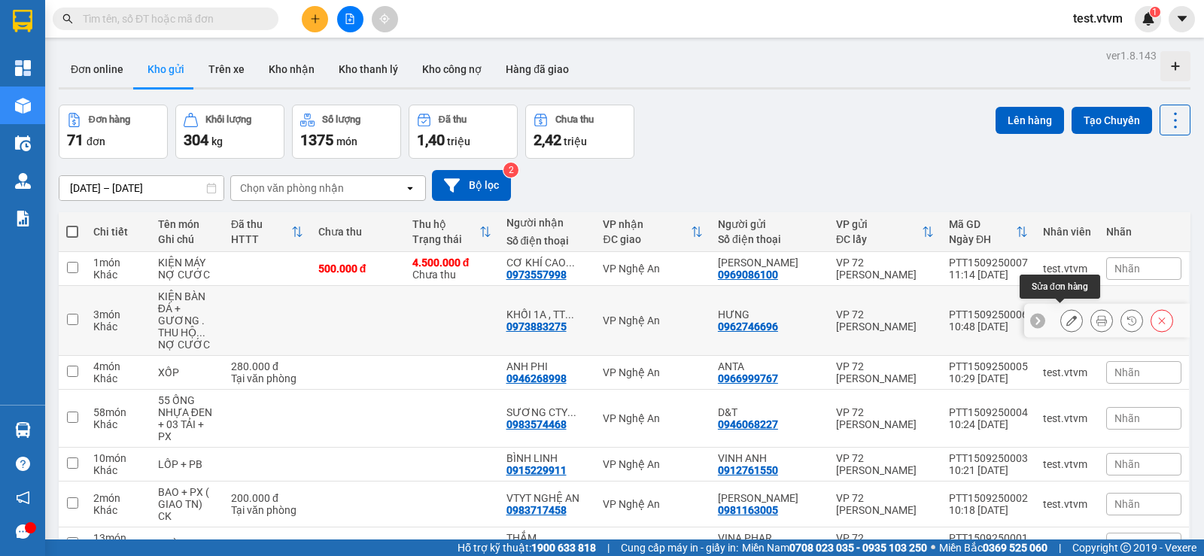
click at [758, 320] on icon at bounding box center [1072, 320] width 11 height 11
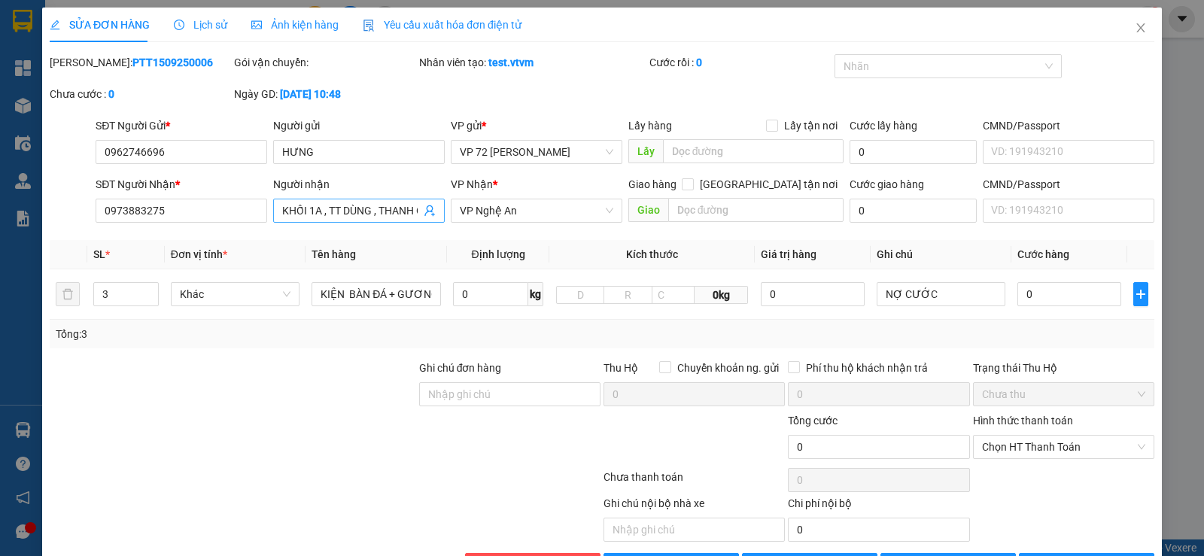
scroll to position [0, 72]
click at [403, 214] on input "KHỐI 1A , TT DÙNG , THANH CHƯƠNG , NA" at bounding box center [351, 210] width 138 height 17
click at [403, 213] on input "KHỐI 1A , TT DÙNG , THANH CHƯƠNG , NA" at bounding box center [351, 210] width 138 height 17
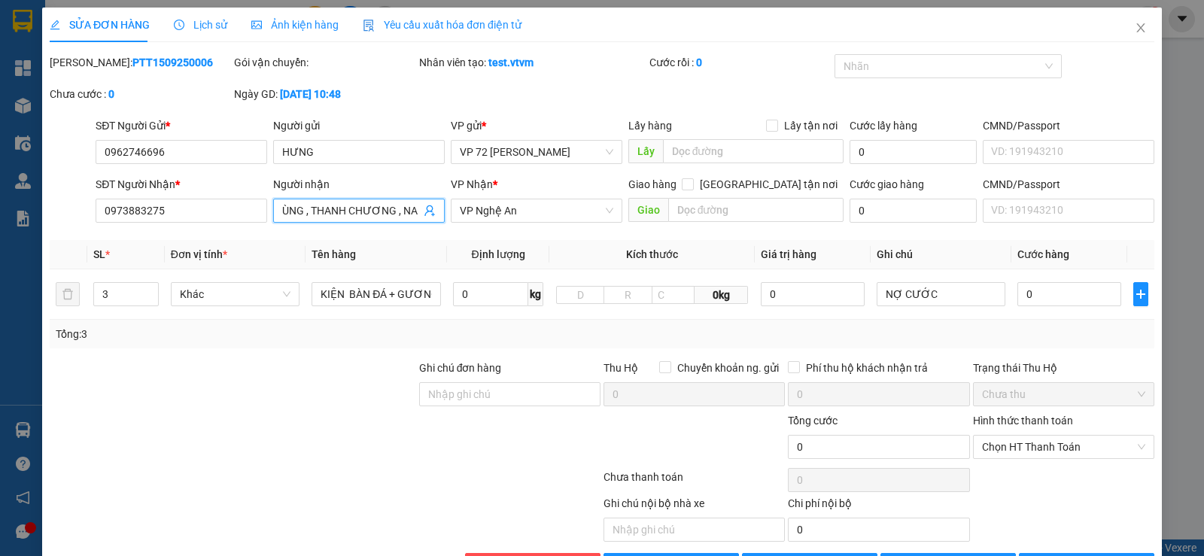
click at [358, 203] on input "KHỐI 1A , TT DÙNG , THANH CHƯƠNG , NA" at bounding box center [351, 210] width 138 height 17
click at [337, 215] on input "KHỐI 1A , TT DÙNG , THANH CHƯƠNG , NA" at bounding box center [351, 210] width 138 height 17
click at [334, 217] on input "KHỐI 1A , TT DÙNG , THANH CHƯƠNG , NA" at bounding box center [351, 210] width 138 height 17
click at [425, 227] on div "Người nhận KHỐI 1A , TT DÙNG , THANH CHƯƠNG , NA KHỐI 1A , TT DÙNG , THANH CHƯƠ…" at bounding box center [359, 202] width 172 height 53
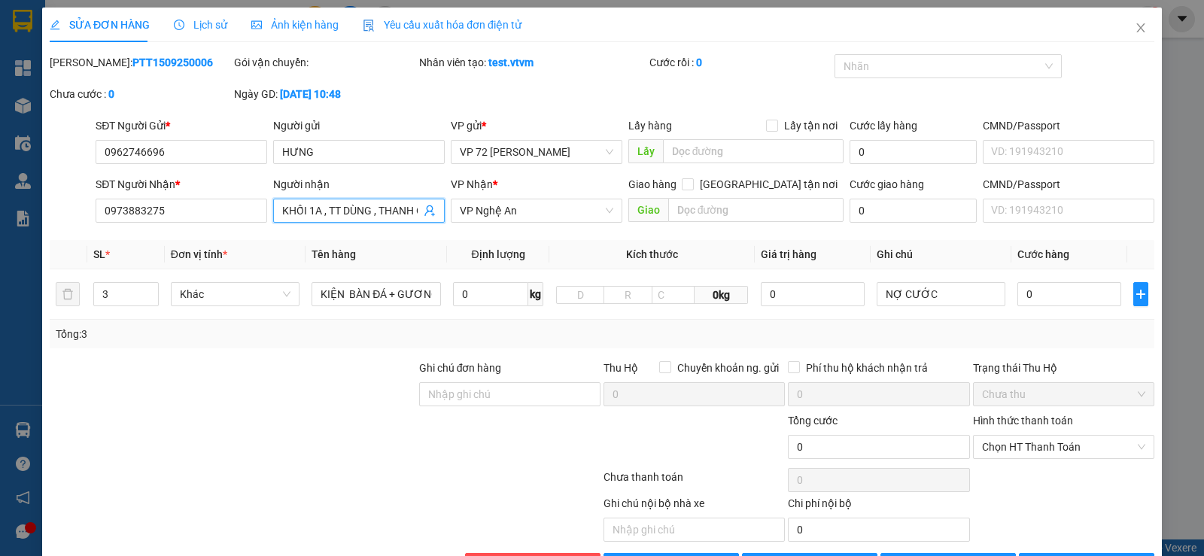
click at [428, 221] on span "KHỐI 1A , TT DÙNG , THANH CHƯƠNG , NA" at bounding box center [359, 211] width 172 height 24
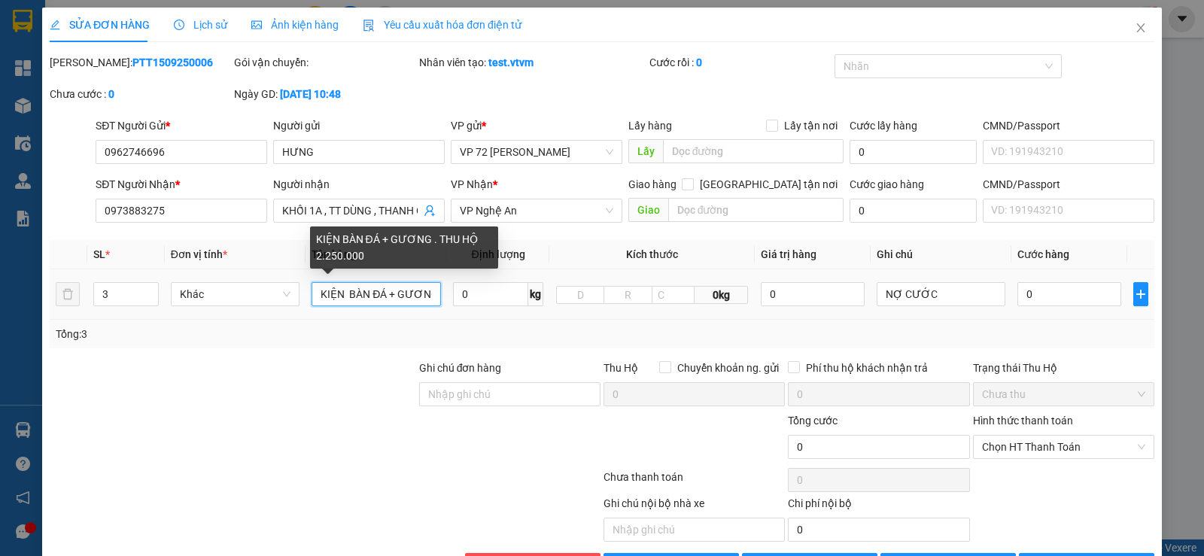
click at [421, 297] on input "KIỆN BÀN ĐÁ + GƯƠNG . THU HỘ 2.250.000" at bounding box center [376, 294] width 129 height 24
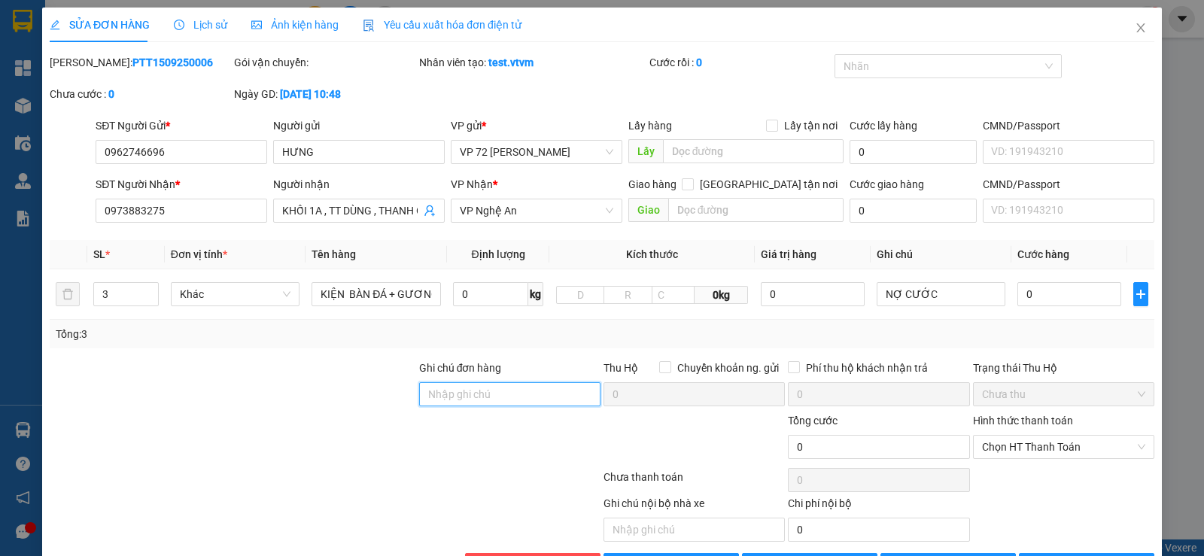
click at [536, 403] on input "Ghi chú đơn hàng" at bounding box center [509, 394] width 181 height 24
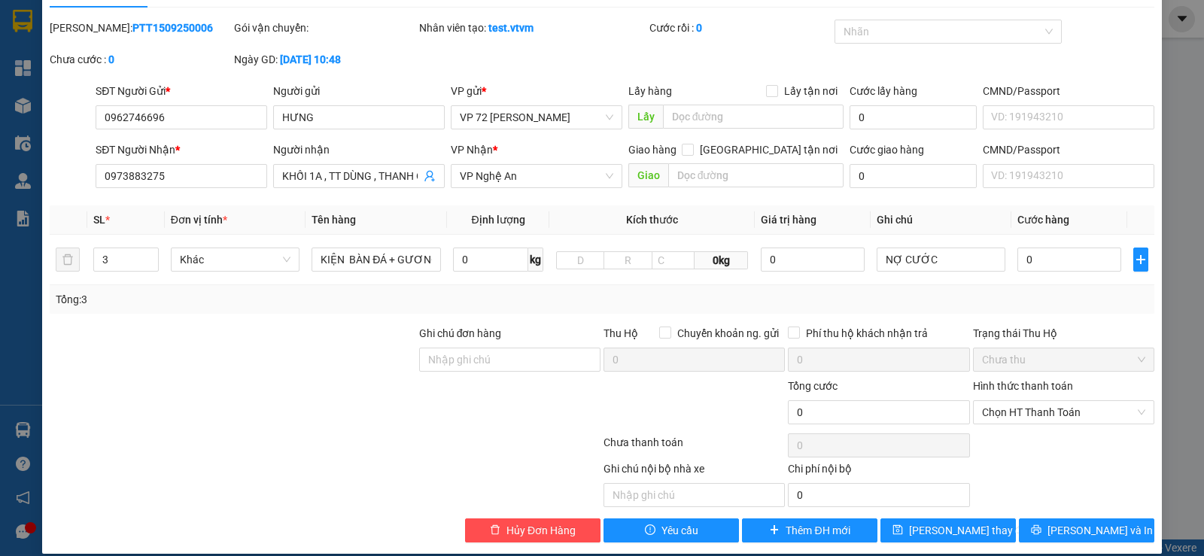
scroll to position [50, 0]
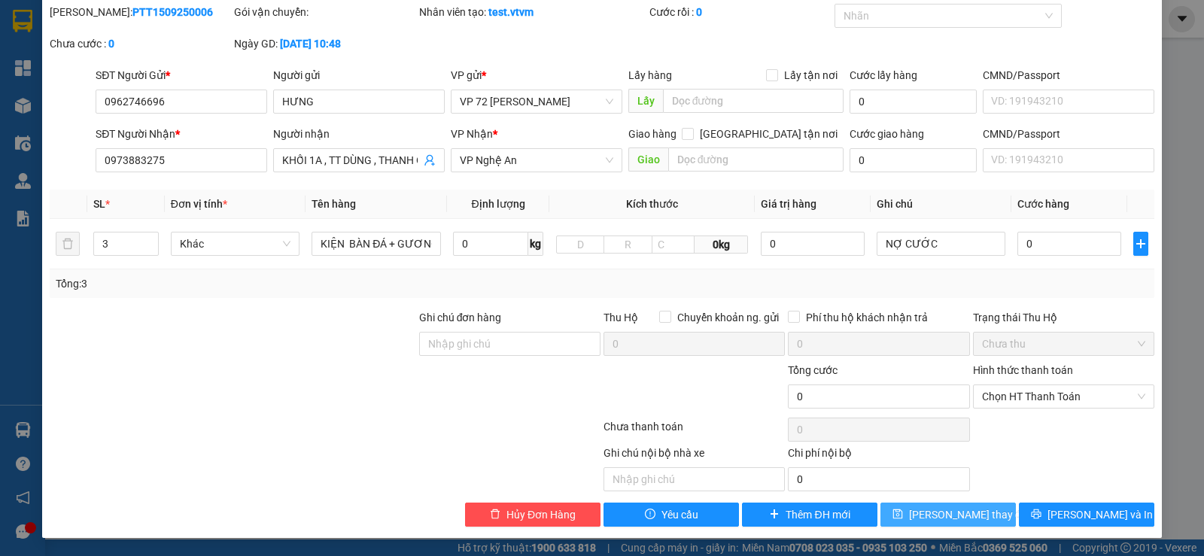
click at [758, 450] on span "[PERSON_NAME] thay đổi" at bounding box center [969, 515] width 120 height 17
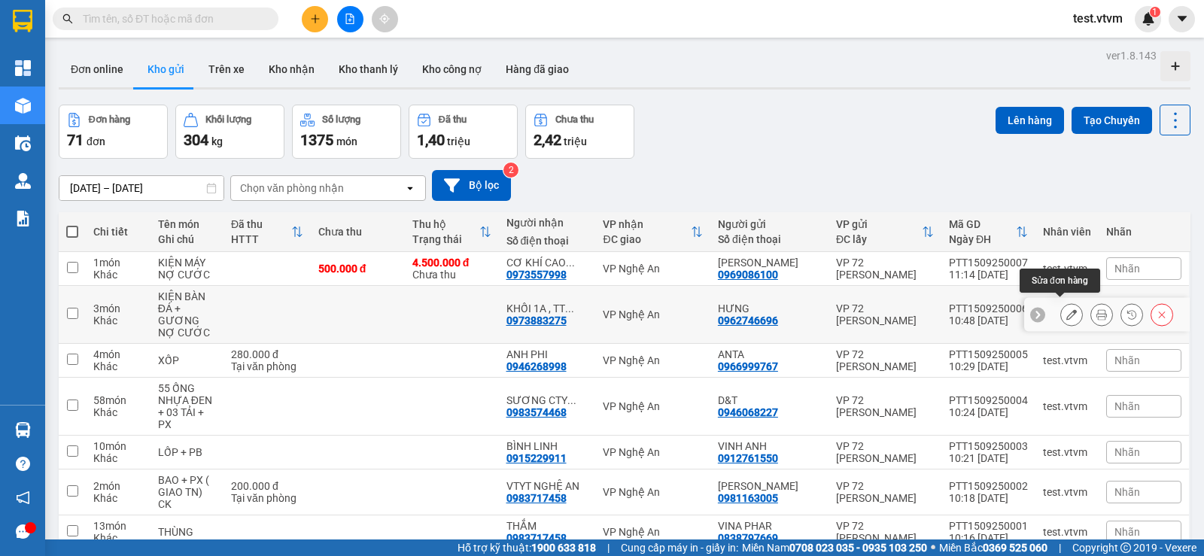
drag, startPoint x: 1058, startPoint y: 314, endPoint x: 1066, endPoint y: 315, distance: 8.4
click at [758, 315] on button at bounding box center [1071, 315] width 21 height 26
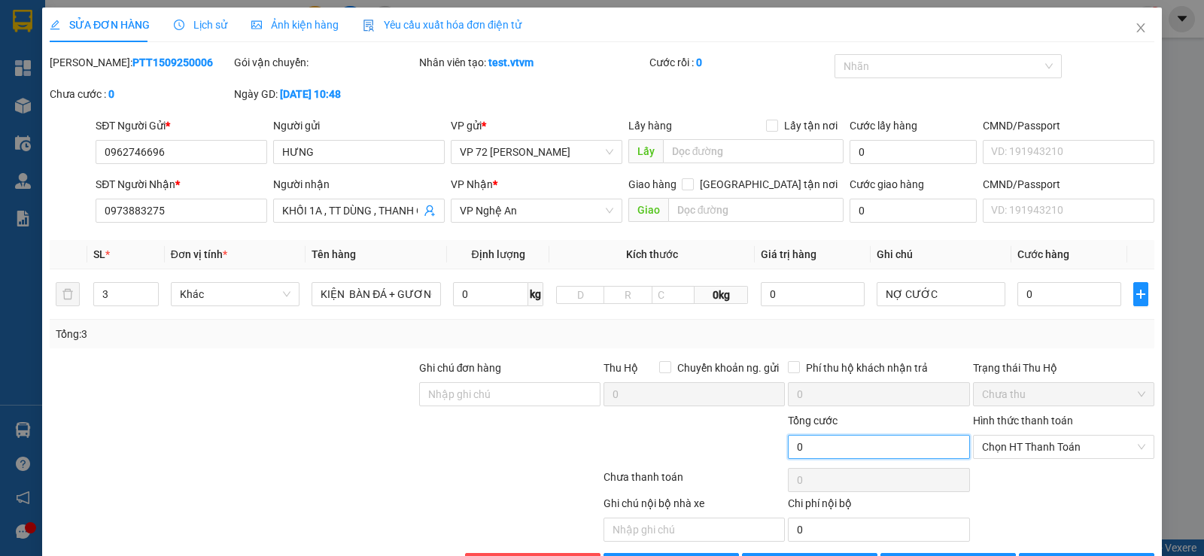
click at [758, 450] on input "0" at bounding box center [878, 447] width 181 height 24
click at [758, 442] on input "0" at bounding box center [878, 447] width 181 height 24
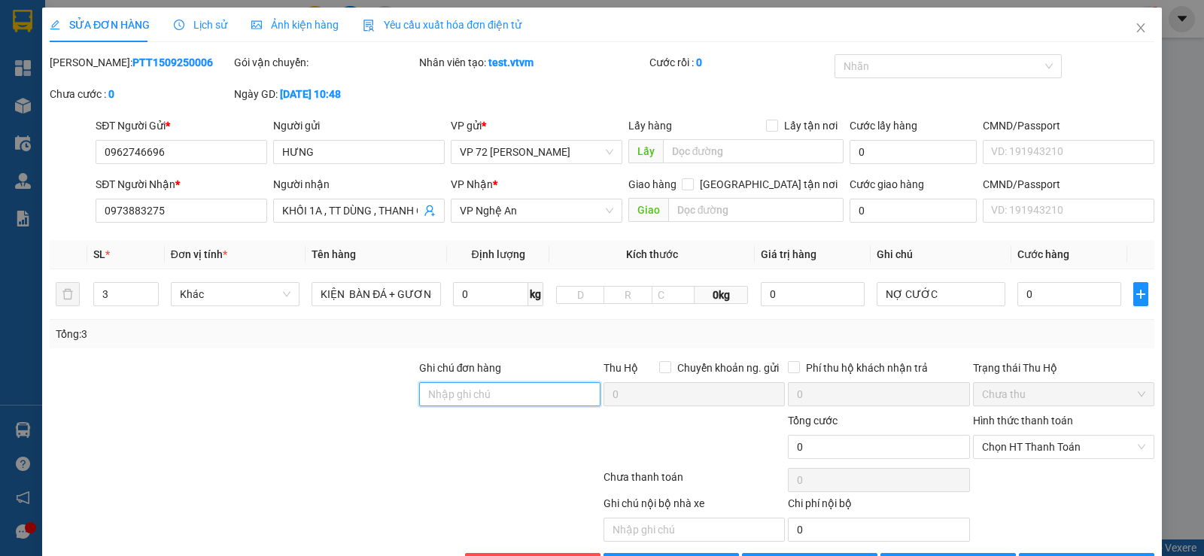
click at [552, 393] on input "Ghi chú đơn hàng" at bounding box center [509, 394] width 181 height 24
click at [517, 388] on input "Ghi chú đơn hàng" at bounding box center [509, 394] width 181 height 24
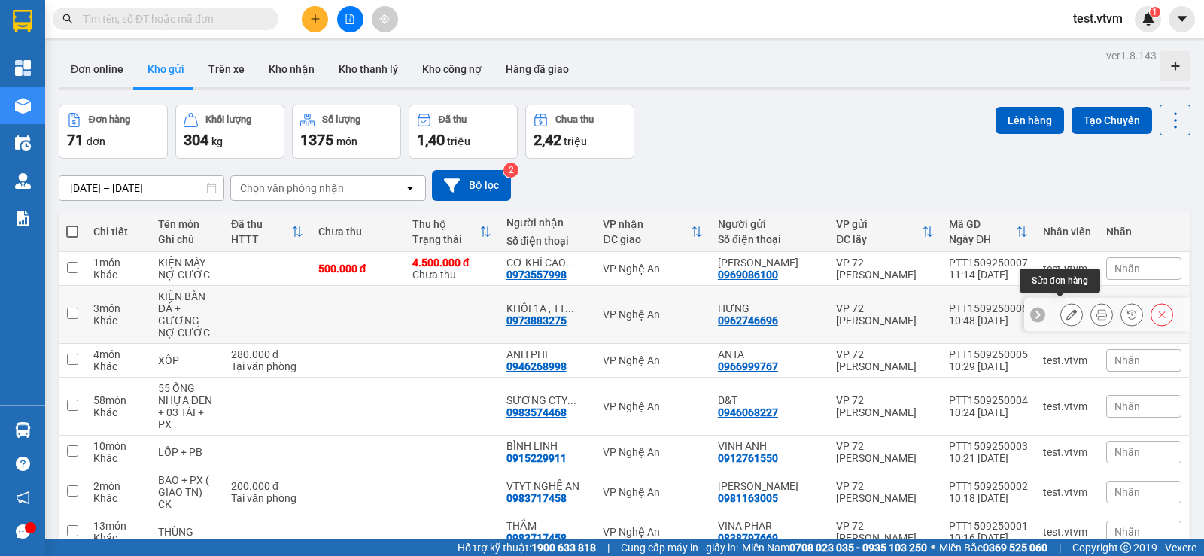
click at [758, 310] on icon at bounding box center [1072, 314] width 11 height 11
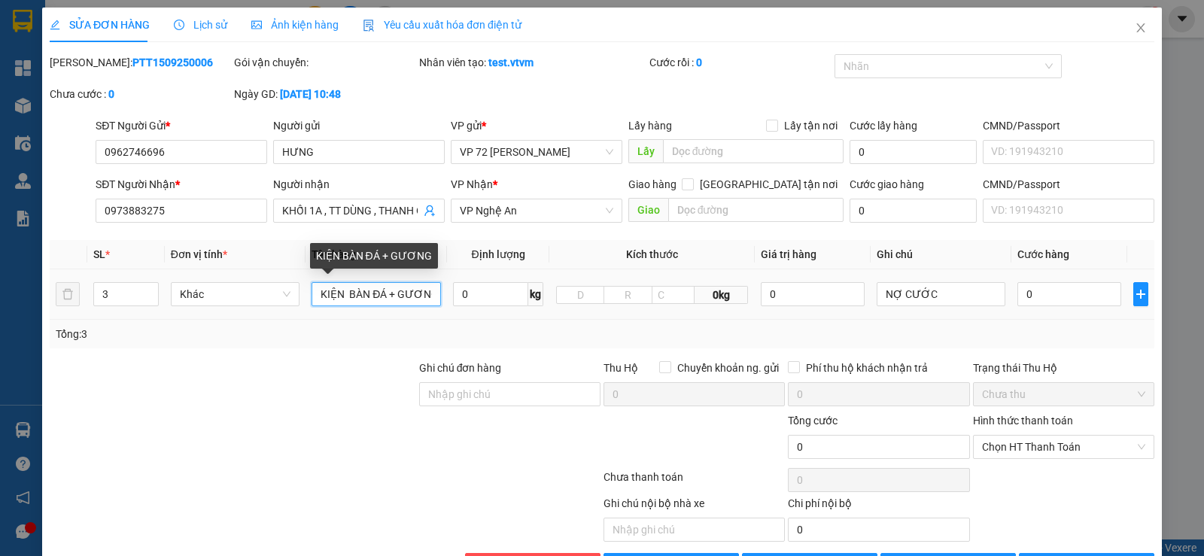
click at [428, 297] on input "KIỆN BÀN ĐÁ + GƯƠNG" at bounding box center [376, 294] width 129 height 24
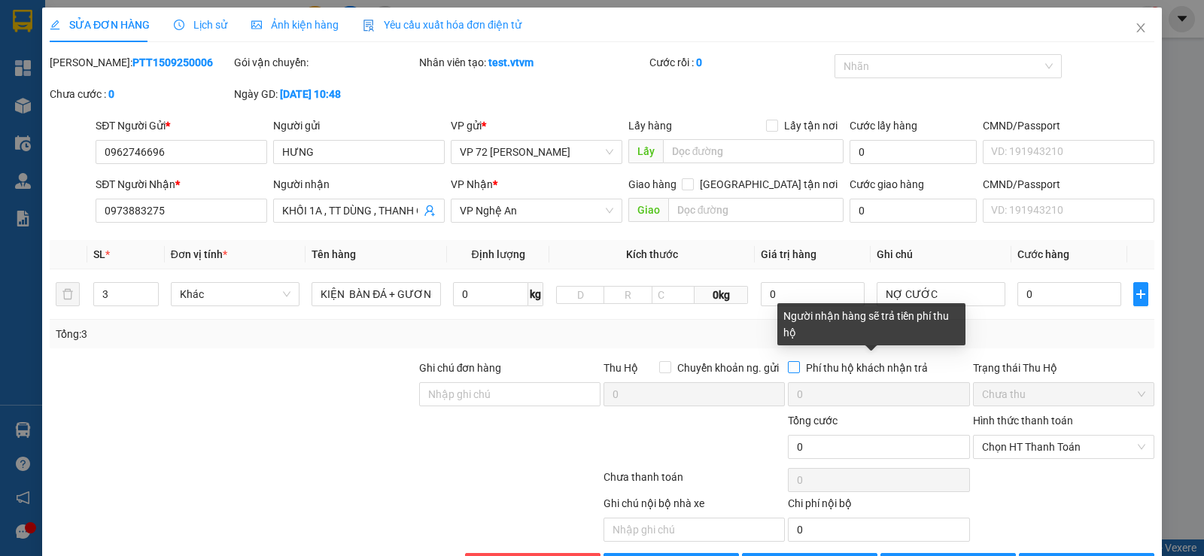
click at [758, 369] on input "Phí thu hộ khách nhận trả" at bounding box center [793, 366] width 11 height 11
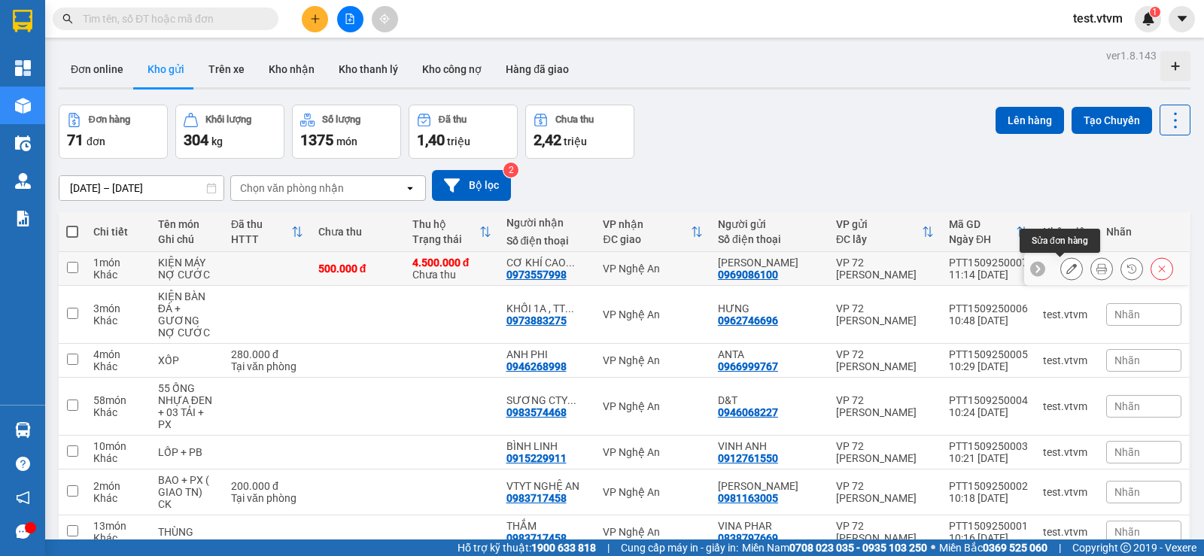
click at [758, 268] on icon at bounding box center [1072, 268] width 11 height 11
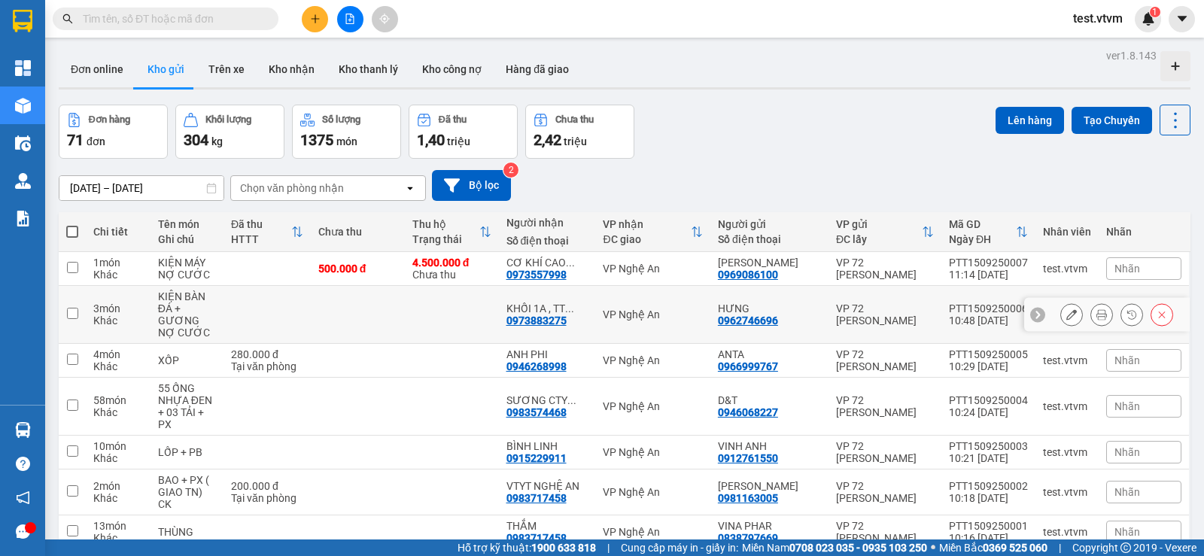
drag, startPoint x: 562, startPoint y: 311, endPoint x: 1060, endPoint y: 309, distance: 497.5
click at [758, 309] on icon at bounding box center [1072, 314] width 11 height 11
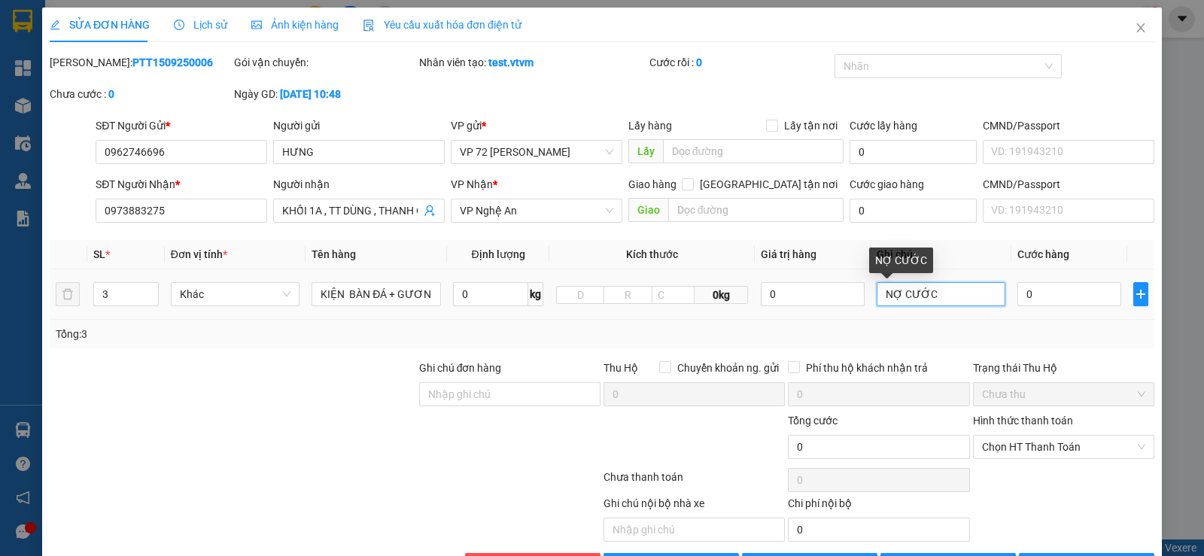
click at [758, 294] on input "NỢ CƯỚC" at bounding box center [941, 294] width 129 height 24
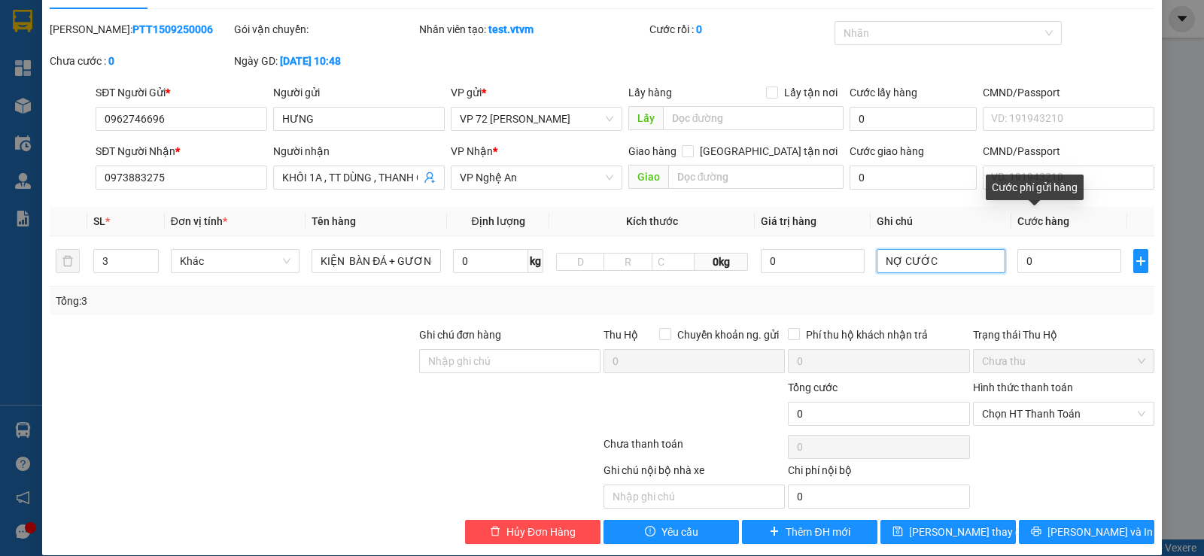
scroll to position [50, 0]
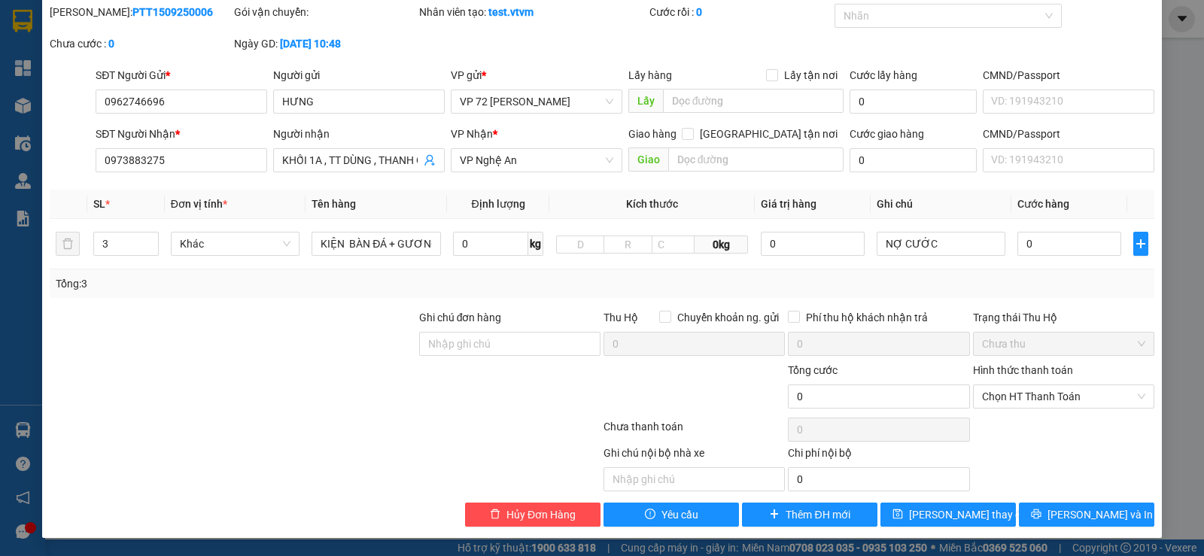
click at [627, 331] on div "Thu Hộ Chuyển khoản ng. gửi 0" at bounding box center [694, 335] width 184 height 53
click at [430, 239] on input "KIỆN BÀN ĐÁ + GƯƠNG" at bounding box center [376, 244] width 129 height 24
click at [426, 245] on input "KIỆN BÀN ĐÁ + GƯƠNG" at bounding box center [376, 244] width 129 height 24
click at [435, 242] on input "KIỆN BÀN ĐÁ + GƯƠNG" at bounding box center [376, 244] width 129 height 24
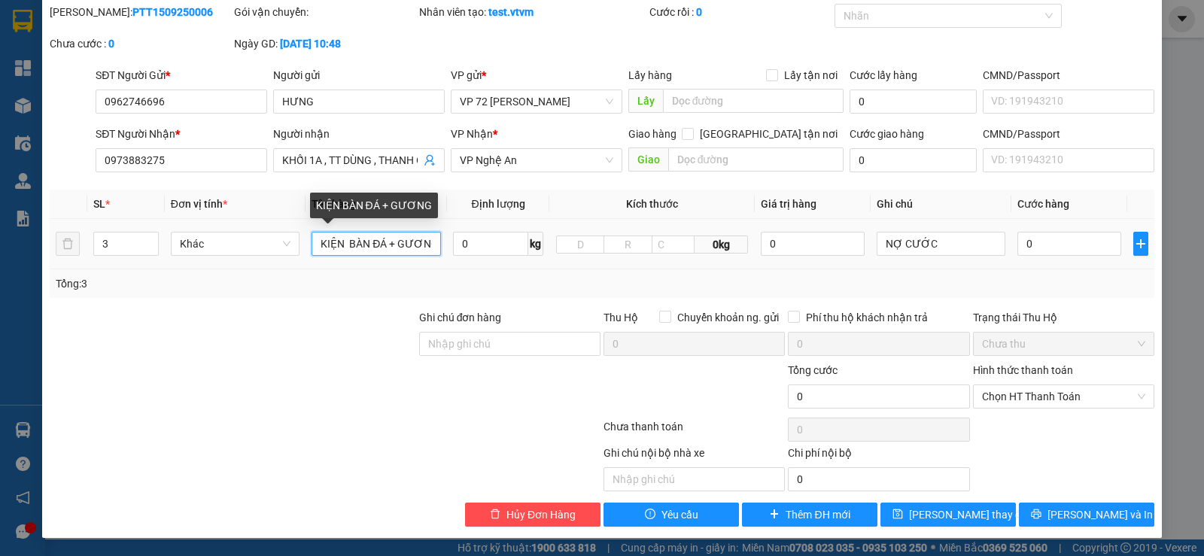
click at [434, 242] on input "KIỆN BÀN ĐÁ + GƯƠNG" at bounding box center [376, 244] width 129 height 24
click at [431, 242] on input "KIỆN BÀN ĐÁ + GƯƠNG" at bounding box center [376, 244] width 129 height 24
click at [400, 242] on input "KIỆN BÀN ĐÁ + GƯƠNG" at bounding box center [376, 244] width 129 height 24
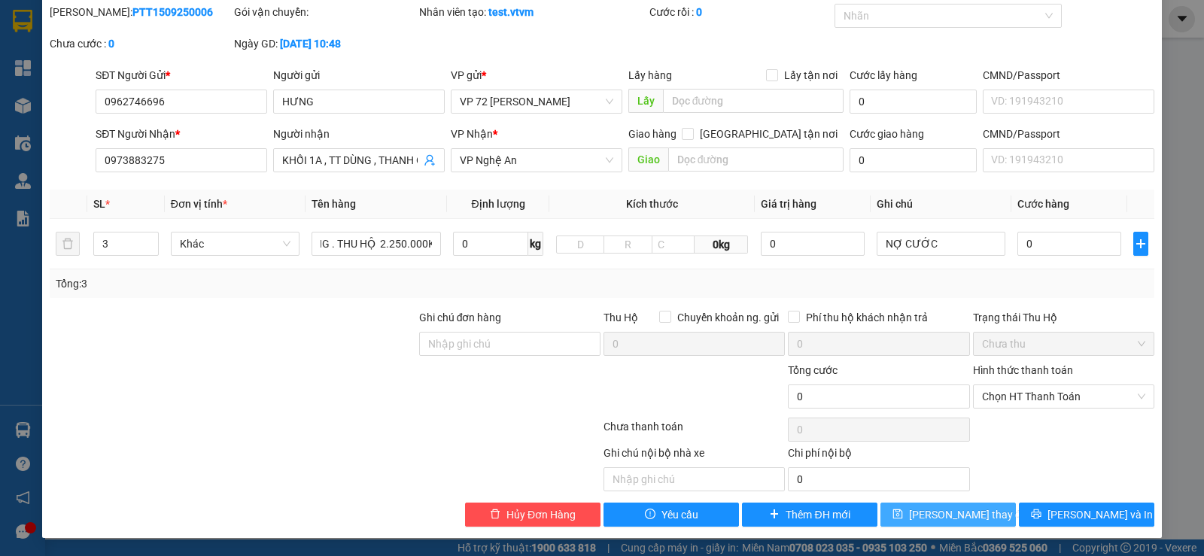
scroll to position [0, 0]
click at [758, 450] on button "[PERSON_NAME] thay đổi" at bounding box center [948, 515] width 135 height 24
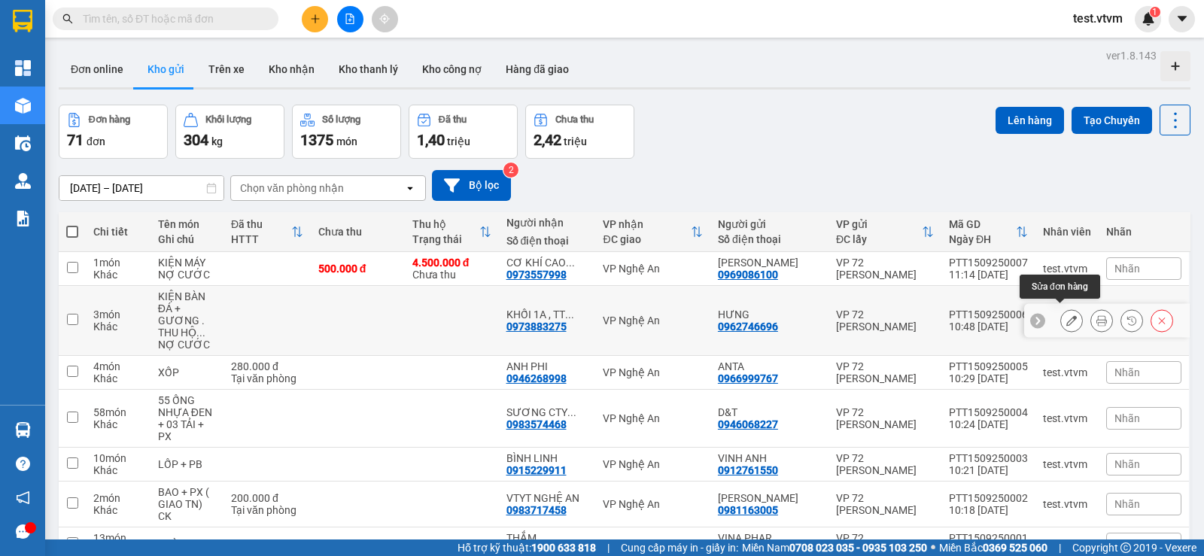
click at [758, 309] on button at bounding box center [1071, 321] width 21 height 26
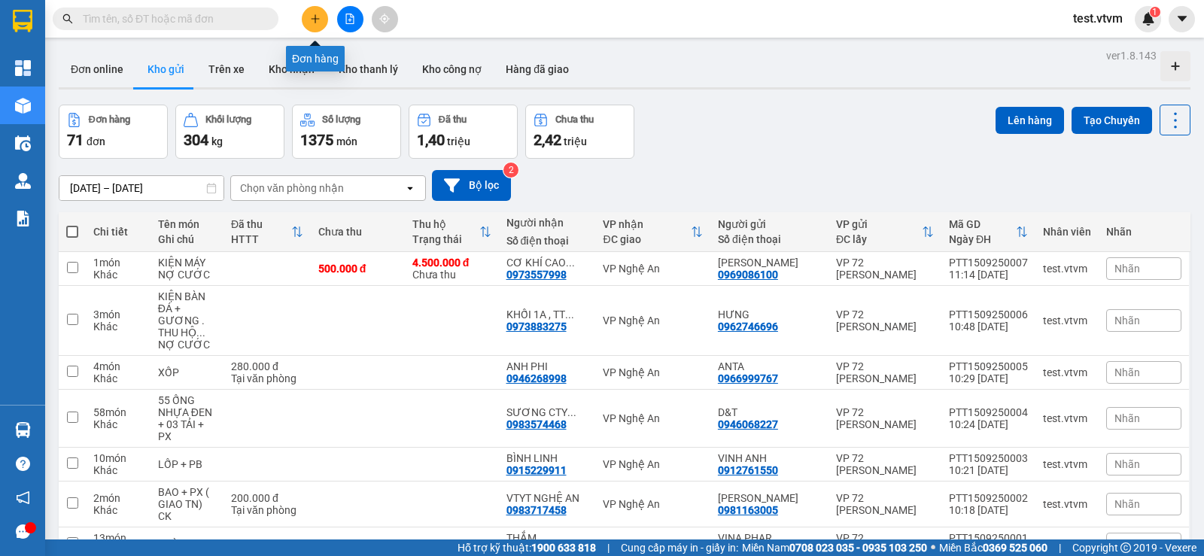
click at [315, 22] on icon "plus" at bounding box center [315, 19] width 11 height 11
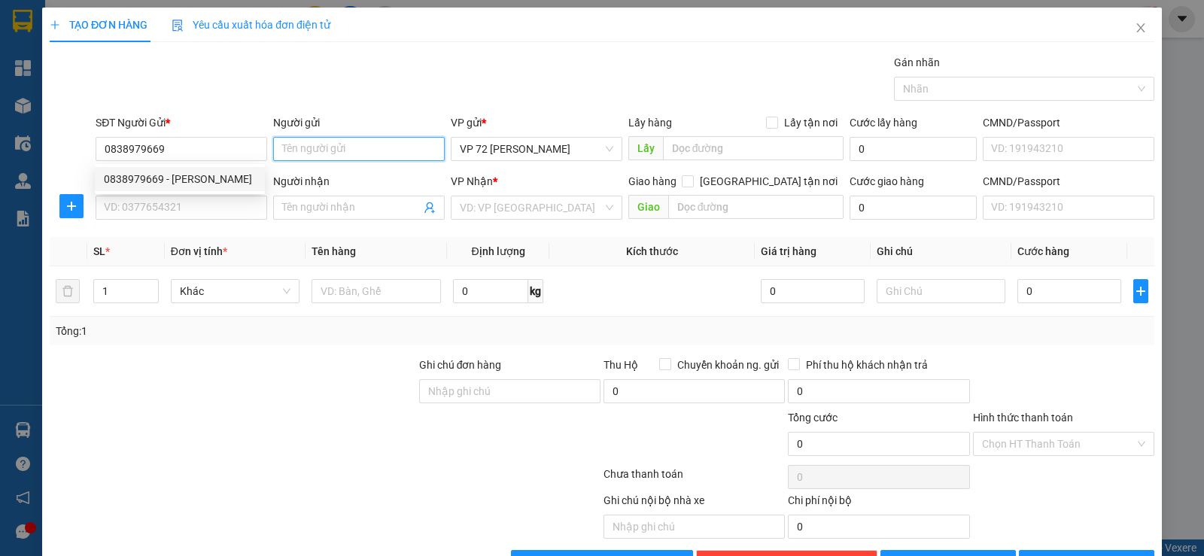
click at [339, 145] on input "Người gửi" at bounding box center [359, 149] width 172 height 24
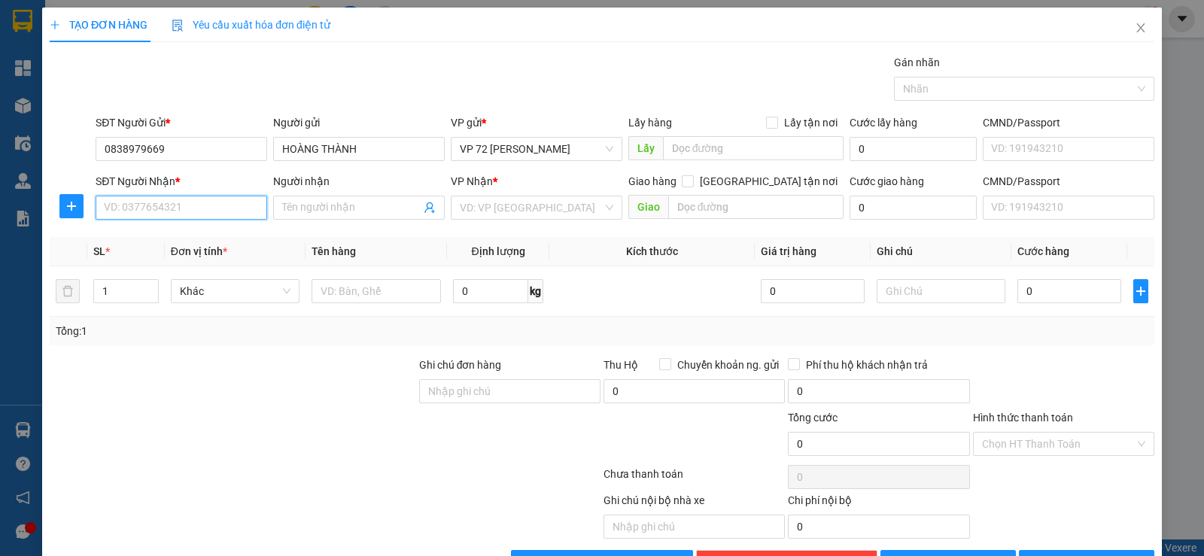
click at [222, 209] on input "SĐT Người Nhận *" at bounding box center [182, 208] width 172 height 24
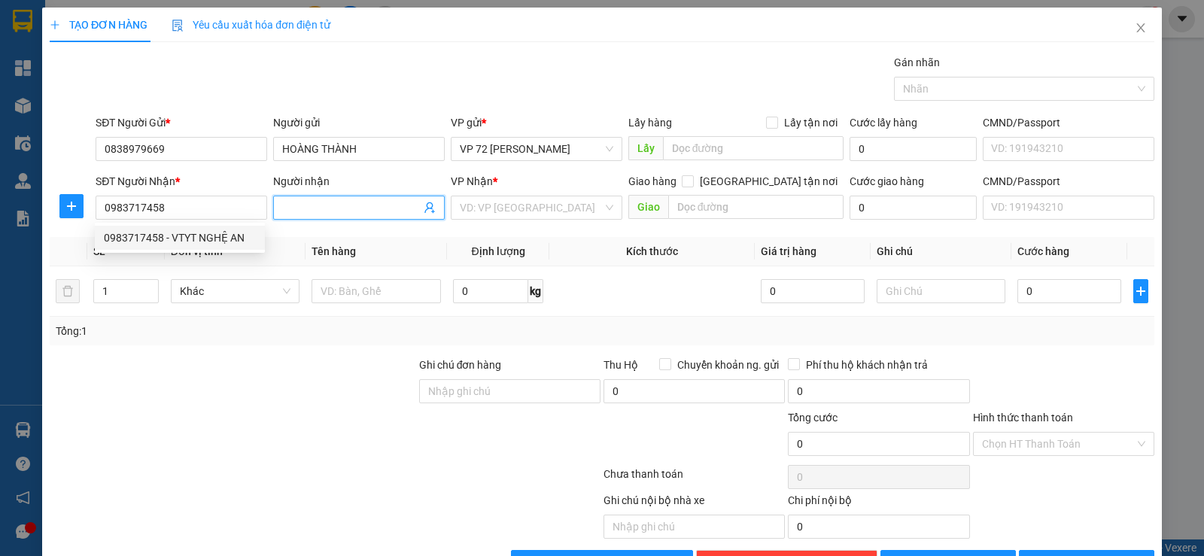
click at [307, 209] on input "Người nhận" at bounding box center [351, 207] width 138 height 17
click at [469, 218] on input "search" at bounding box center [531, 207] width 143 height 23
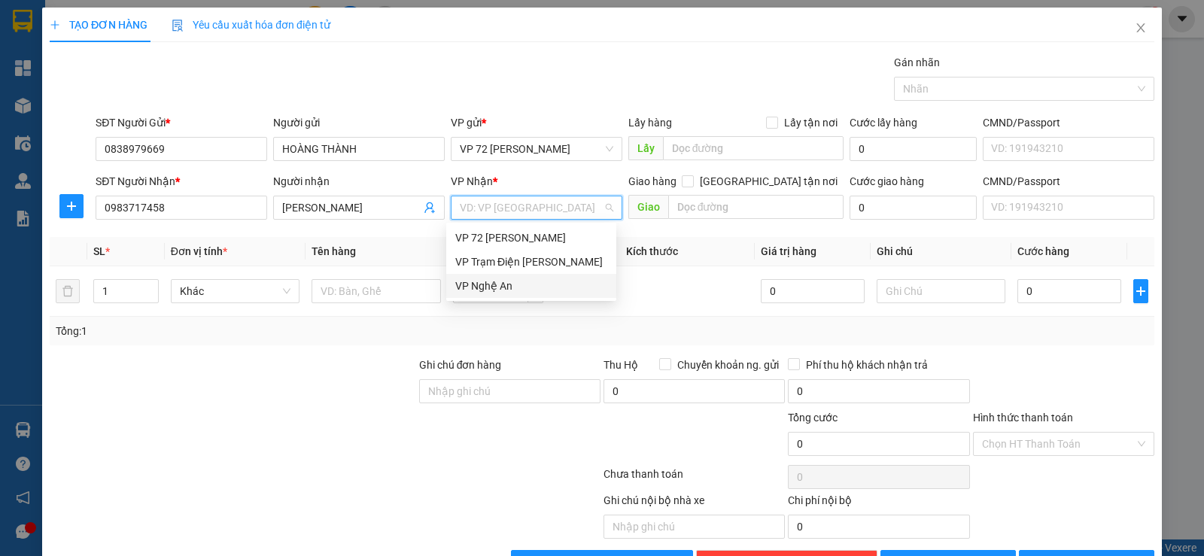
click at [476, 282] on div "VP Nghệ An" at bounding box center [531, 286] width 152 height 17
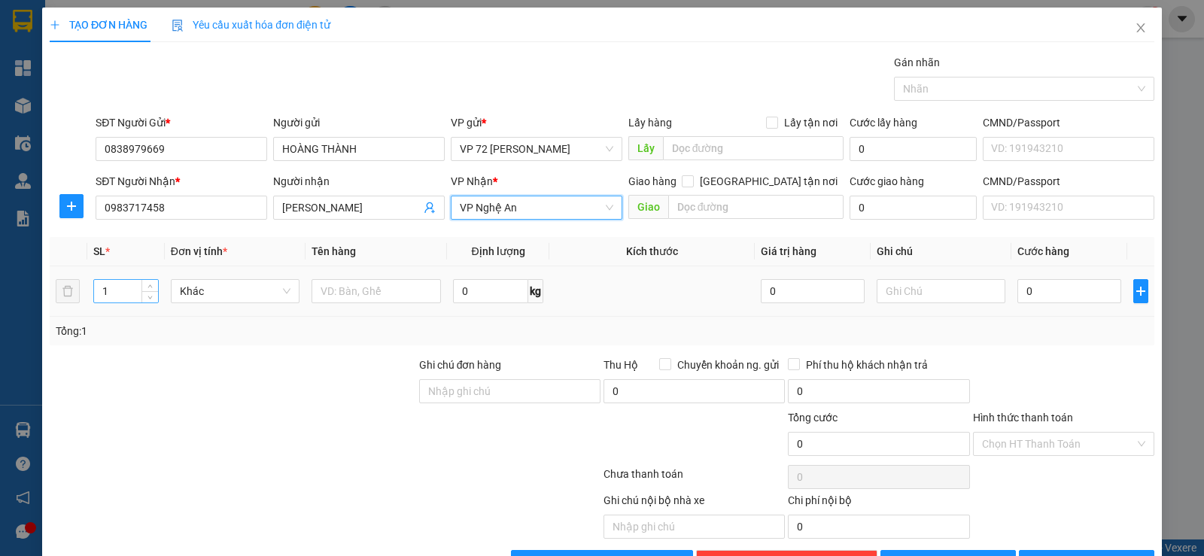
click at [118, 295] on input "1" at bounding box center [125, 291] width 63 height 23
click at [383, 296] on input "text" at bounding box center [376, 291] width 129 height 24
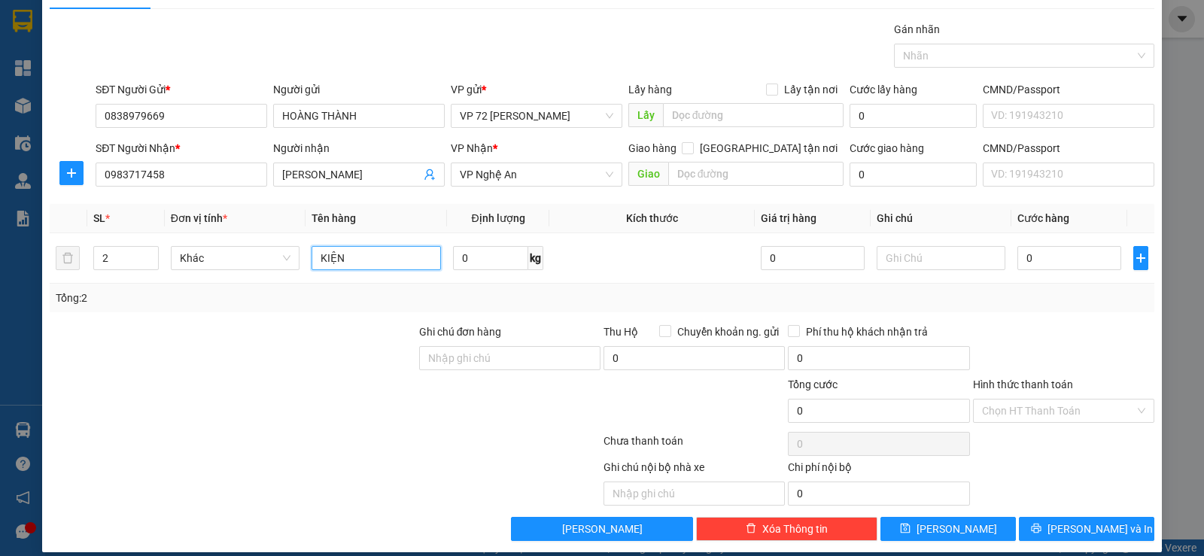
scroll to position [47, 0]
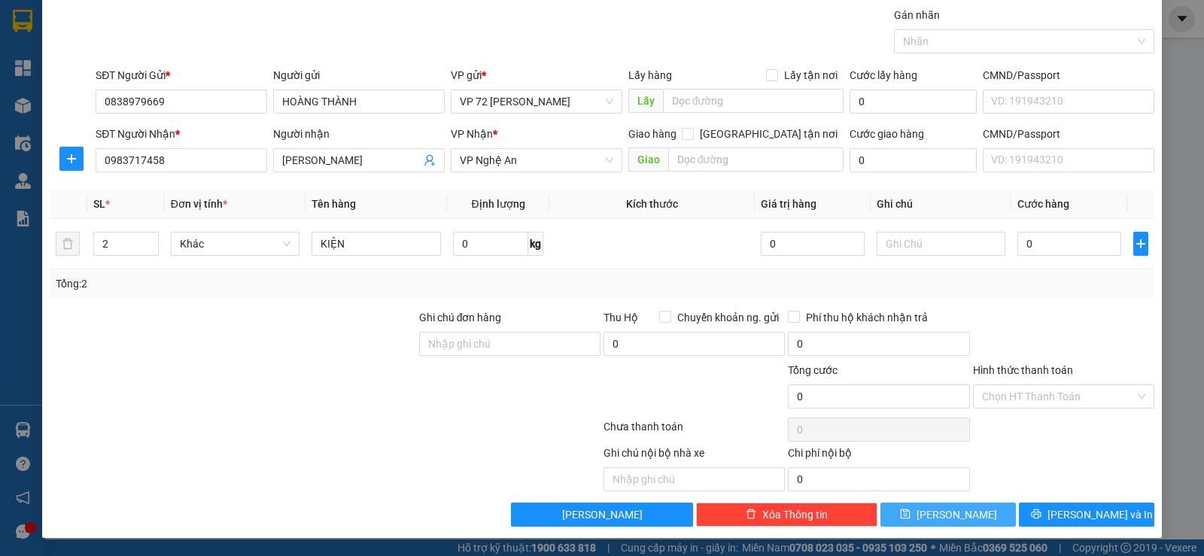
click at [758, 450] on icon "save" at bounding box center [905, 514] width 11 height 11
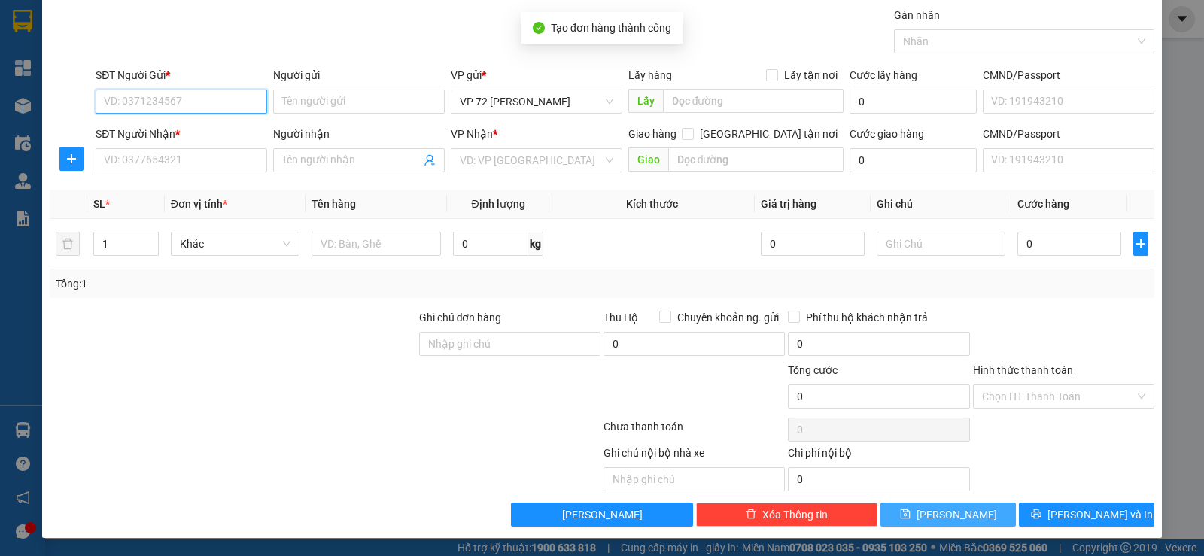
click at [188, 104] on input "SĐT Người Gửi *" at bounding box center [182, 102] width 172 height 24
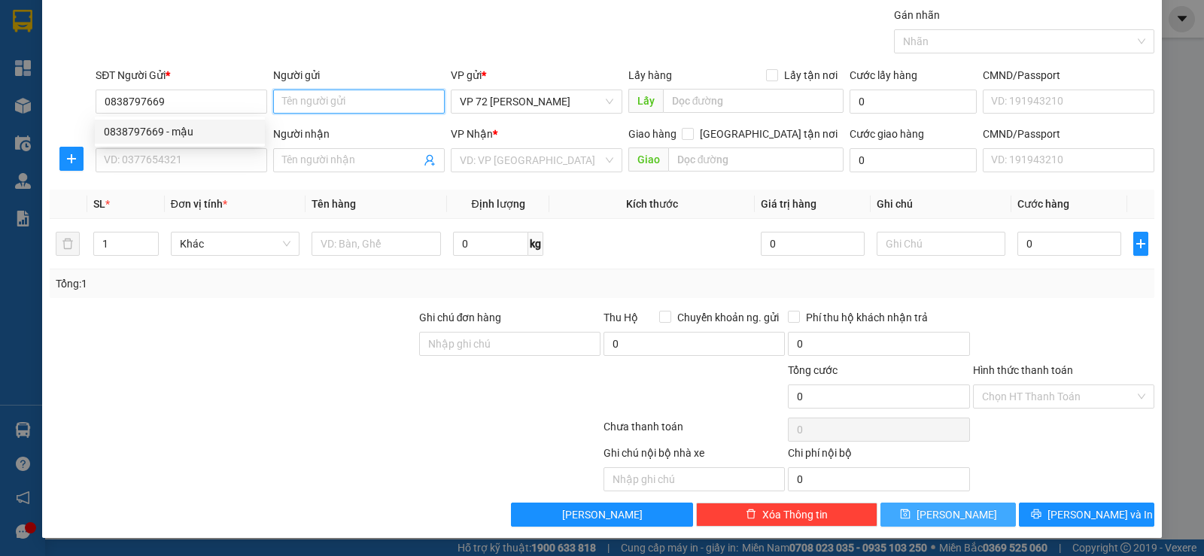
click at [290, 105] on input "Người gửi" at bounding box center [359, 102] width 172 height 24
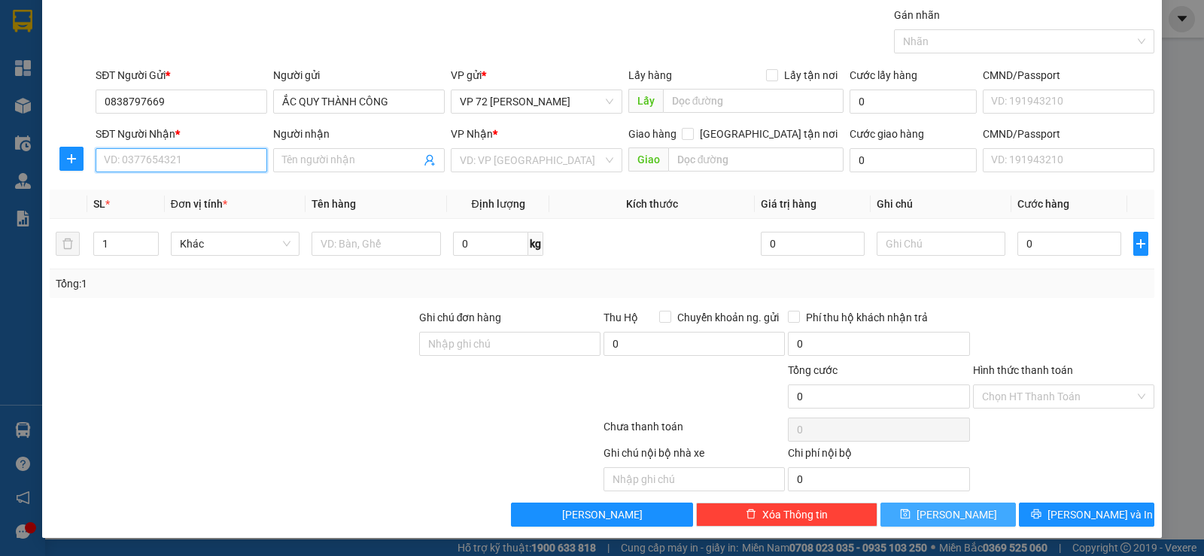
click at [232, 159] on input "SĐT Người Nhận *" at bounding box center [182, 160] width 172 height 24
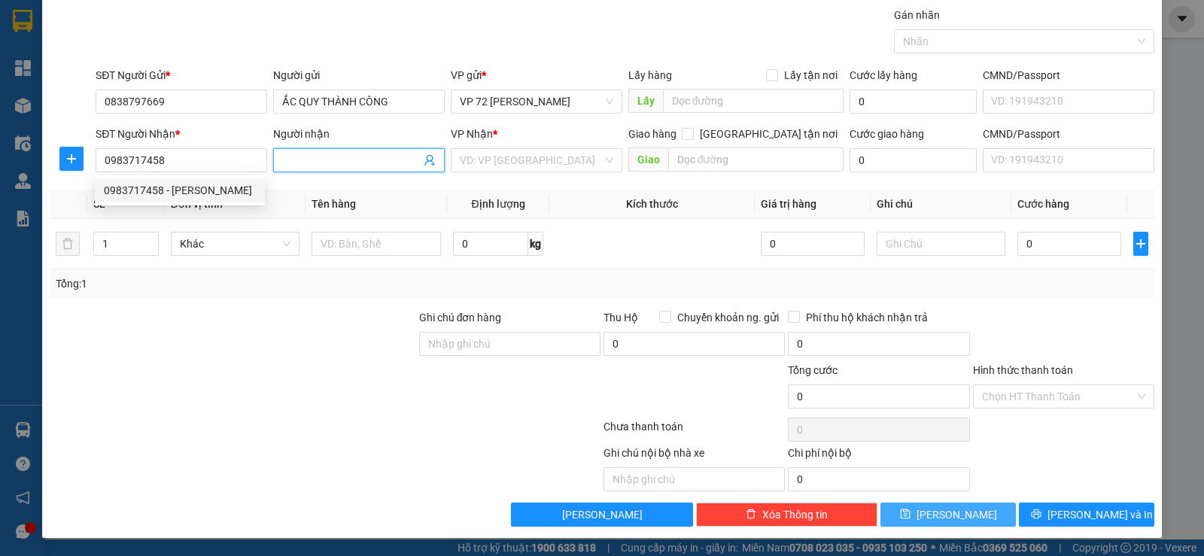
click at [310, 160] on input "Người nhận" at bounding box center [351, 160] width 138 height 17
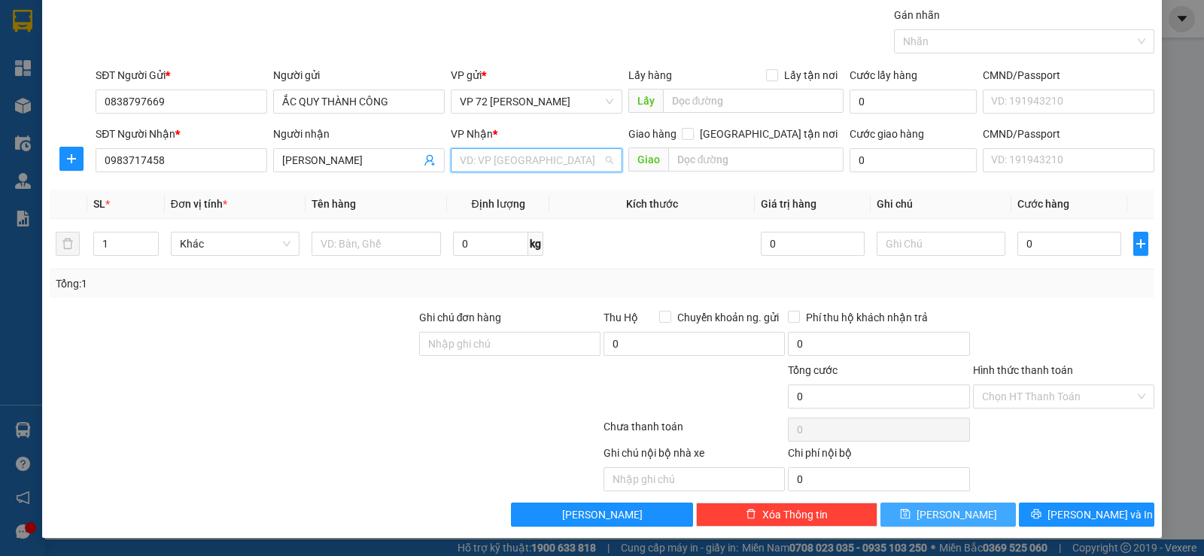
click at [510, 166] on input "search" at bounding box center [531, 160] width 143 height 23
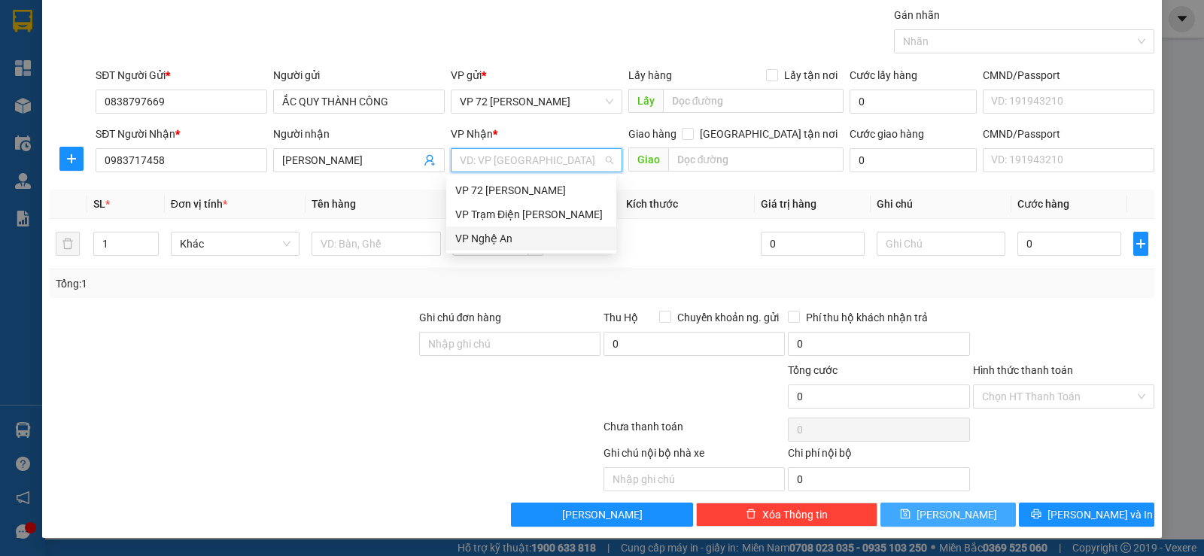
click at [508, 238] on div "VP Nghệ An" at bounding box center [531, 238] width 152 height 17
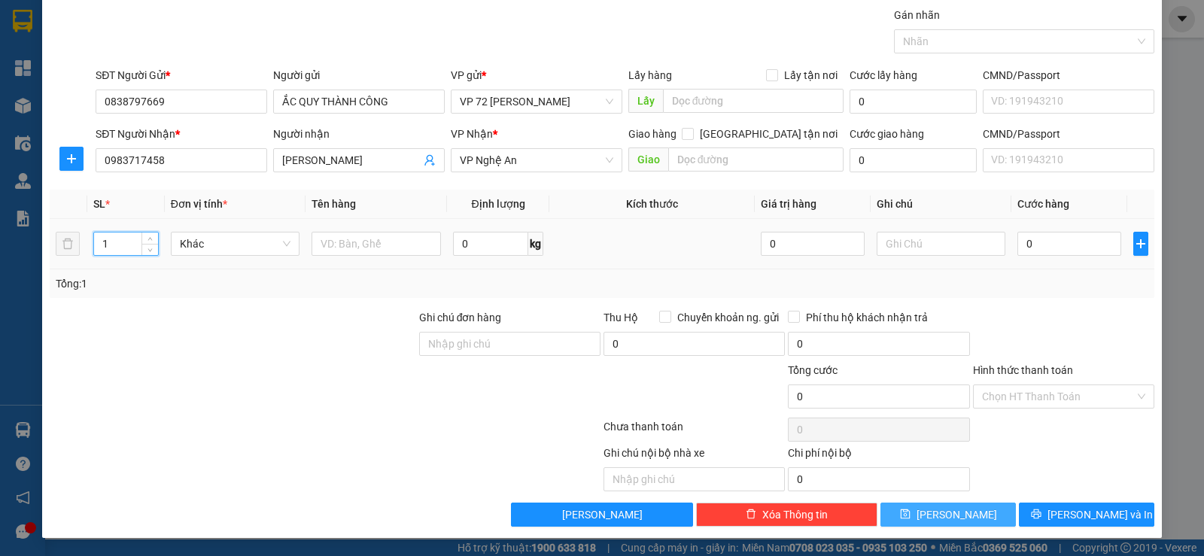
click at [126, 252] on input "1" at bounding box center [125, 244] width 63 height 23
click at [360, 242] on input "text" at bounding box center [376, 244] width 129 height 24
click at [758, 450] on button "[PERSON_NAME]" at bounding box center [948, 515] width 135 height 24
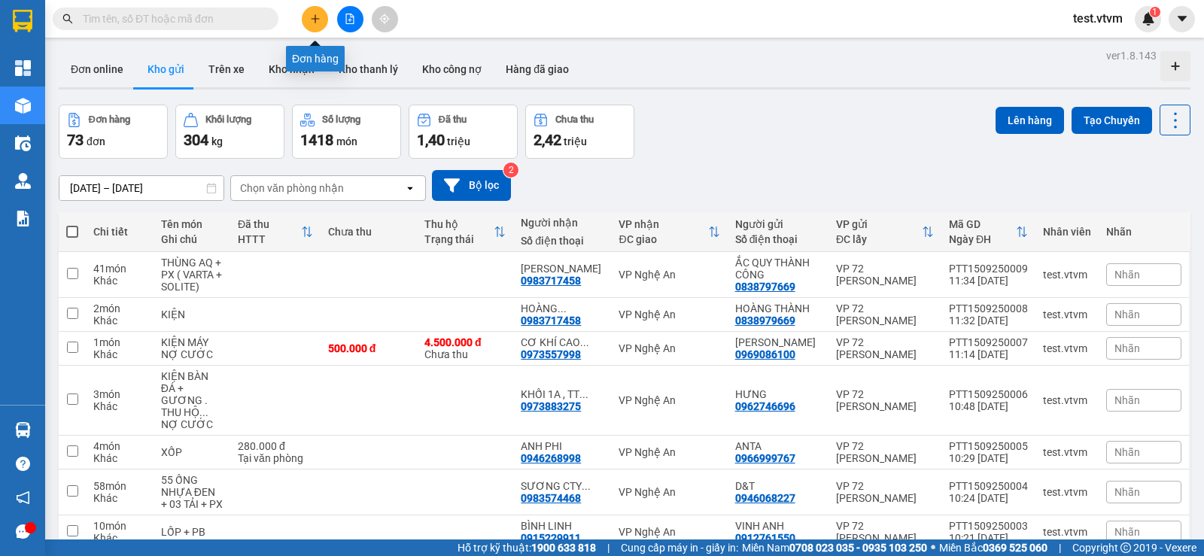
click at [321, 19] on button at bounding box center [315, 19] width 26 height 26
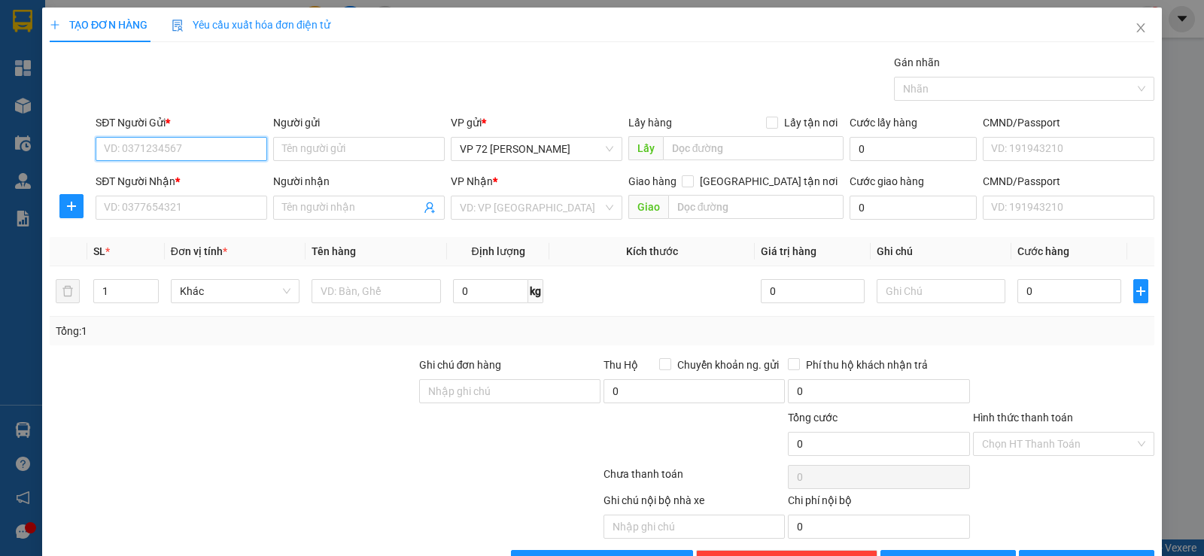
click at [208, 157] on input "SĐT Người Gửi *" at bounding box center [182, 149] width 172 height 24
click at [360, 143] on input "Người gửi" at bounding box center [359, 149] width 172 height 24
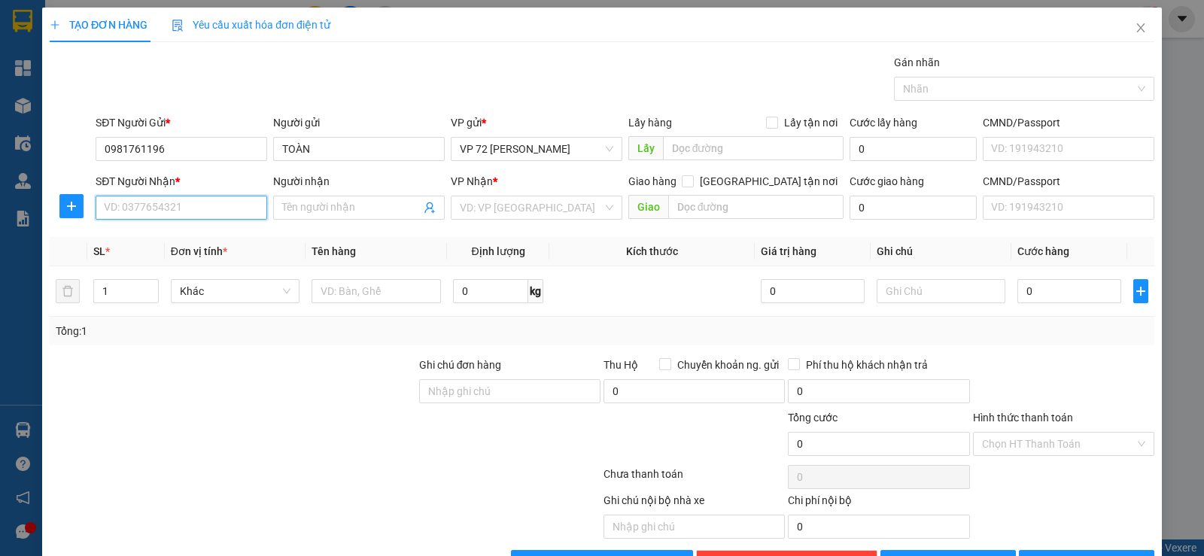
click at [151, 215] on input "SĐT Người Nhận *" at bounding box center [182, 208] width 172 height 24
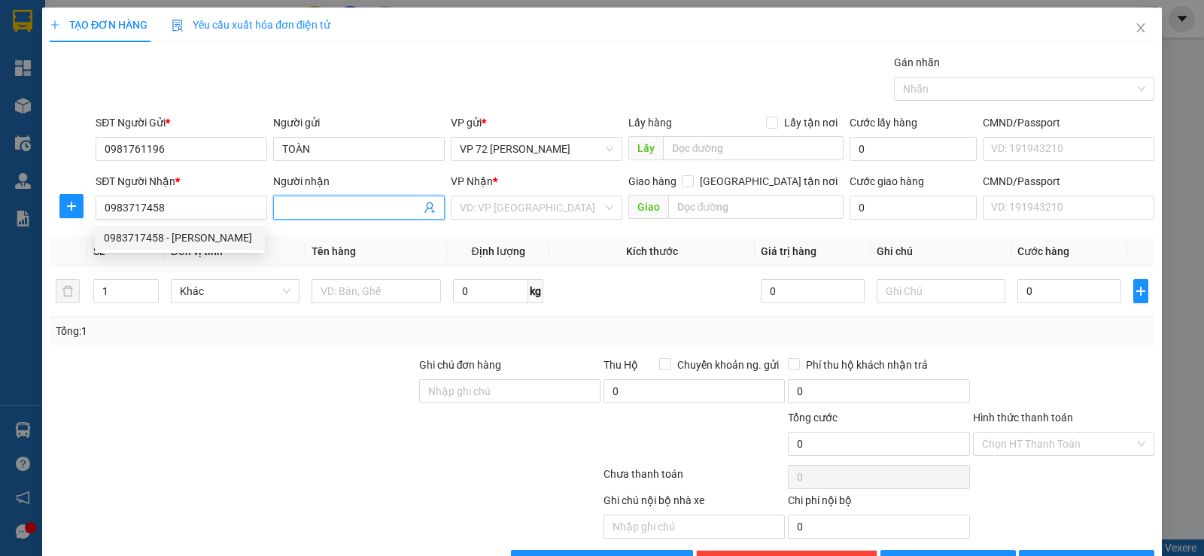
click at [358, 208] on input "Người nhận" at bounding box center [351, 207] width 138 height 17
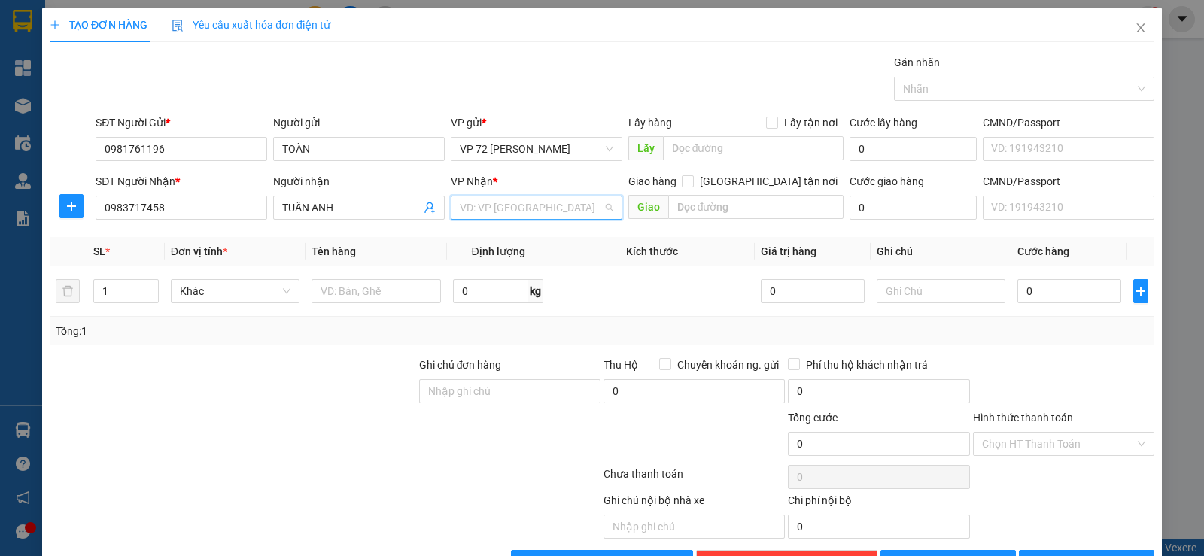
click at [473, 200] on input "search" at bounding box center [531, 207] width 143 height 23
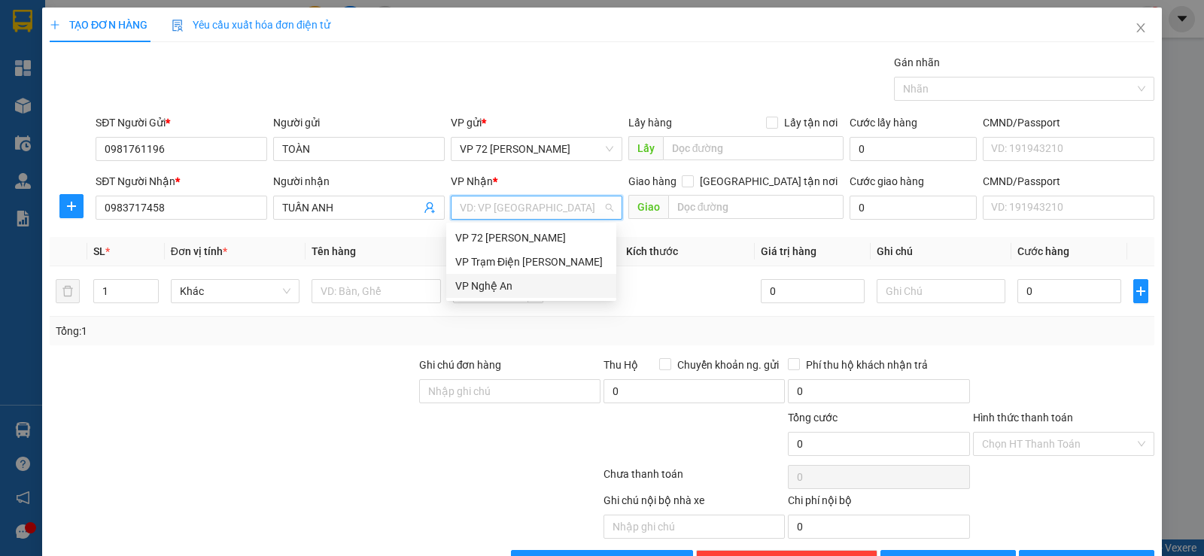
click at [475, 282] on div "VP Nghệ An" at bounding box center [531, 286] width 152 height 17
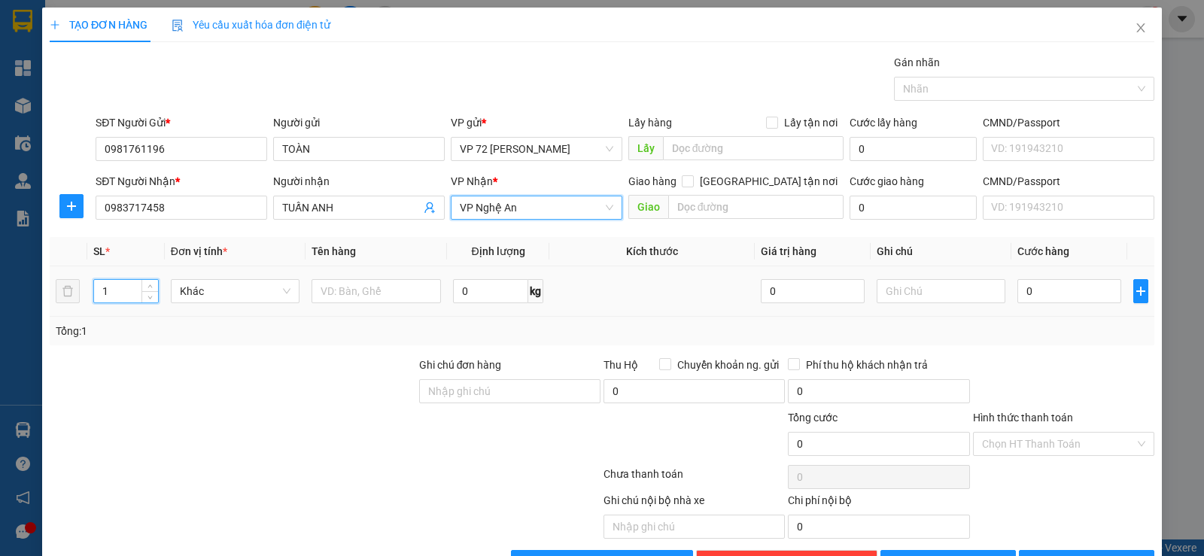
click at [126, 288] on input "1" at bounding box center [125, 291] width 63 height 23
click at [352, 291] on input "text" at bounding box center [376, 291] width 129 height 24
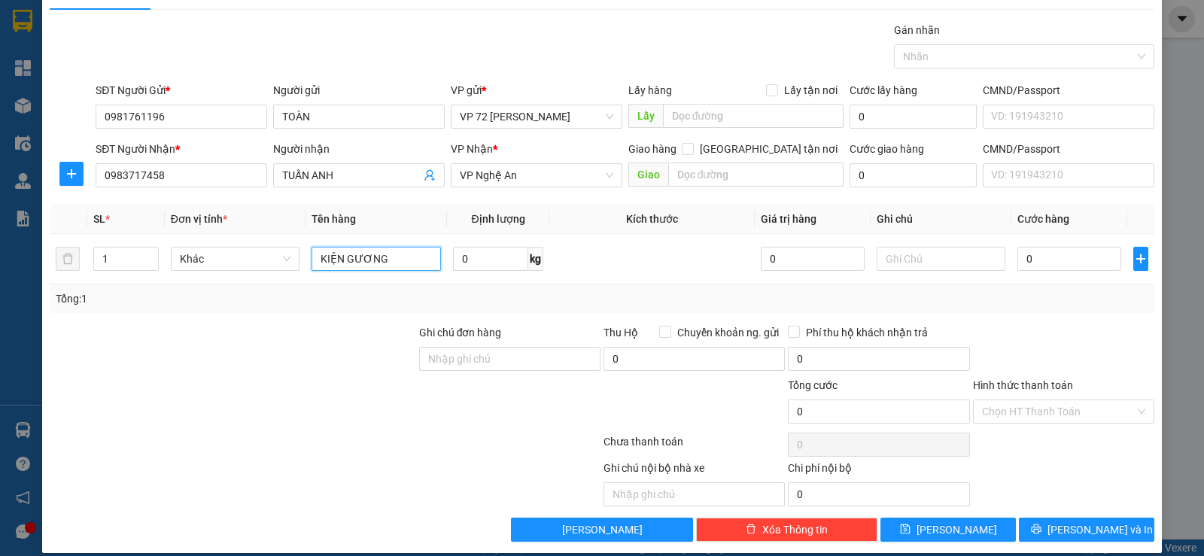
scroll to position [47, 0]
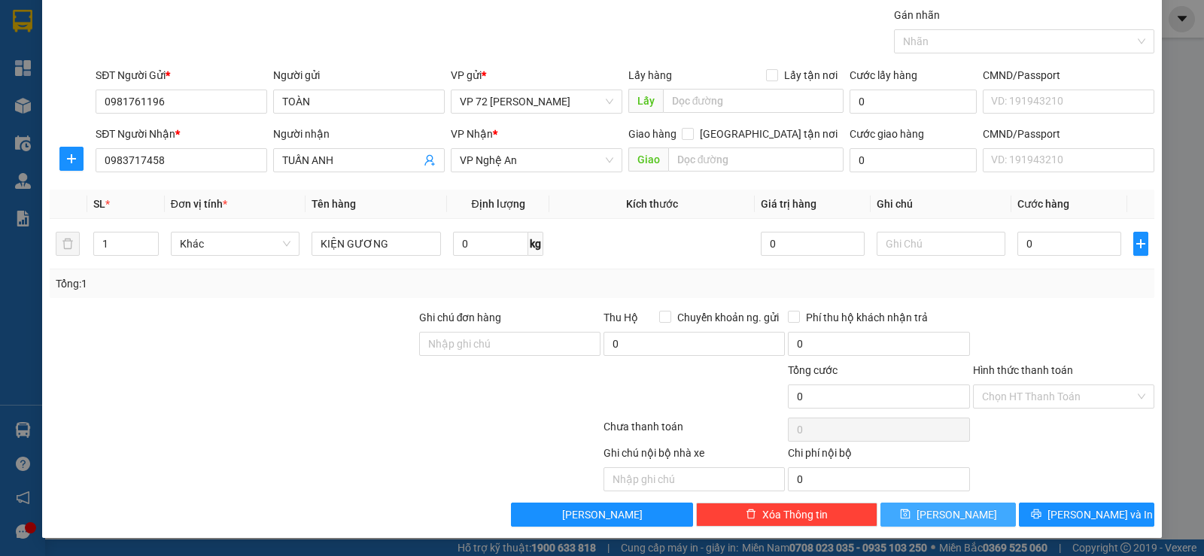
click at [758, 450] on icon "save" at bounding box center [905, 515] width 10 height 10
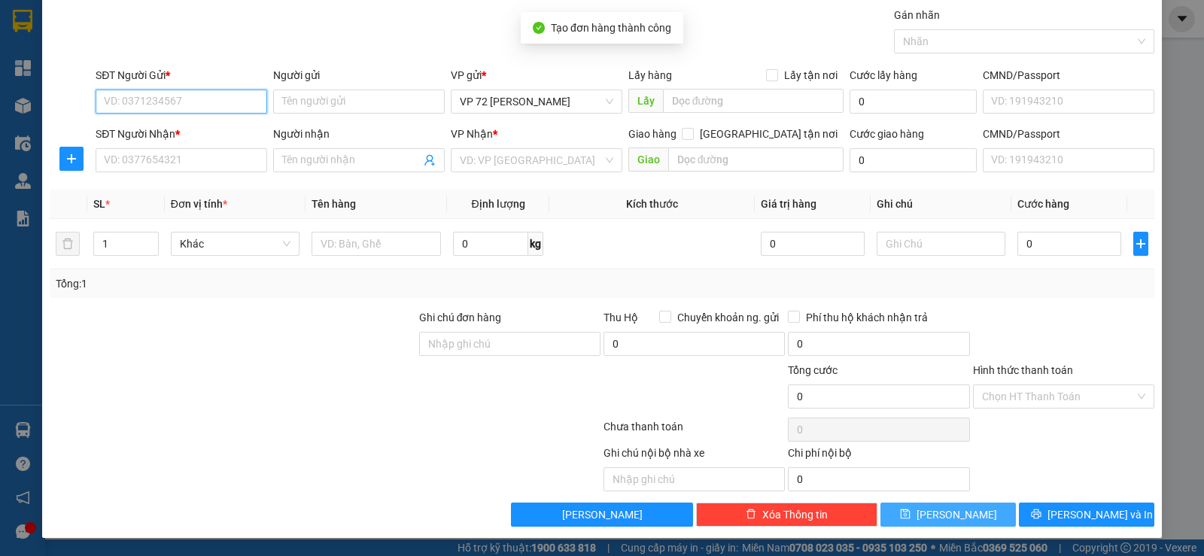
click at [199, 99] on input "SĐT Người Gửi *" at bounding box center [182, 102] width 172 height 24
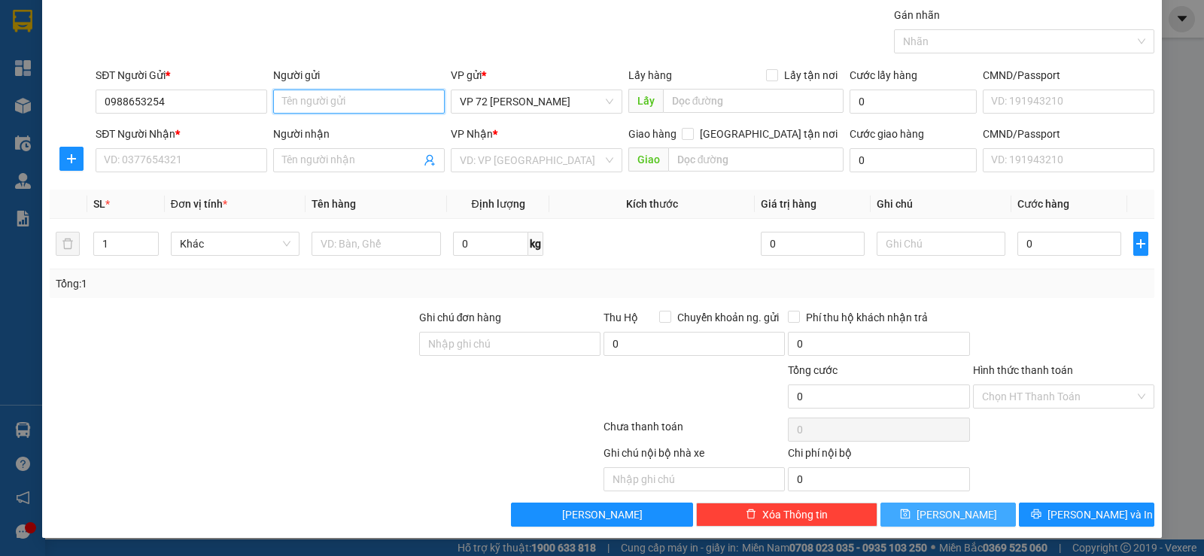
click at [303, 101] on input "Người gửi" at bounding box center [359, 102] width 172 height 24
click at [229, 162] on input "SĐT Người Nhận *" at bounding box center [182, 160] width 172 height 24
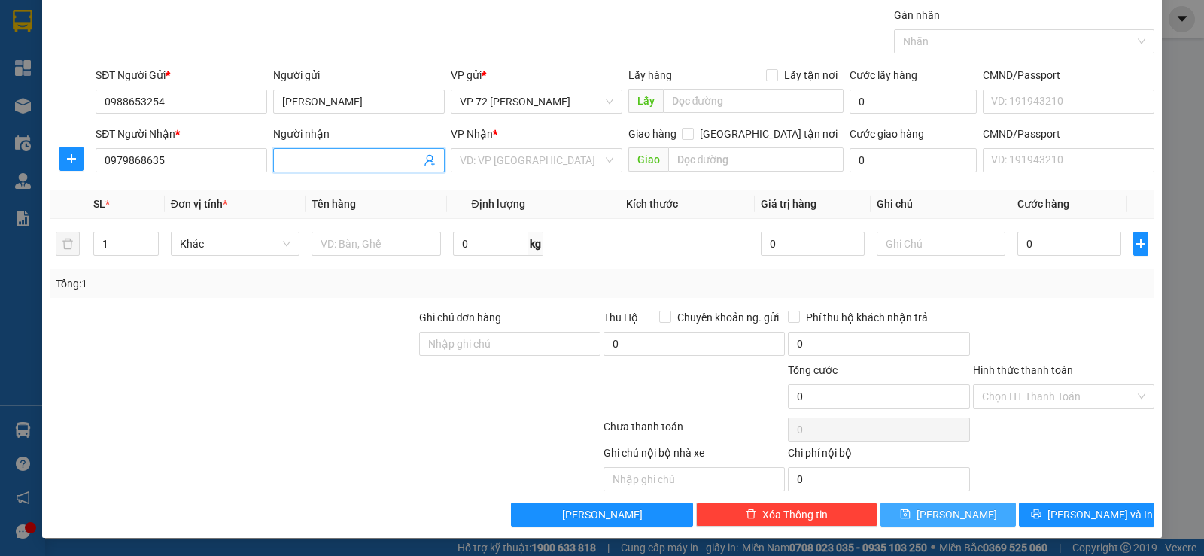
click at [349, 151] on span at bounding box center [359, 160] width 172 height 24
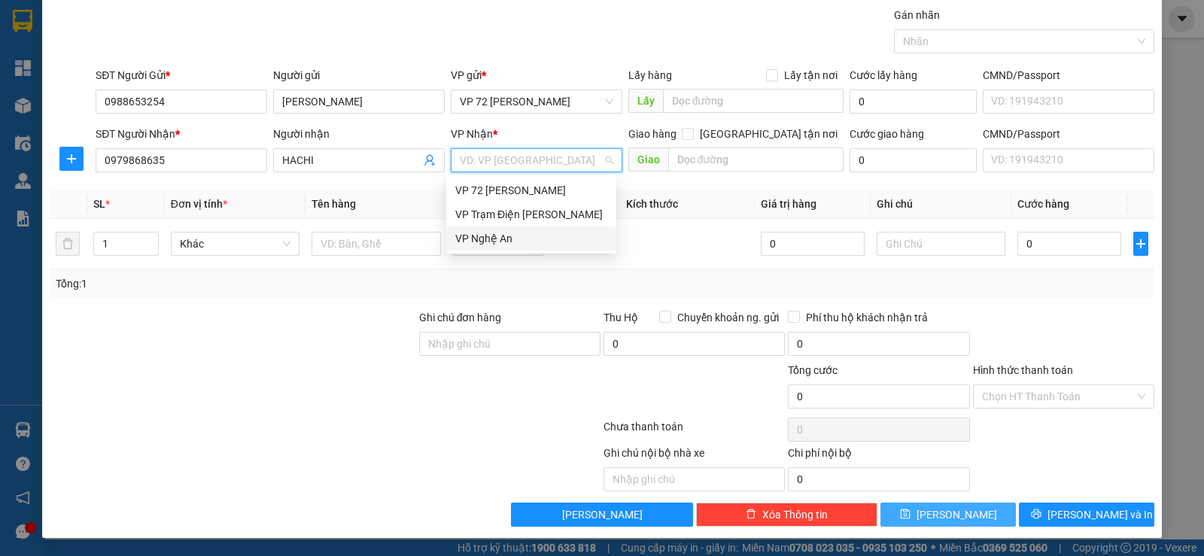
drag, startPoint x: 473, startPoint y: 151, endPoint x: 459, endPoint y: 181, distance: 33.3
click at [472, 154] on input "search" at bounding box center [531, 160] width 143 height 23
drag, startPoint x: 473, startPoint y: 231, endPoint x: 463, endPoint y: 238, distance: 11.9
click at [469, 235] on div "VP Nghệ An" at bounding box center [531, 238] width 152 height 17
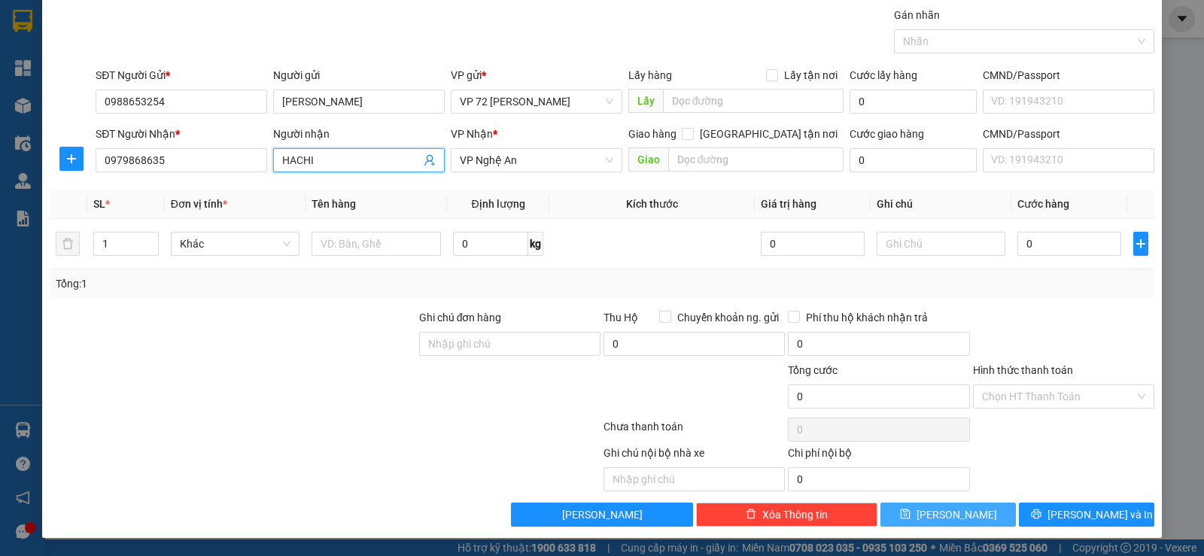
click at [332, 160] on input "HACHI" at bounding box center [351, 160] width 138 height 17
click at [106, 237] on input "1" at bounding box center [125, 244] width 63 height 23
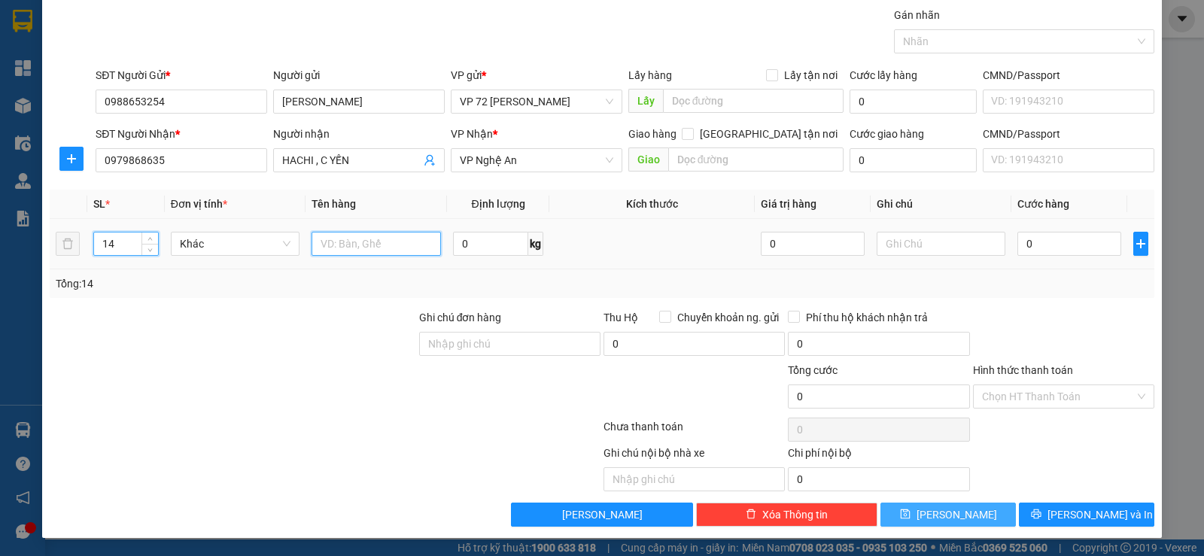
click at [356, 242] on input "text" at bounding box center [376, 244] width 129 height 24
